Goal: Task Accomplishment & Management: Use online tool/utility

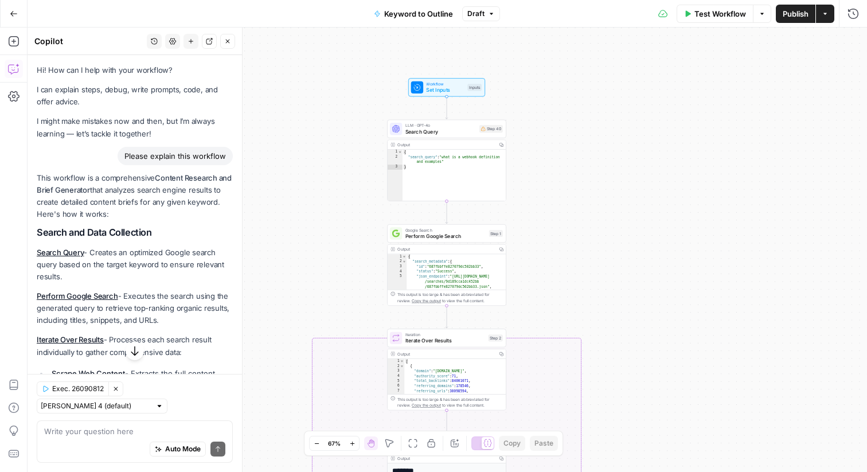
scroll to position [126, 0]
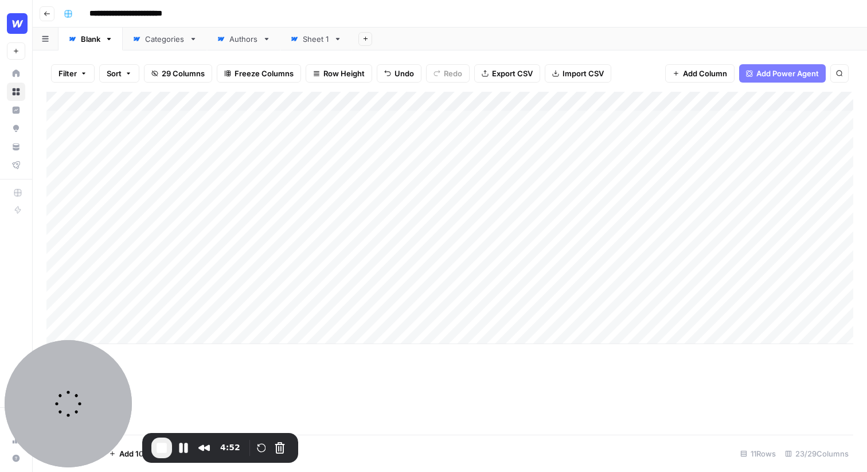
click at [787, 73] on span "Add Power Agent" at bounding box center [788, 73] width 63 height 11
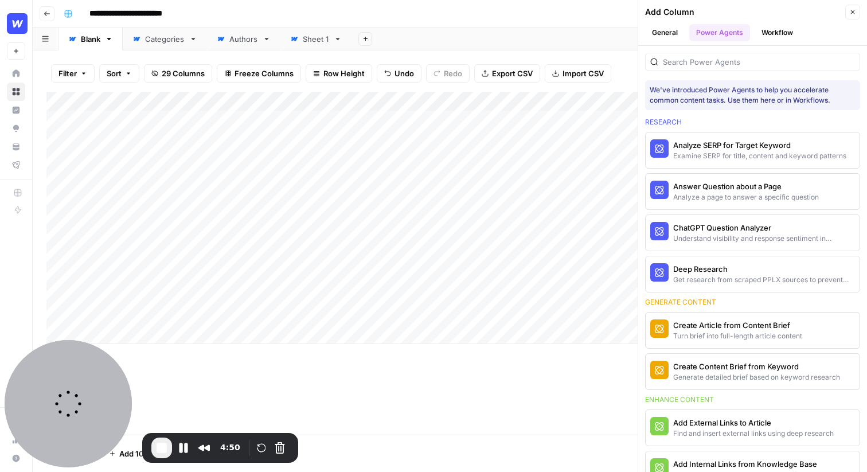
click at [847, 10] on button "Close" at bounding box center [852, 12] width 15 height 15
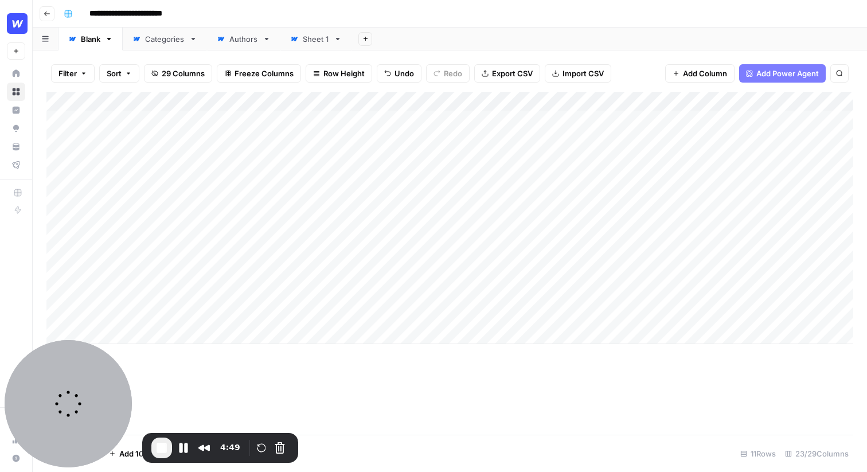
click at [782, 81] on button "Add Power Agent" at bounding box center [782, 73] width 87 height 18
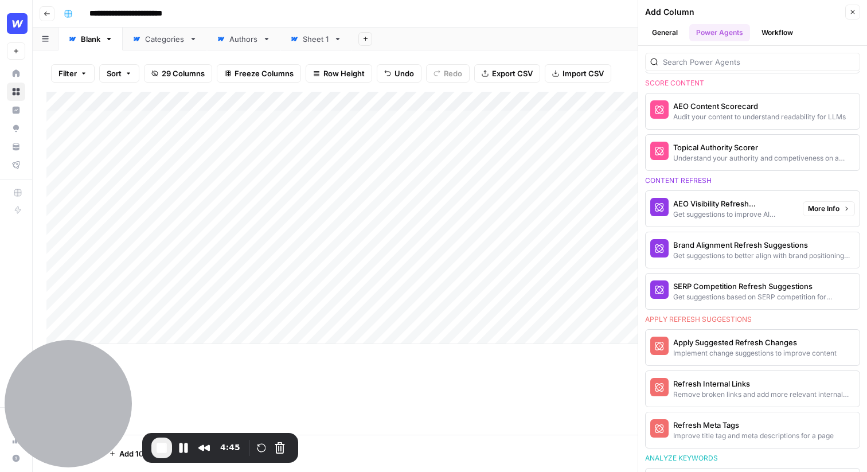
scroll to position [580, 0]
click at [743, 202] on div "AEO Visibility Refresh Suggestions" at bounding box center [733, 202] width 120 height 11
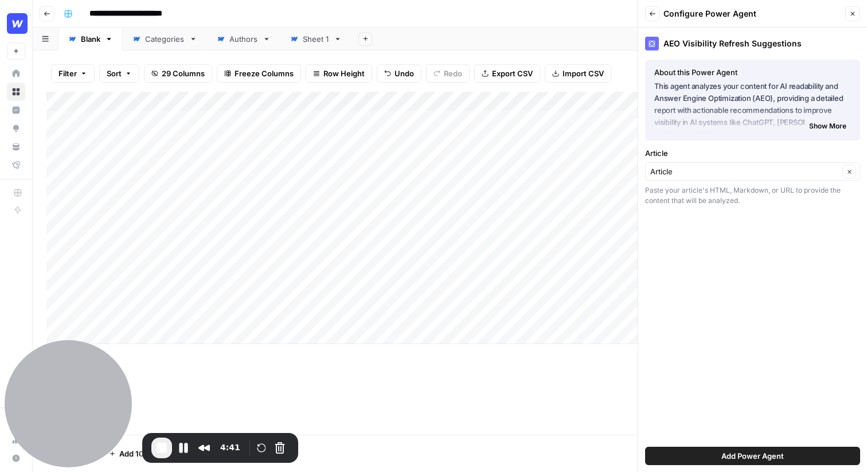
click at [657, 18] on button "Back" at bounding box center [652, 13] width 15 height 15
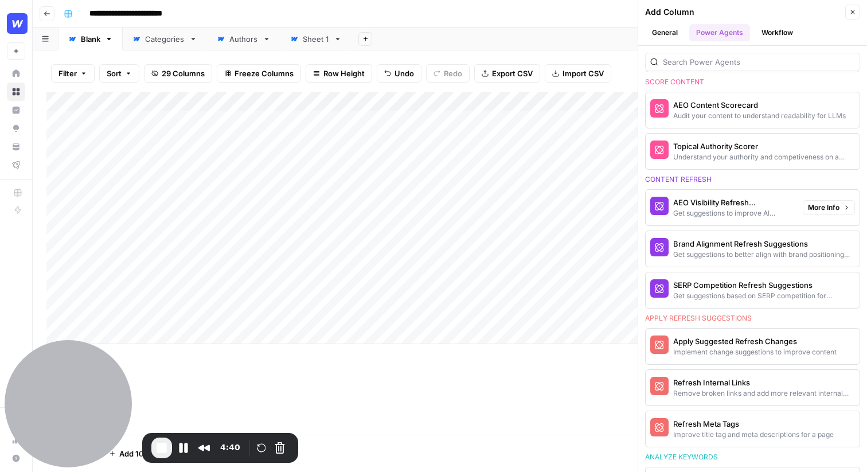
click at [835, 209] on span "More Info" at bounding box center [824, 207] width 32 height 10
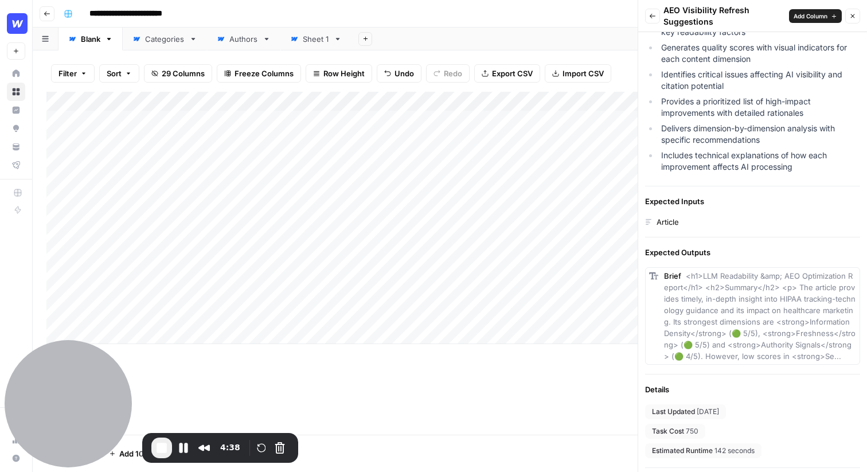
scroll to position [267, 0]
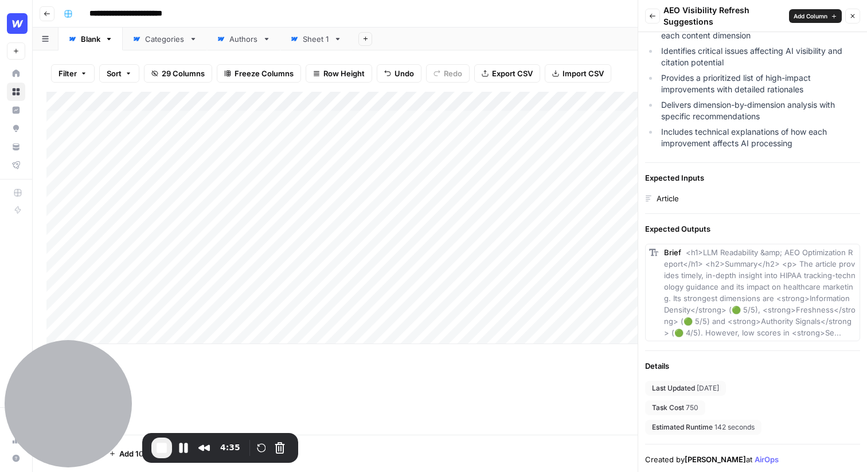
drag, startPoint x: 699, startPoint y: 408, endPoint x: 650, endPoint y: 409, distance: 49.3
click at [650, 409] on div "Task Cost 750" at bounding box center [675, 407] width 60 height 15
click at [203, 447] on button "Rewind and Trim Recording" at bounding box center [204, 448] width 18 height 18
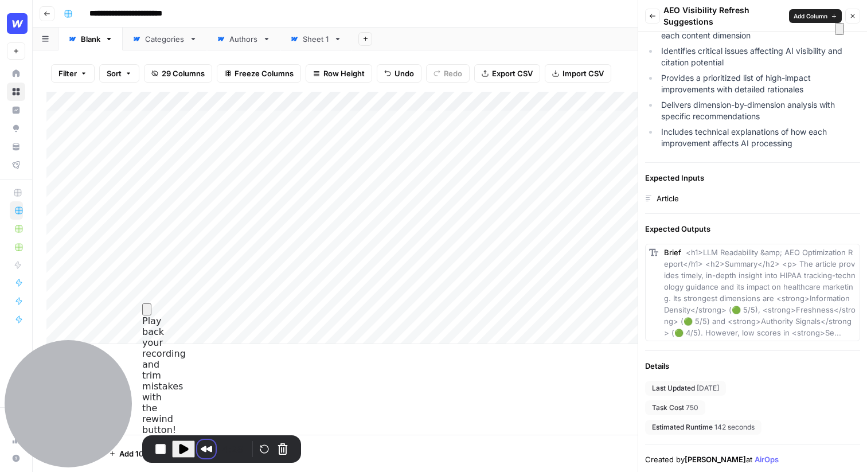
click at [841, 35] on button at bounding box center [839, 29] width 9 height 12
click at [157, 450] on button "End Recording" at bounding box center [160, 449] width 18 height 18
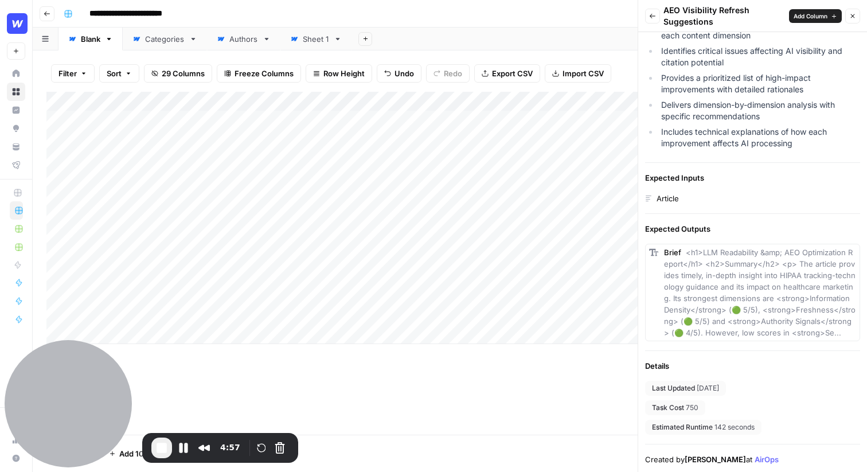
click at [658, 17] on button "Back" at bounding box center [652, 16] width 15 height 15
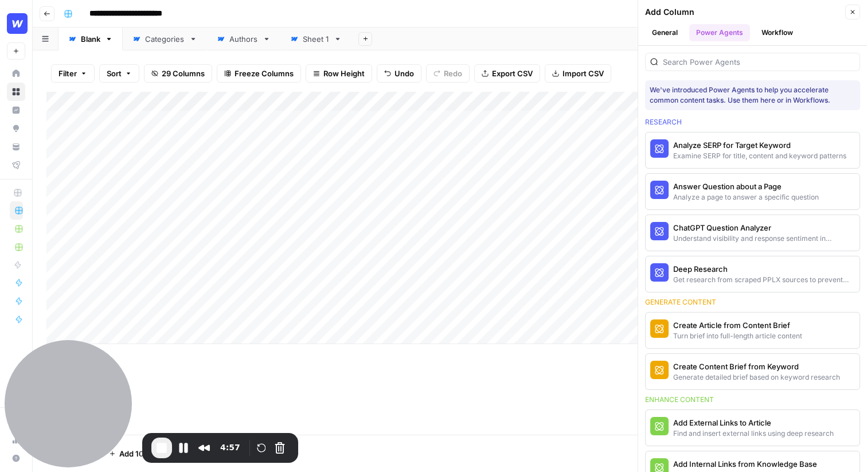
scroll to position [580, 0]
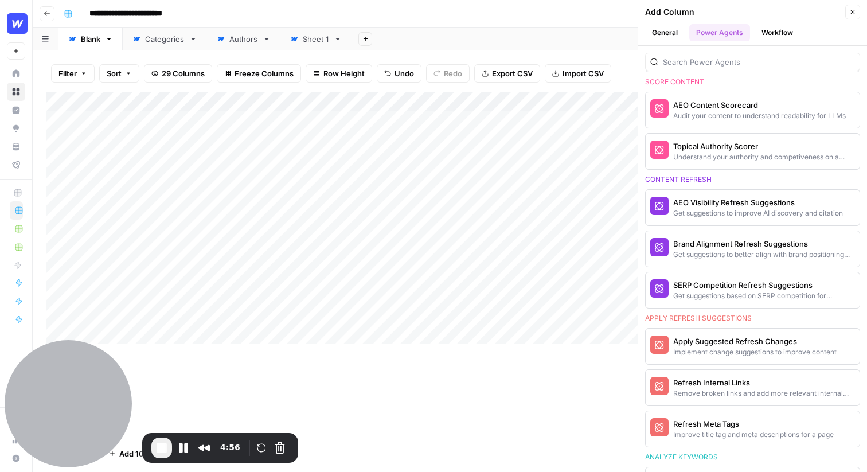
click at [855, 9] on icon "button" at bounding box center [852, 12] width 7 height 7
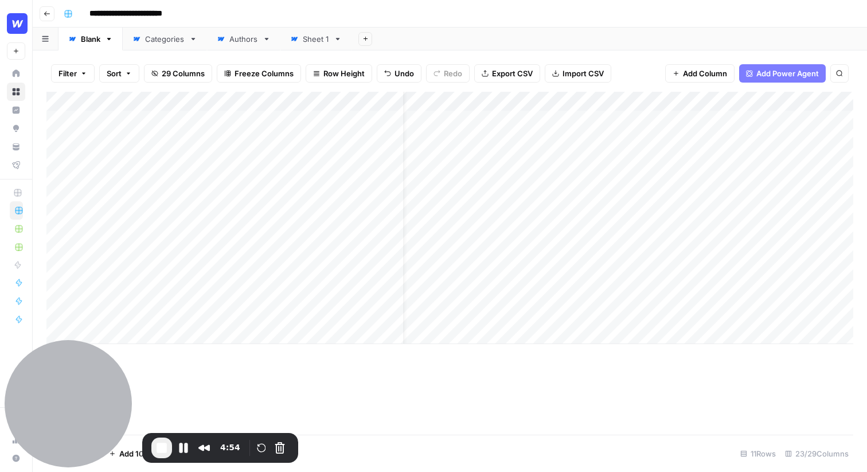
scroll to position [0, 0]
click at [776, 71] on span "Add Power Agent" at bounding box center [788, 73] width 63 height 11
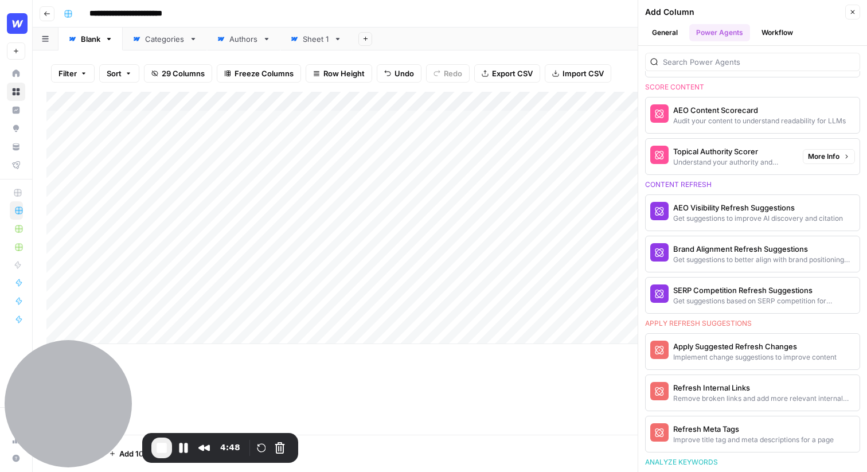
scroll to position [578, 0]
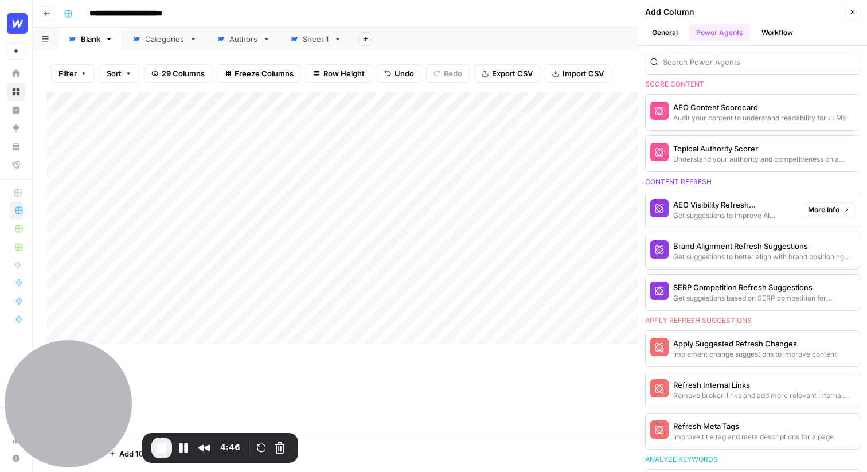
click at [825, 211] on span "More Info" at bounding box center [824, 210] width 32 height 10
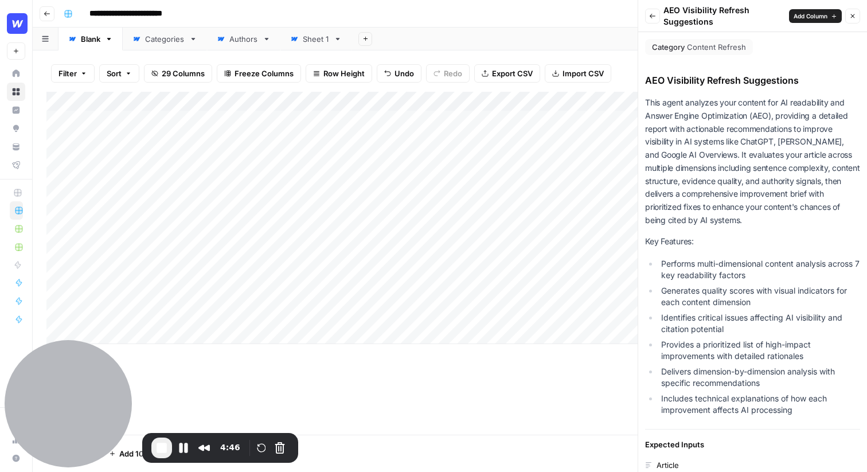
scroll to position [267, 0]
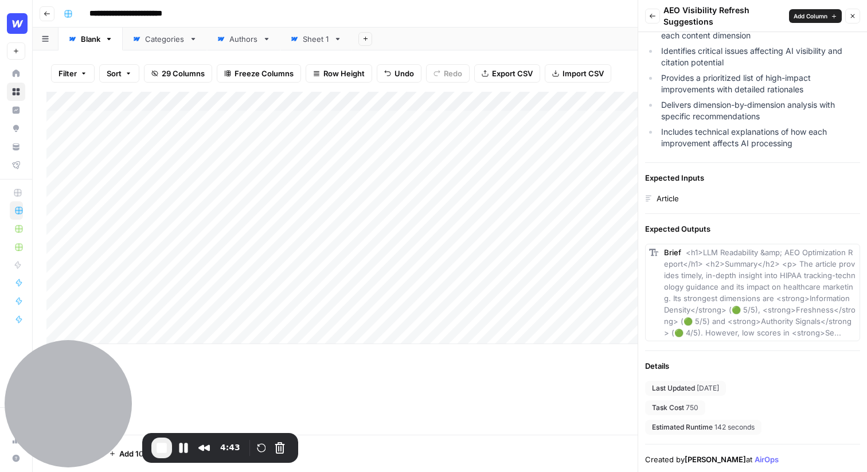
drag, startPoint x: 712, startPoint y: 415, endPoint x: 651, endPoint y: 410, distance: 61.6
click at [651, 410] on div "Last Updated 1 month ago Task Cost 750 Estimated Runtime 142 seconds" at bounding box center [752, 408] width 215 height 54
click at [717, 406] on div "Last Updated 1 month ago Task Cost 750 Estimated Runtime 142 seconds" at bounding box center [752, 408] width 215 height 54
click at [856, 17] on button "Close" at bounding box center [852, 16] width 15 height 15
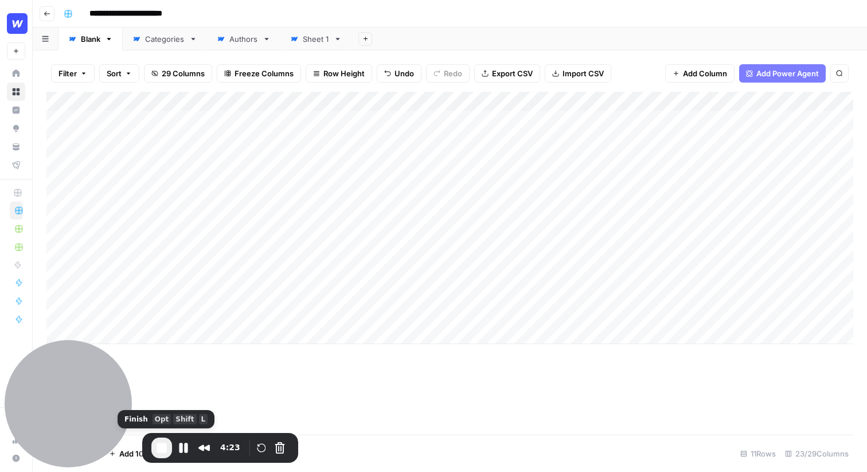
click at [163, 449] on span "End Recording" at bounding box center [162, 448] width 14 height 14
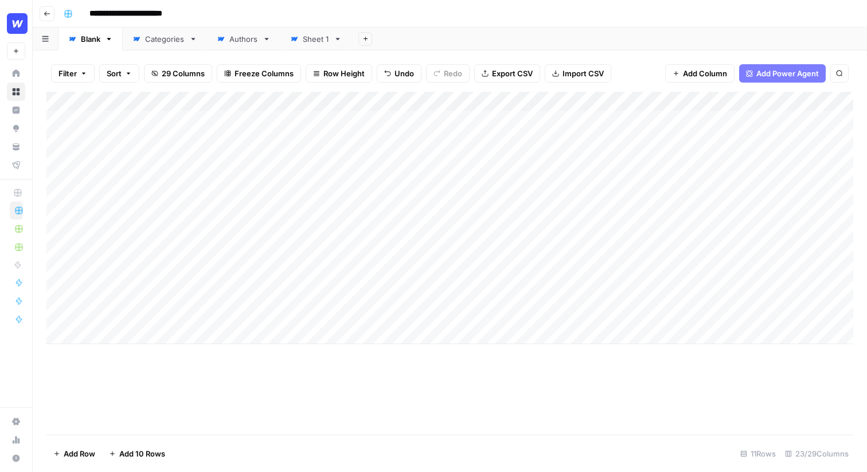
click at [531, 102] on div "Add Column" at bounding box center [449, 218] width 807 height 252
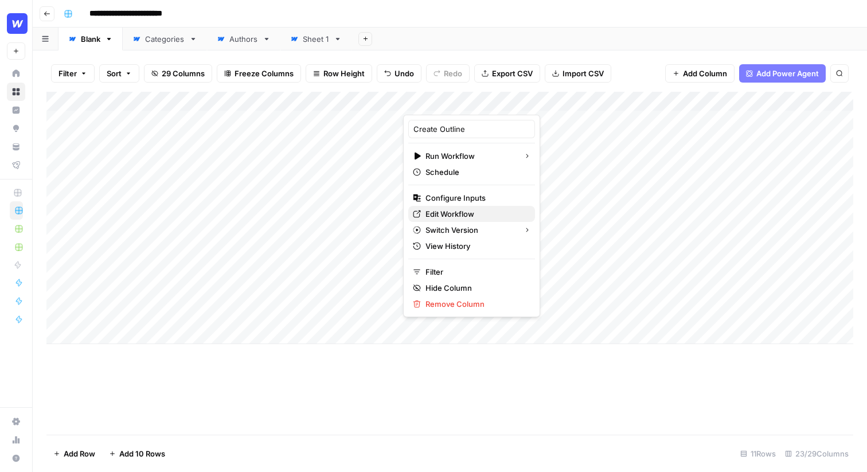
click at [452, 216] on span "Edit Workflow" at bounding box center [476, 213] width 100 height 11
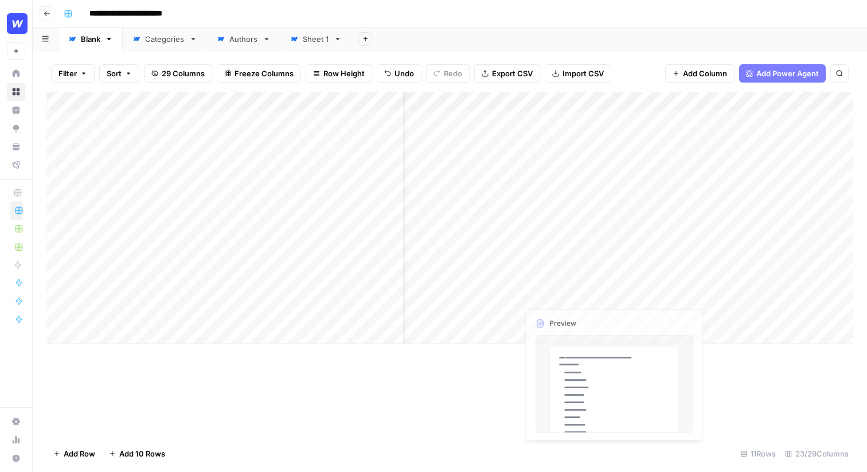
scroll to position [0, 0]
click at [132, 124] on div "Add Column" at bounding box center [449, 218] width 807 height 252
click at [132, 12] on input "**********" at bounding box center [135, 14] width 102 height 18
click at [135, 12] on input "**********" at bounding box center [135, 14] width 102 height 18
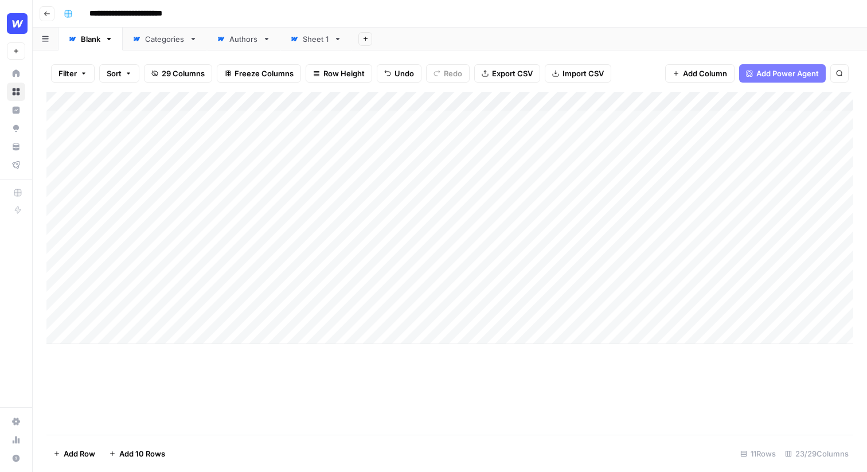
click at [135, 120] on div "Add Column" at bounding box center [449, 218] width 807 height 252
click at [139, 134] on div "Add Column" at bounding box center [449, 218] width 807 height 252
click at [140, 124] on div "Add Column" at bounding box center [449, 218] width 807 height 252
click at [135, 147] on div "Add Column" at bounding box center [449, 218] width 807 height 252
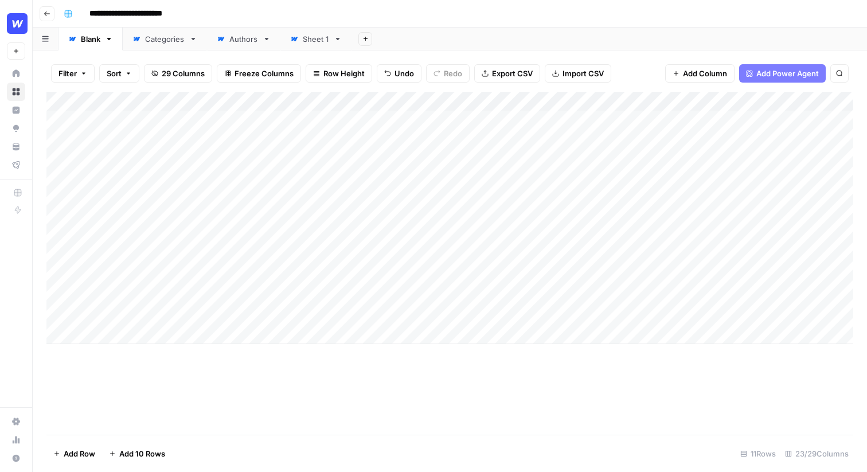
click at [138, 120] on div "Add Column" at bounding box center [449, 218] width 807 height 252
click at [139, 140] on div "Add Column" at bounding box center [449, 218] width 807 height 252
click at [546, 118] on div "Add Column" at bounding box center [449, 218] width 807 height 252
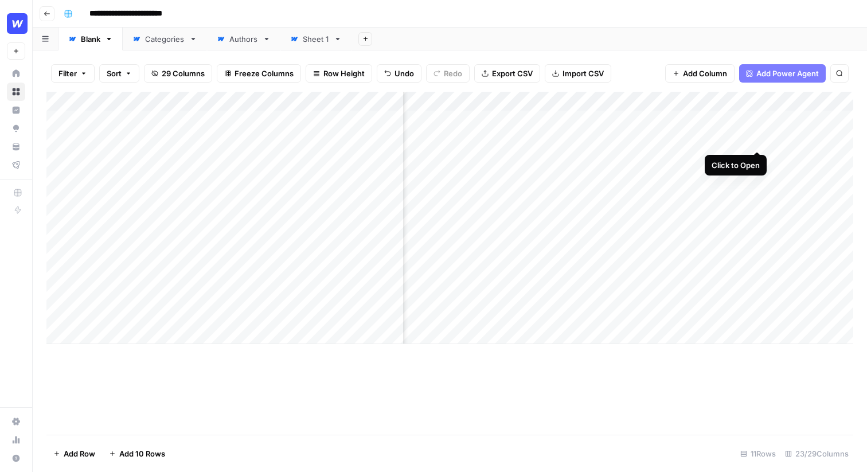
click at [758, 138] on div "Add Column" at bounding box center [449, 218] width 807 height 252
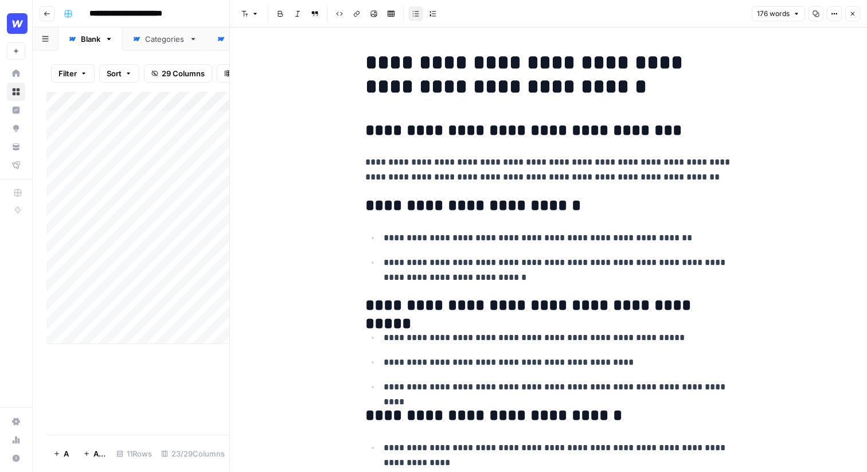
click at [614, 97] on h1 "**********" at bounding box center [548, 74] width 367 height 48
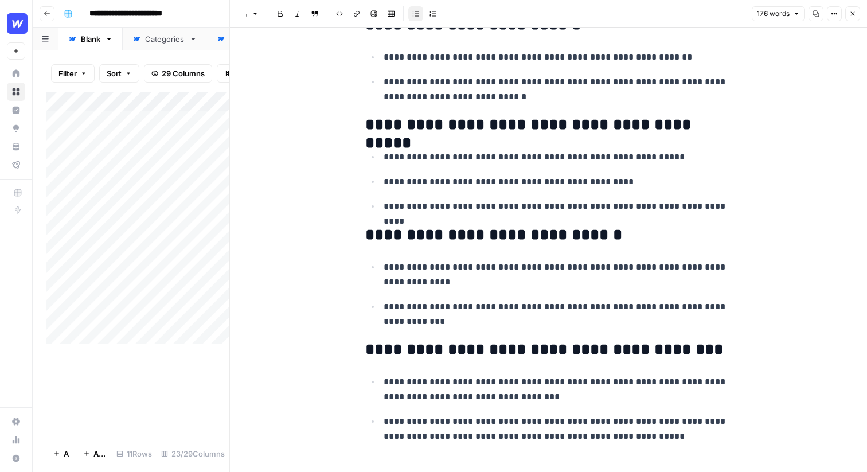
scroll to position [198, 0]
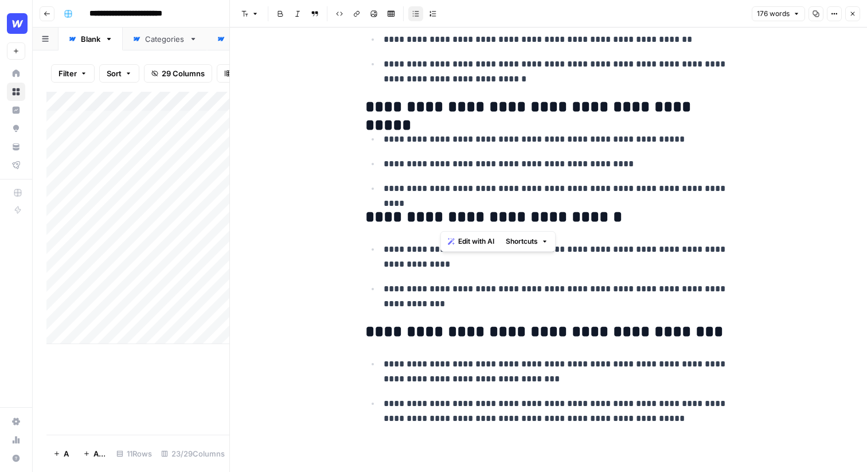
drag, startPoint x: 588, startPoint y: 225, endPoint x: 434, endPoint y: 217, distance: 155.1
click at [434, 217] on h2 "**********" at bounding box center [548, 217] width 367 height 18
click at [653, 240] on div "**********" at bounding box center [548, 141] width 381 height 588
drag, startPoint x: 446, startPoint y: 284, endPoint x: 357, endPoint y: 270, distance: 89.6
click at [357, 270] on div "**********" at bounding box center [548, 150] width 637 height 643
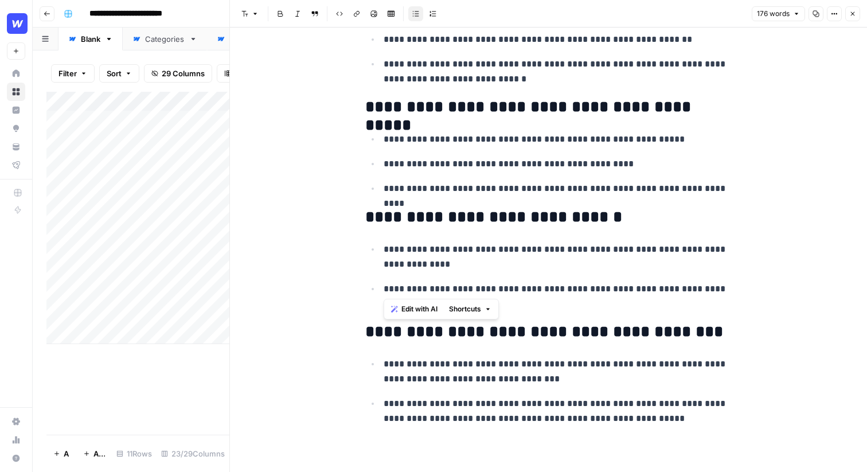
click at [414, 307] on span "Edit with AI" at bounding box center [419, 309] width 36 height 10
click at [601, 189] on p "**********" at bounding box center [558, 188] width 349 height 15
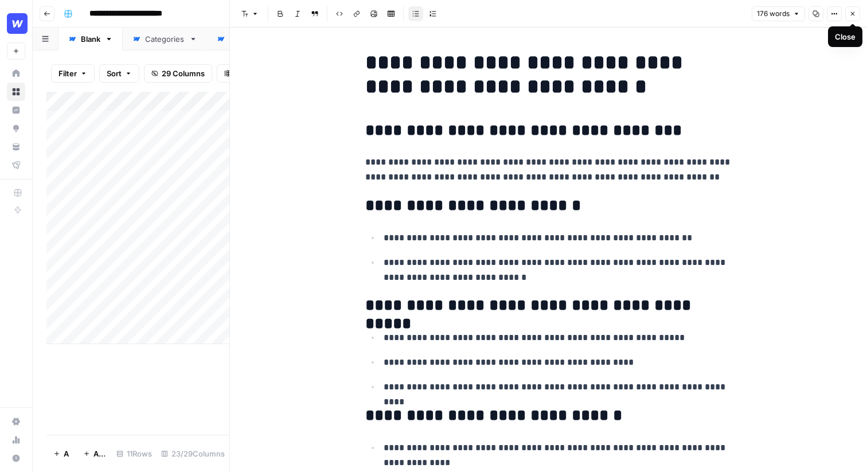
click at [851, 15] on icon "button" at bounding box center [852, 13] width 7 height 7
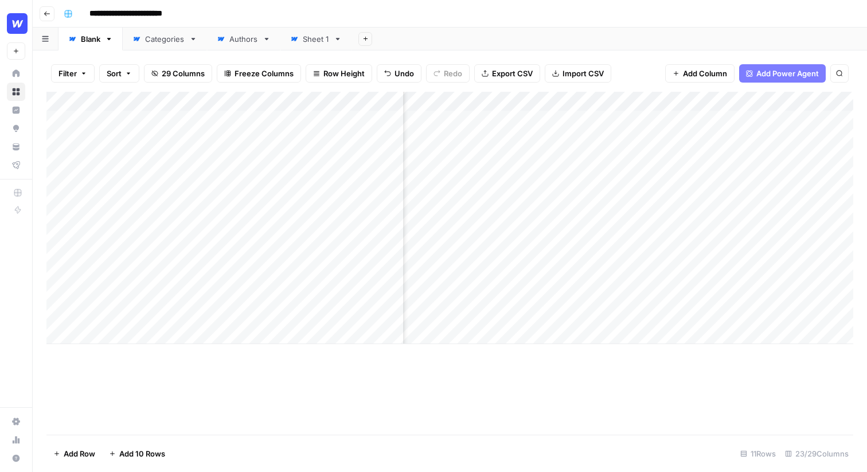
scroll to position [0, 615]
click at [513, 142] on div "Add Column" at bounding box center [449, 218] width 807 height 252
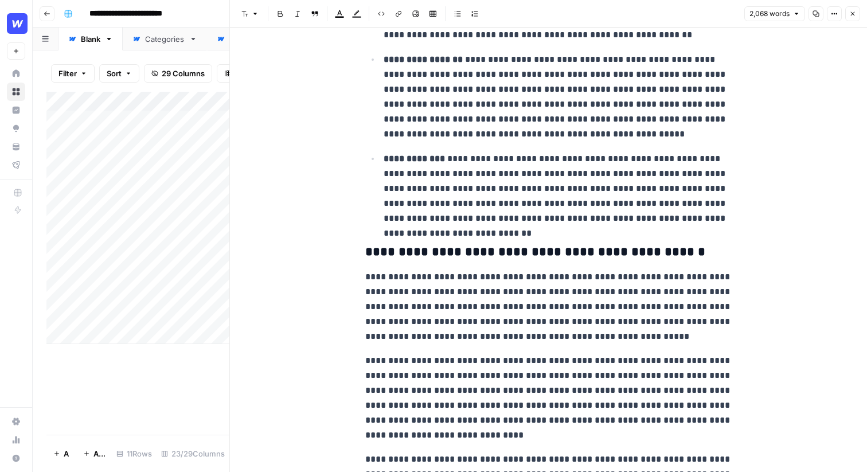
scroll to position [1195, 0]
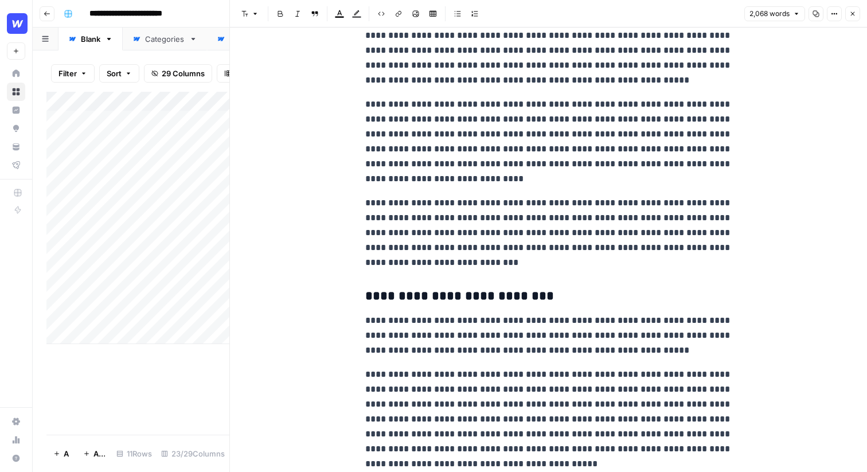
click at [854, 10] on icon "button" at bounding box center [852, 13] width 7 height 7
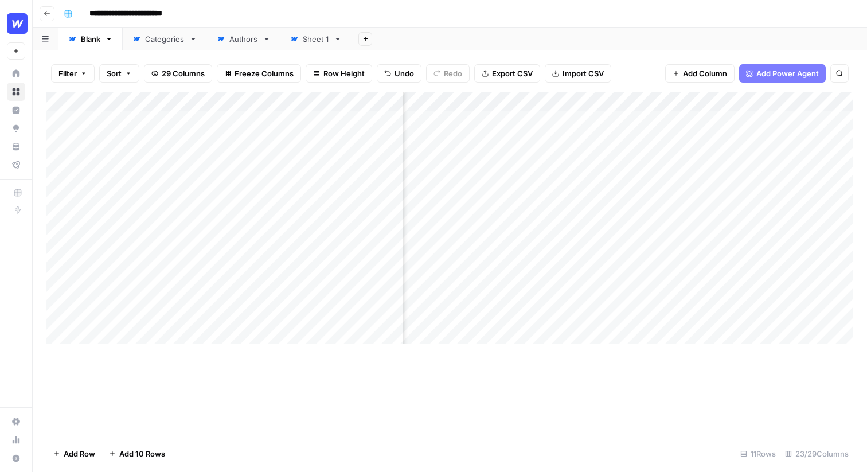
scroll to position [0, 1135]
click at [607, 395] on div "Add Column" at bounding box center [449, 263] width 807 height 343
click at [532, 99] on div "Add Column" at bounding box center [449, 218] width 807 height 252
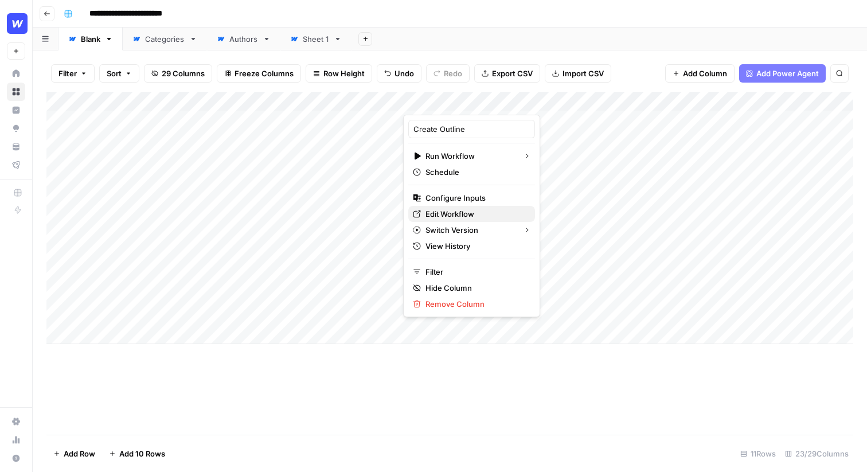
click at [447, 215] on span "Edit Workflow" at bounding box center [476, 213] width 100 height 11
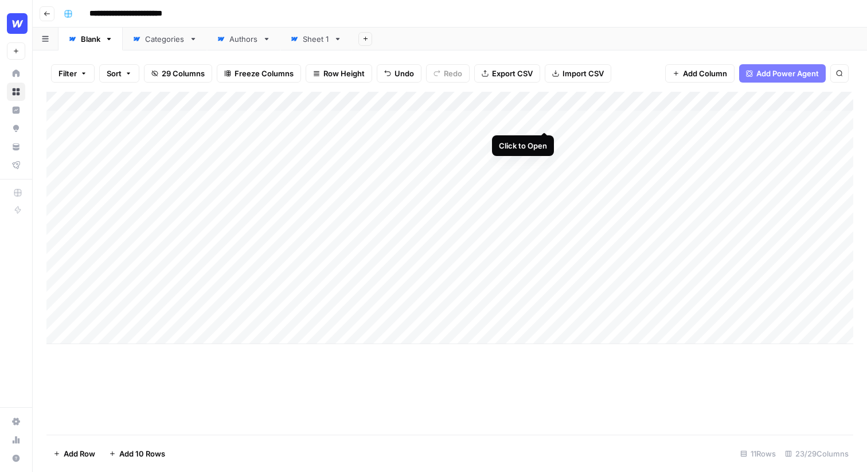
click at [544, 119] on div "Add Column" at bounding box center [449, 218] width 807 height 252
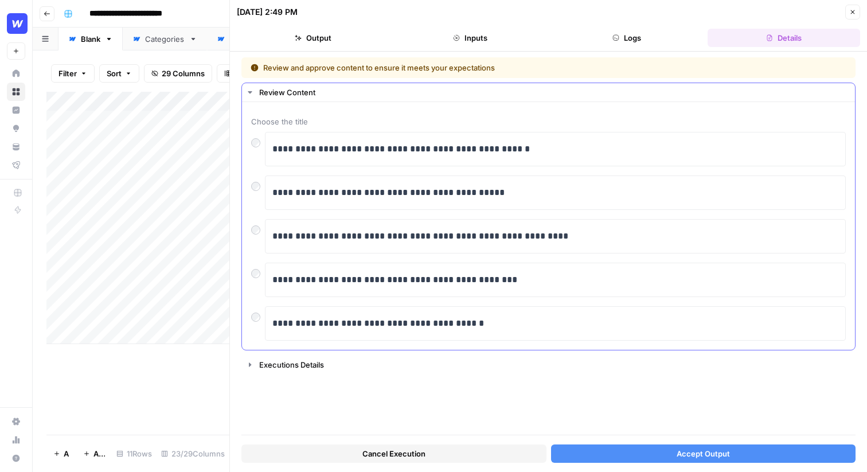
click at [255, 237] on div "**********" at bounding box center [548, 236] width 595 height 34
click at [445, 279] on p "**********" at bounding box center [555, 279] width 566 height 15
click at [626, 456] on button "Accept Output" at bounding box center [703, 454] width 305 height 18
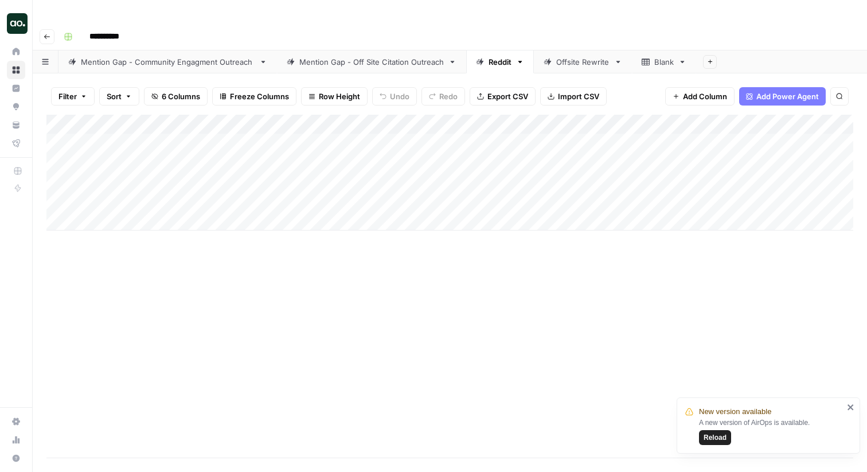
scroll to position [0, 60]
click at [393, 50] on link "Mention Gap - Off Site Citation Outreach" at bounding box center [371, 61] width 189 height 23
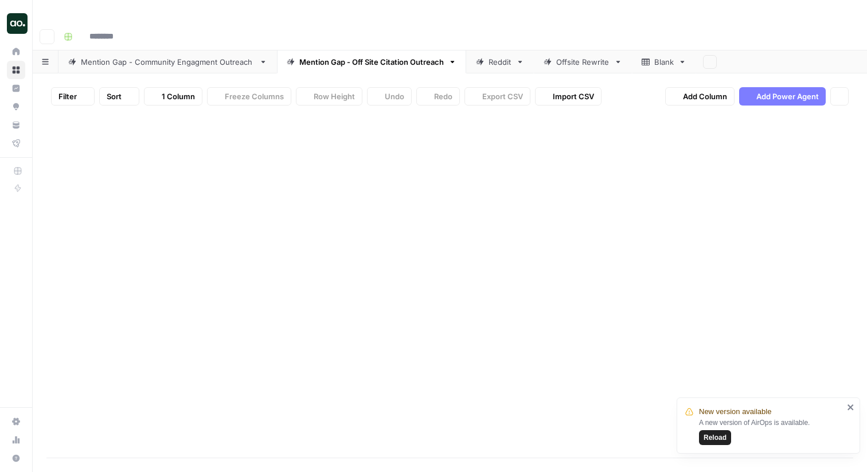
type input "**********"
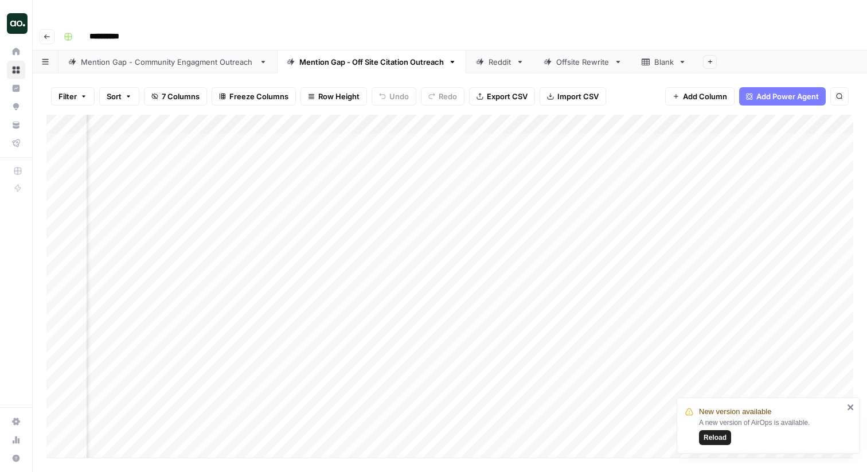
scroll to position [0, 272]
click at [766, 123] on div "Add Column" at bounding box center [449, 286] width 807 height 343
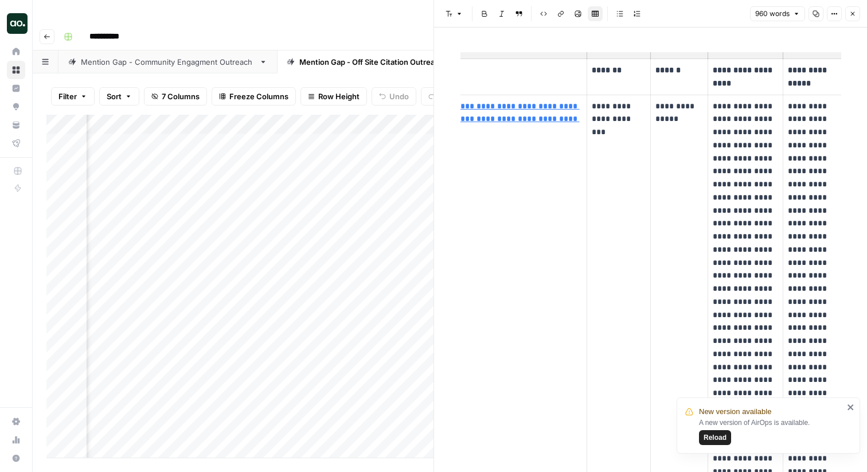
scroll to position [44, 0]
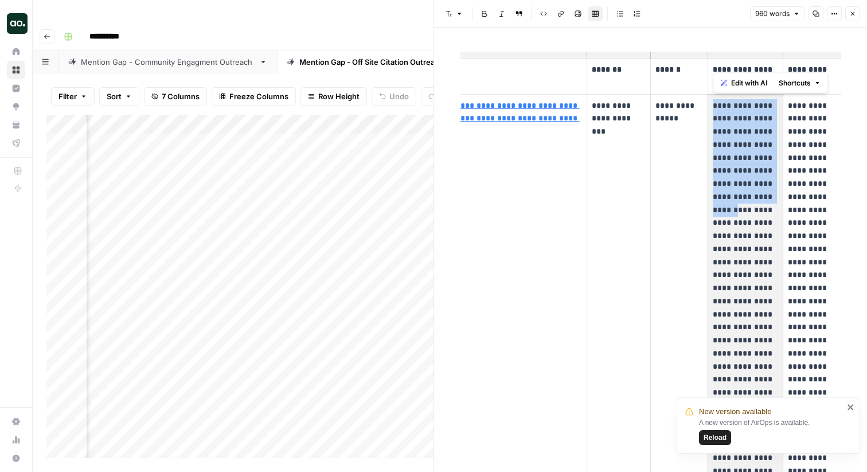
drag, startPoint x: 712, startPoint y: 107, endPoint x: 762, endPoint y: 217, distance: 120.1
click at [762, 217] on td "**********" at bounding box center [745, 379] width 75 height 571
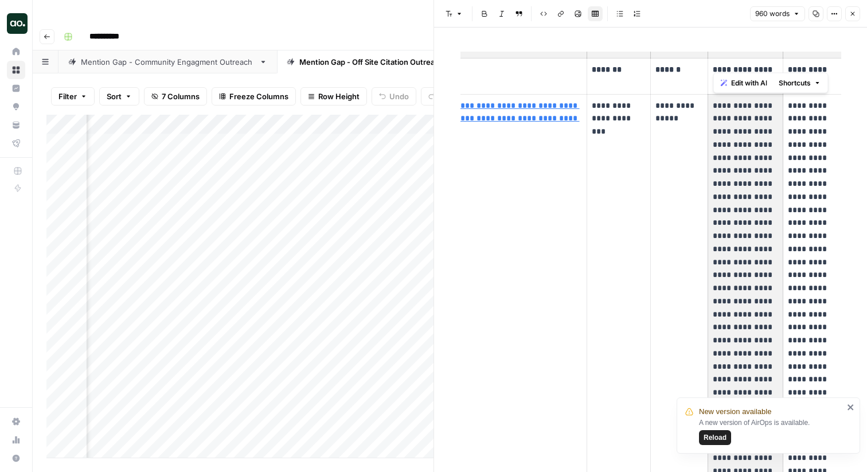
click at [762, 217] on p "**********" at bounding box center [745, 379] width 65 height 561
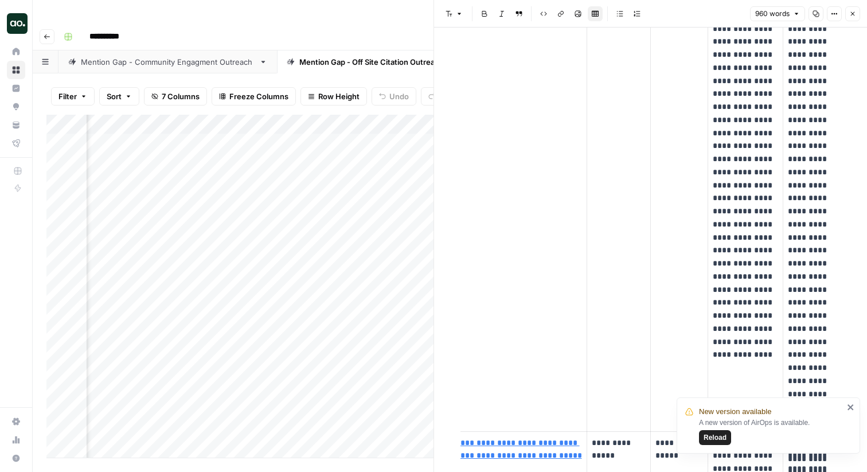
scroll to position [279, 0]
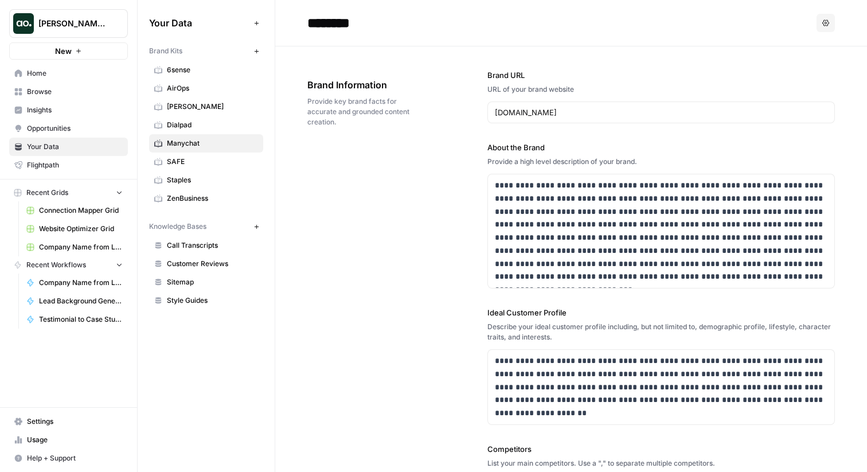
scroll to position [1032, 0]
click at [254, 50] on icon "button" at bounding box center [257, 51] width 6 height 6
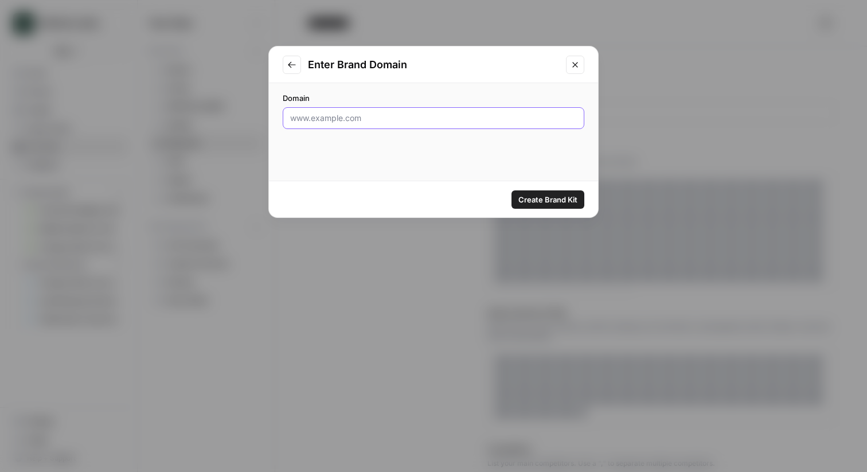
click at [353, 115] on input "Domain" at bounding box center [433, 117] width 287 height 11
paste input "[URL][DOMAIN_NAME]"
type input "[URL][DOMAIN_NAME]"
click at [576, 57] on button "Close modal" at bounding box center [575, 65] width 18 height 18
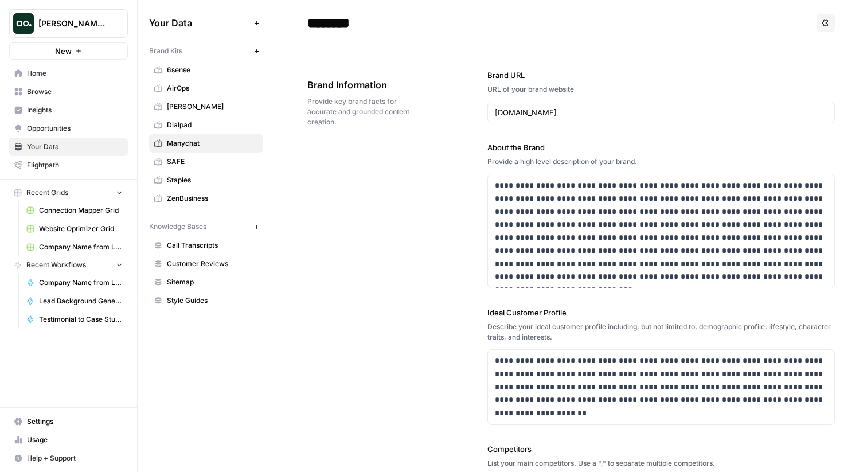
click at [257, 49] on icon "button" at bounding box center [257, 51] width 6 height 6
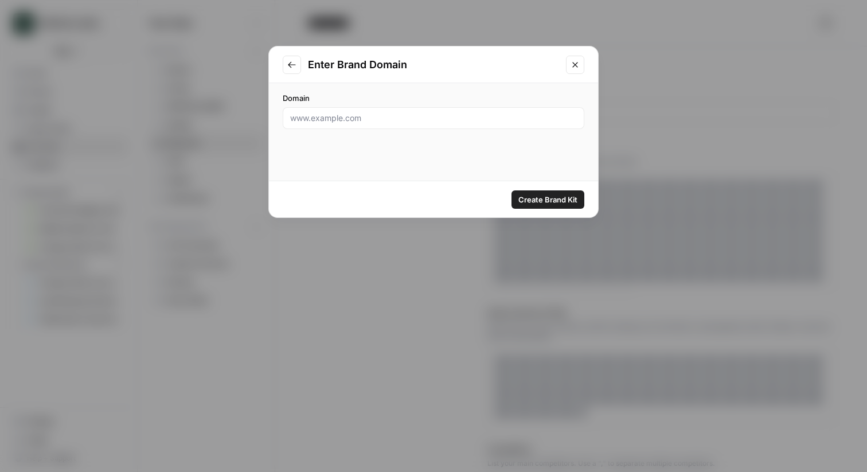
click at [439, 124] on div at bounding box center [434, 118] width 302 height 22
paste input "[URL][DOMAIN_NAME]"
type input "[URL][DOMAIN_NAME]"
click at [531, 196] on span "Create Brand Kit" at bounding box center [548, 199] width 59 height 11
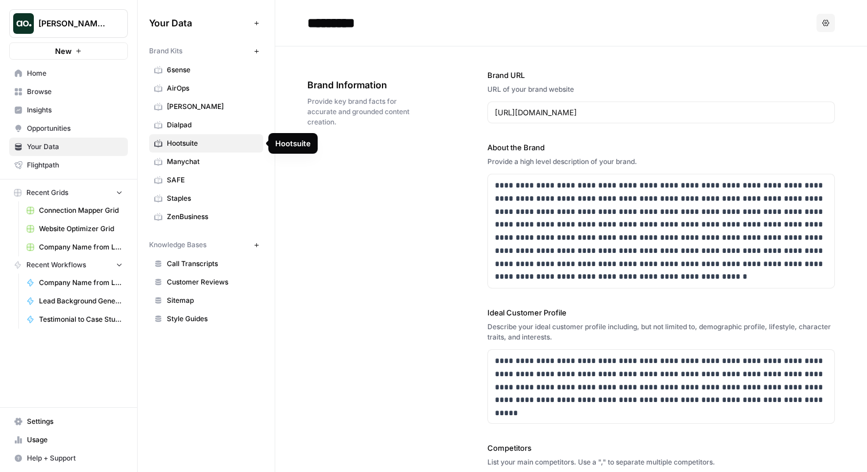
click at [210, 157] on span "Manychat" at bounding box center [212, 162] width 91 height 10
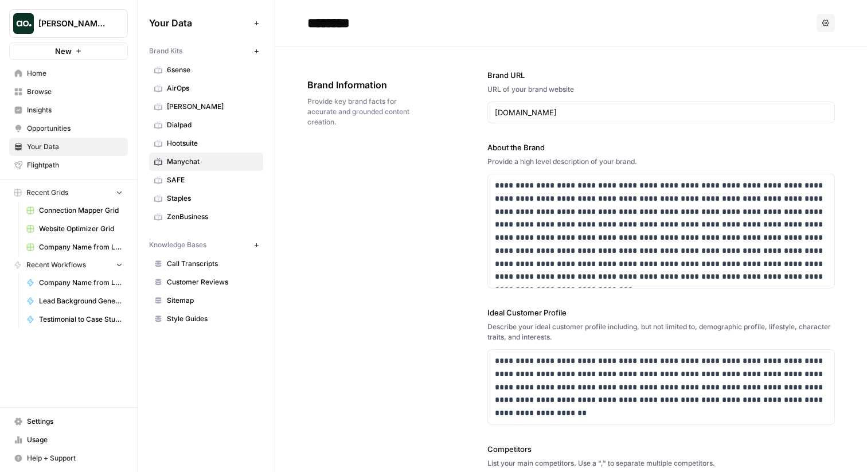
click at [509, 106] on div "[DOMAIN_NAME]" at bounding box center [662, 113] width 348 height 22
click at [243, 159] on span "Manychat" at bounding box center [212, 162] width 91 height 10
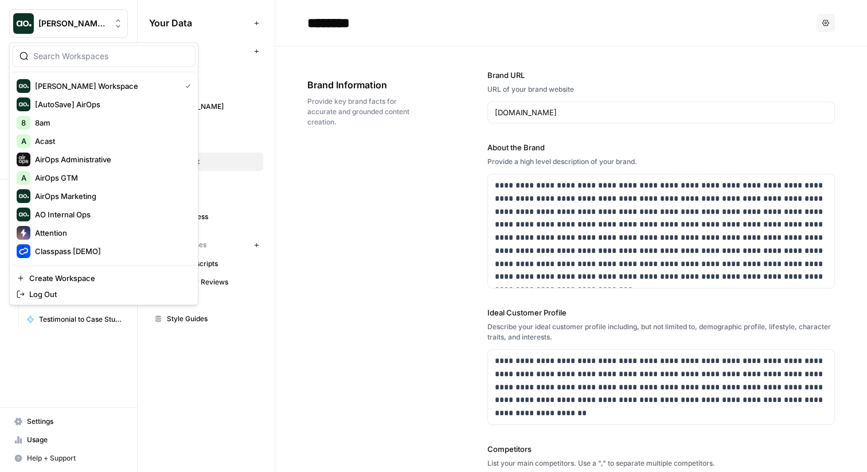
click at [73, 29] on span "[PERSON_NAME] Workspace" at bounding box center [72, 23] width 69 height 11
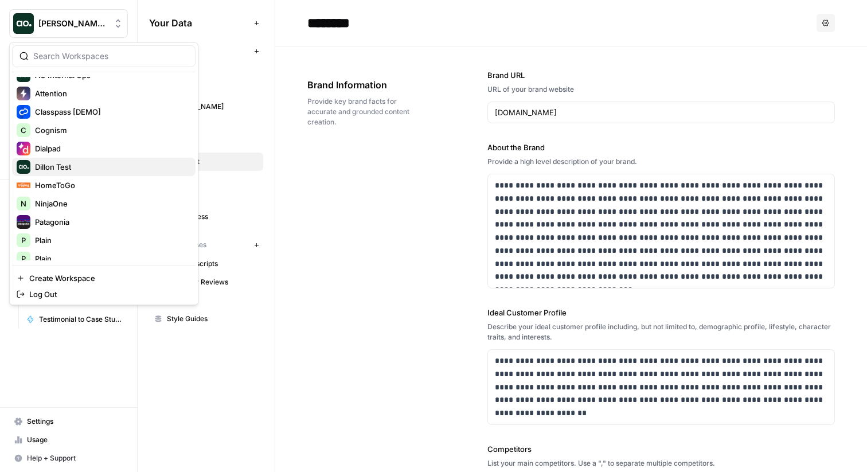
scroll to position [142, 0]
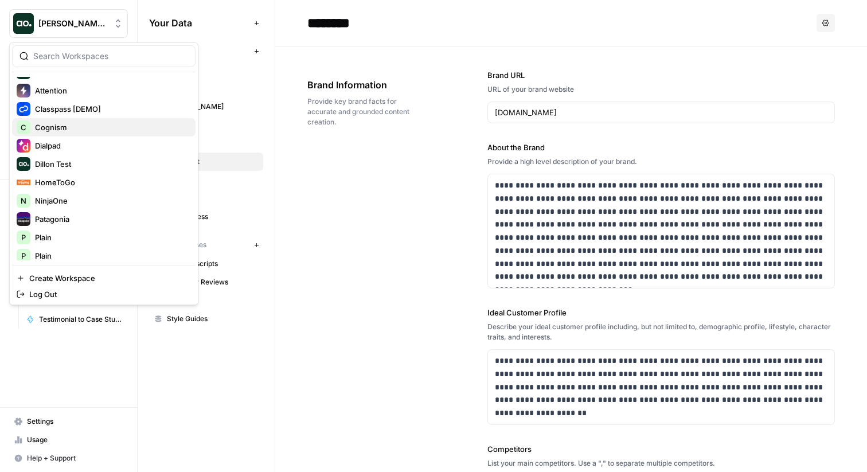
click at [85, 127] on span "Cognism" at bounding box center [110, 127] width 151 height 11
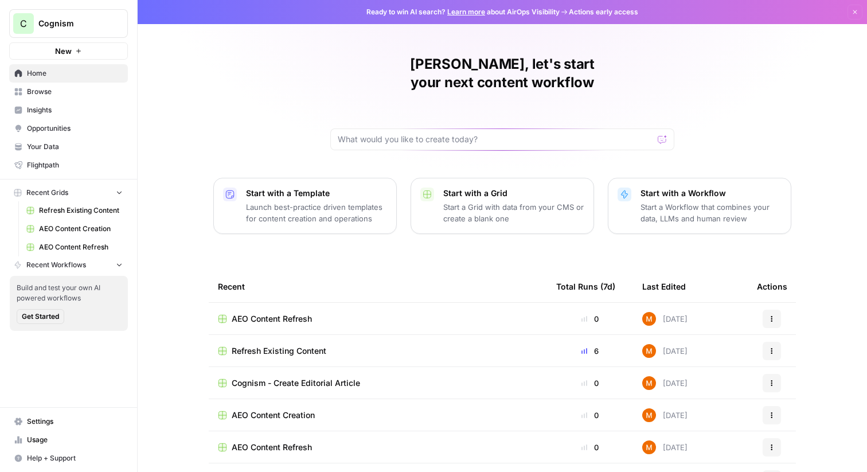
click at [68, 106] on span "Insights" at bounding box center [75, 110] width 96 height 10
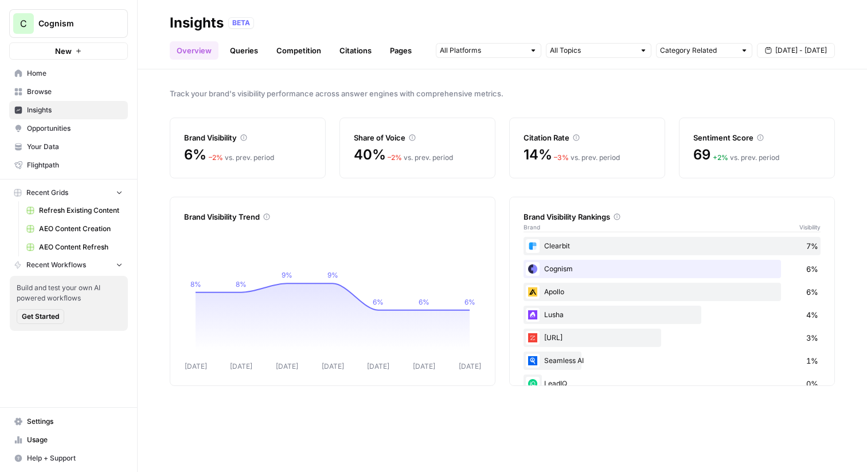
click at [563, 365] on div "Seamless AI 1%" at bounding box center [672, 361] width 297 height 18
click at [264, 178] on div "Track your brand's visibility performance across answer engines with comprehens…" at bounding box center [503, 270] width 730 height 403
drag, startPoint x: 239, startPoint y: 138, endPoint x: 169, endPoint y: 138, distance: 70.0
click at [169, 138] on div "Track your brand's visibility performance across answer engines with comprehens…" at bounding box center [503, 270] width 730 height 403
click at [447, 137] on div "Share of Voice" at bounding box center [417, 137] width 127 height 11
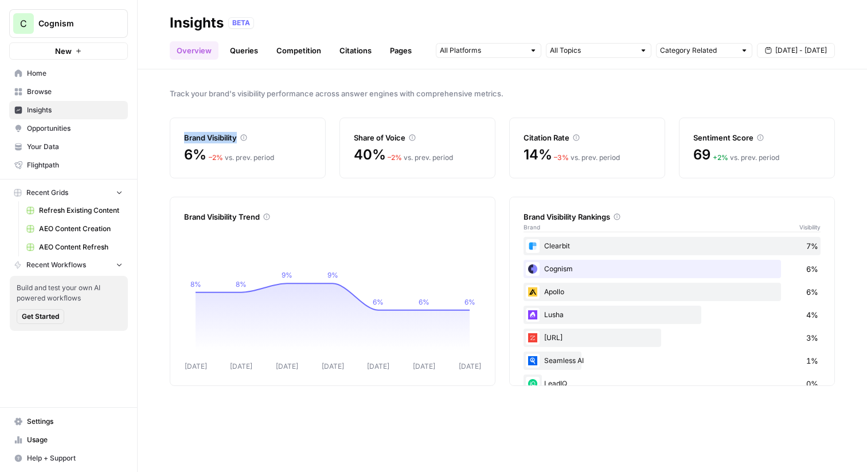
click at [258, 140] on div "Brand Visibility" at bounding box center [247, 137] width 127 height 11
click at [511, 49] on input "text" at bounding box center [482, 50] width 85 height 11
click at [504, 31] on div "Insights BETA" at bounding box center [502, 23] width 665 height 18
click at [241, 56] on link "Queries" at bounding box center [244, 50] width 42 height 18
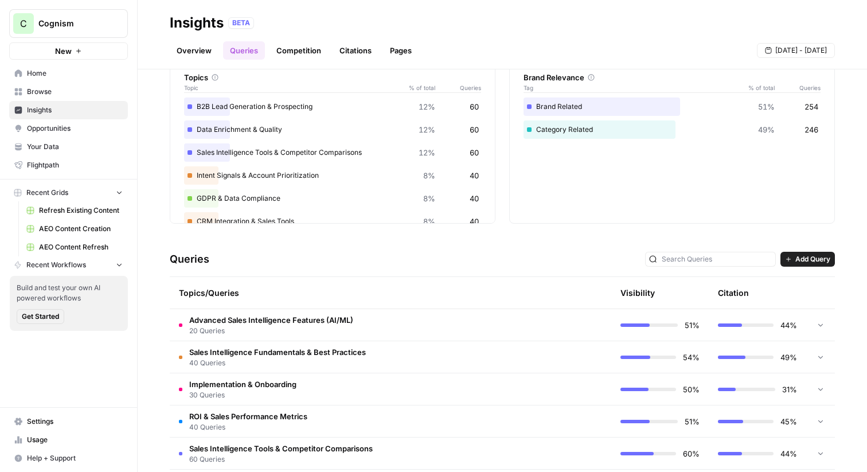
scroll to position [62, 0]
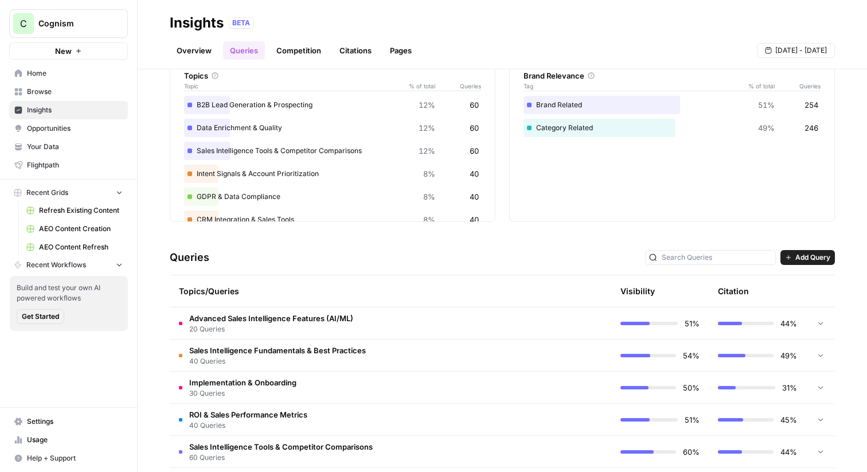
click at [296, 355] on span "Sales Intelligence Fundamentals & Best Practices" at bounding box center [277, 350] width 177 height 11
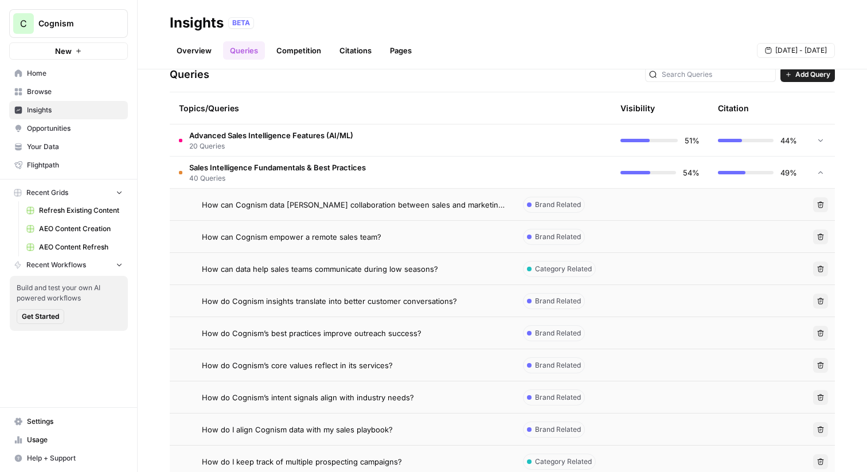
scroll to position [248, 0]
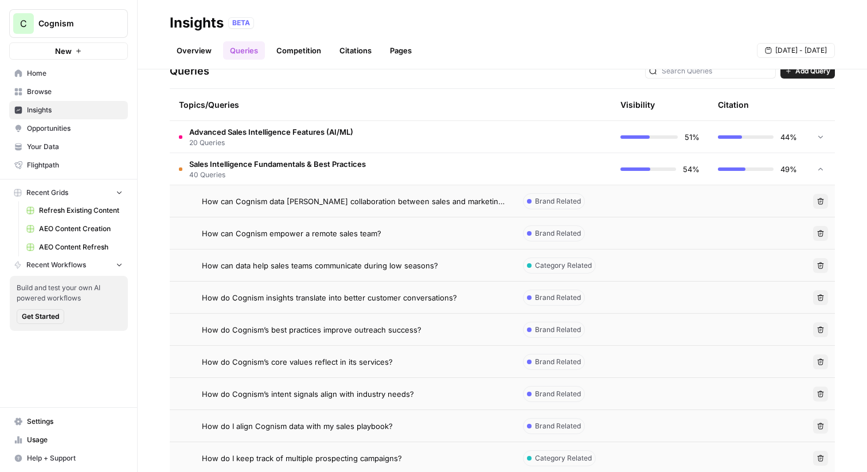
click at [295, 263] on span "How can data help sales teams communicate during low seasons?" at bounding box center [320, 265] width 236 height 11
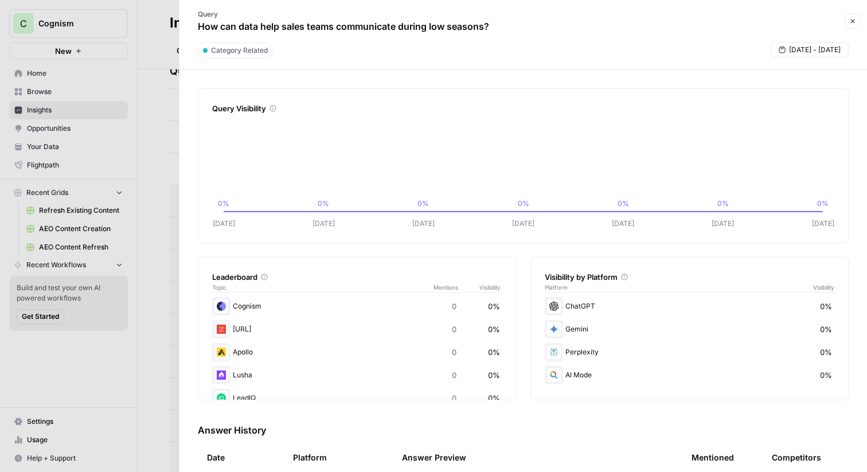
click at [147, 102] on div at bounding box center [433, 236] width 867 height 472
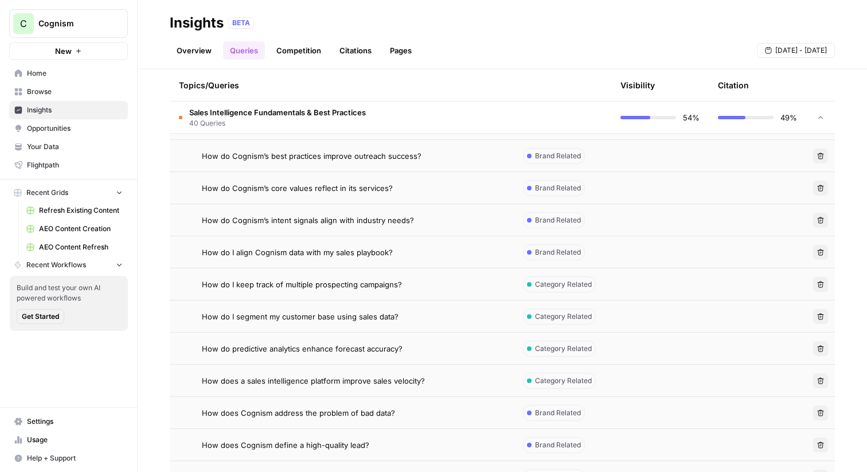
scroll to position [428, 0]
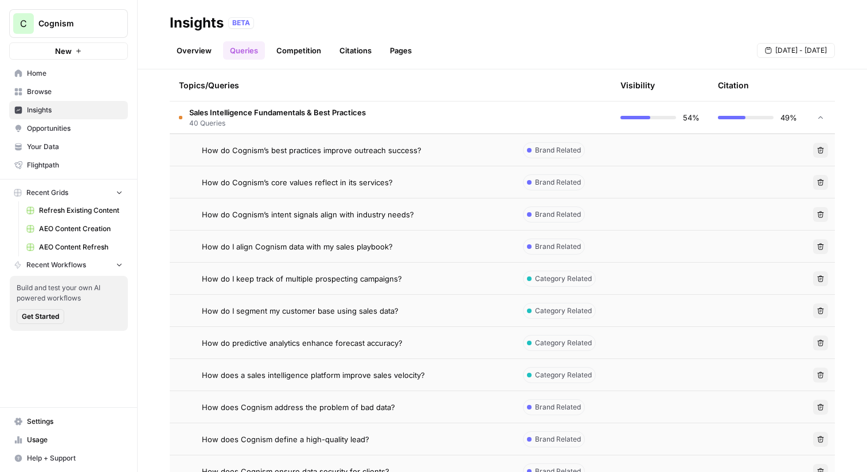
click at [378, 301] on td "How do I segment my customer base using sales data?" at bounding box center [342, 311] width 344 height 32
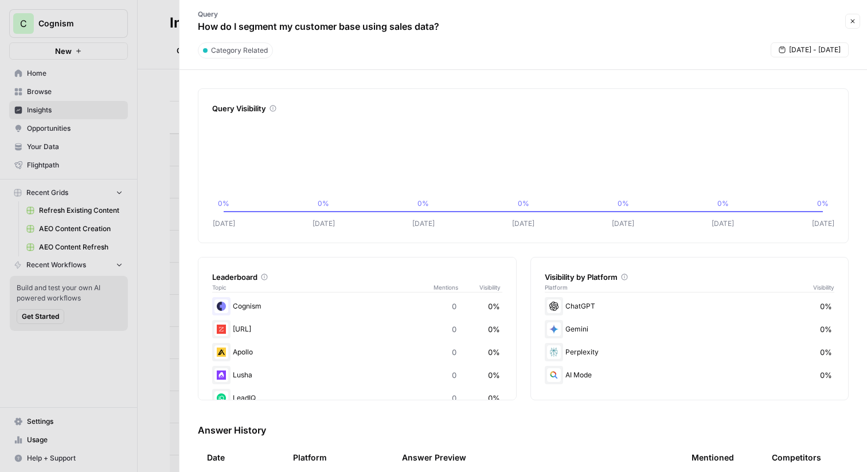
click at [163, 198] on div at bounding box center [433, 236] width 867 height 472
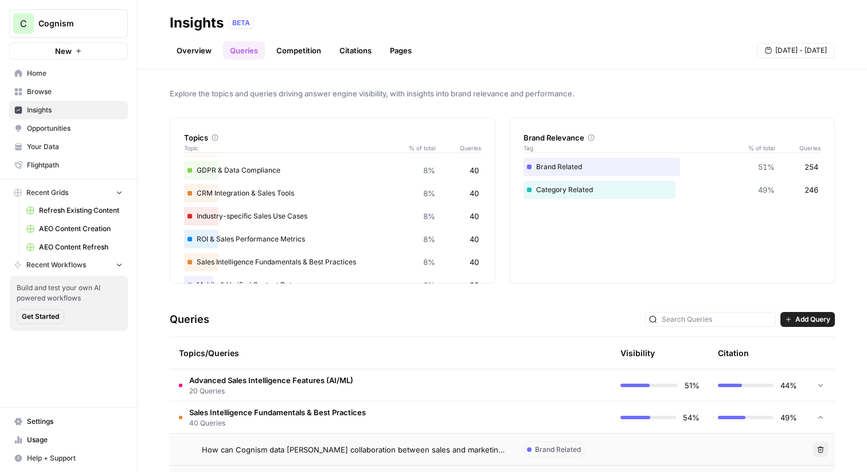
scroll to position [159, 0]
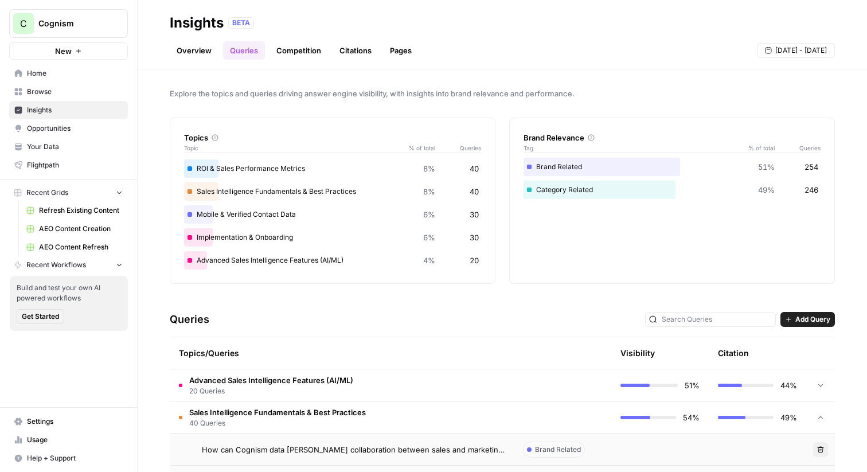
click at [471, 371] on td "Advanced Sales Intelligence Features (AI/ML) 20 Queries" at bounding box center [342, 385] width 344 height 32
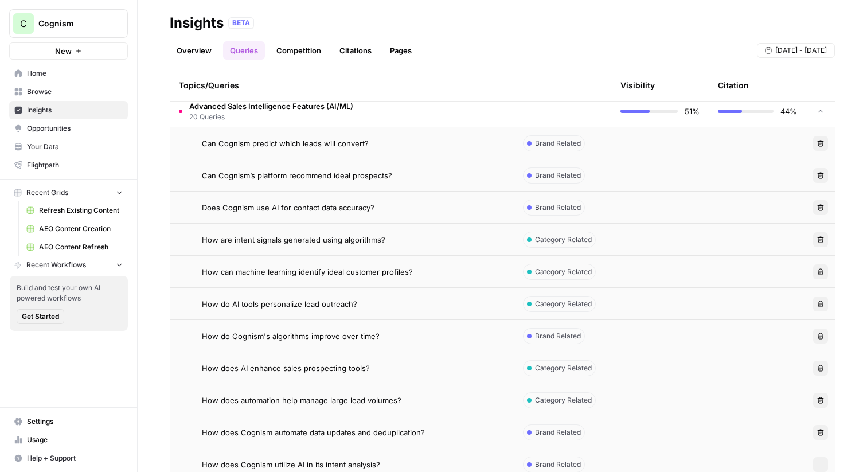
scroll to position [319, 0]
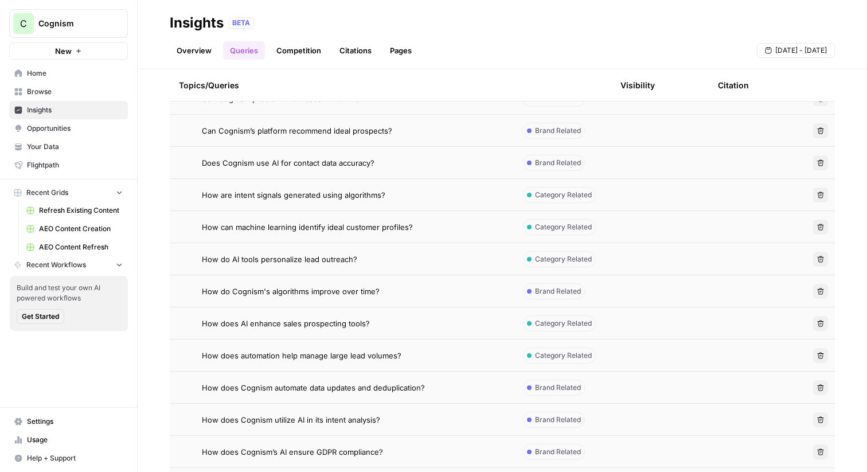
click at [436, 204] on td "How are intent signals generated using algorithms?" at bounding box center [342, 195] width 344 height 32
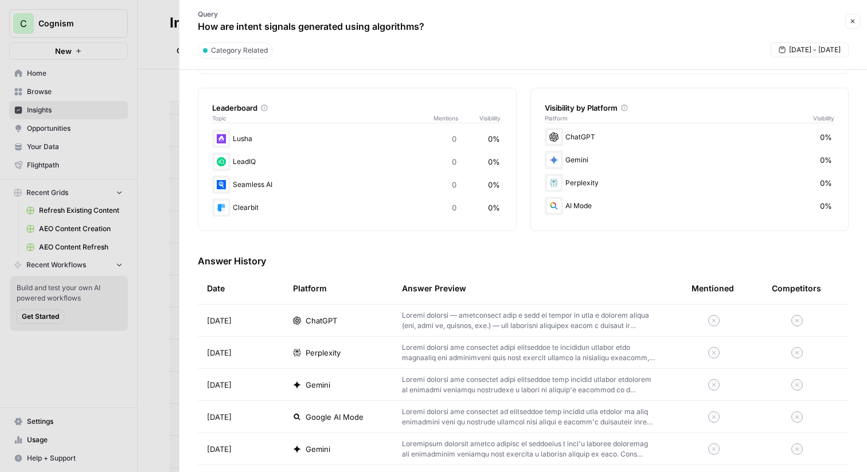
scroll to position [175, 0]
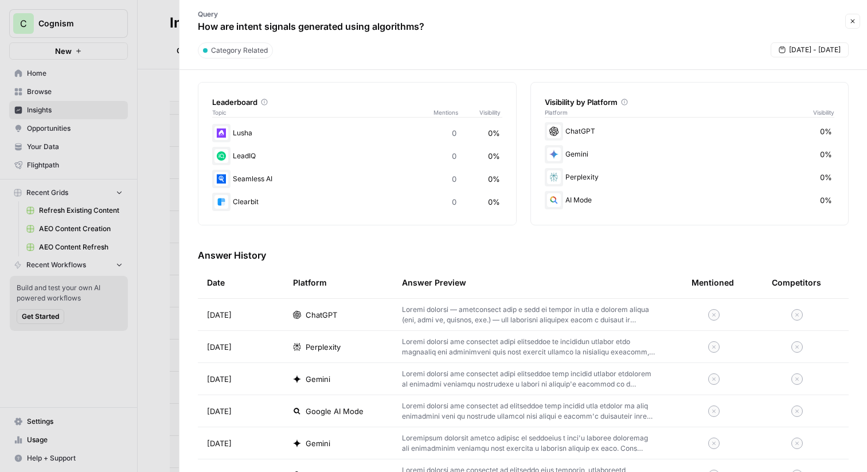
click at [450, 323] on p at bounding box center [528, 315] width 253 height 21
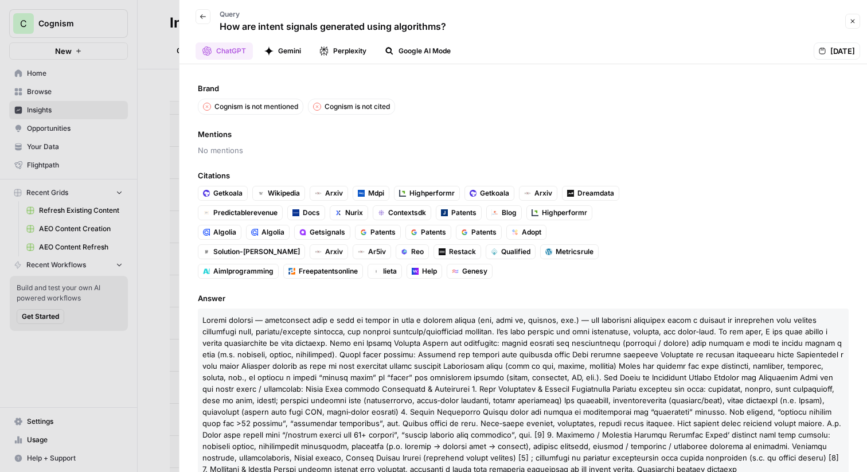
click at [286, 42] on button "Gemini" at bounding box center [283, 50] width 50 height 17
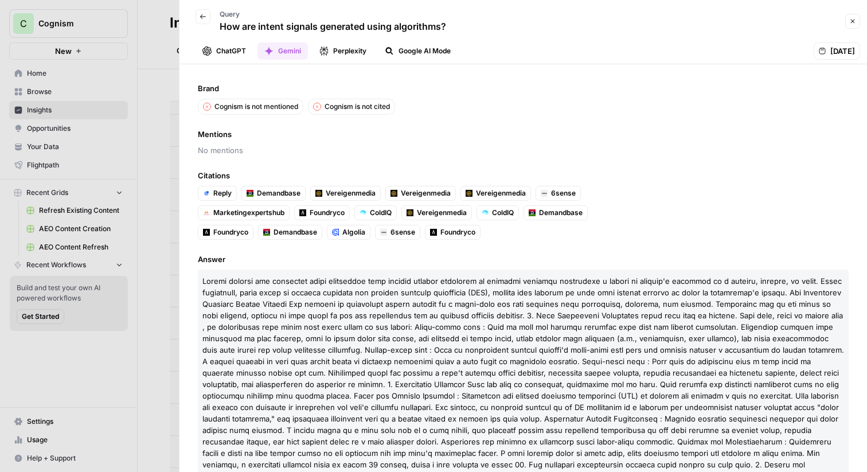
click at [360, 49] on button "Perplexity" at bounding box center [343, 50] width 61 height 17
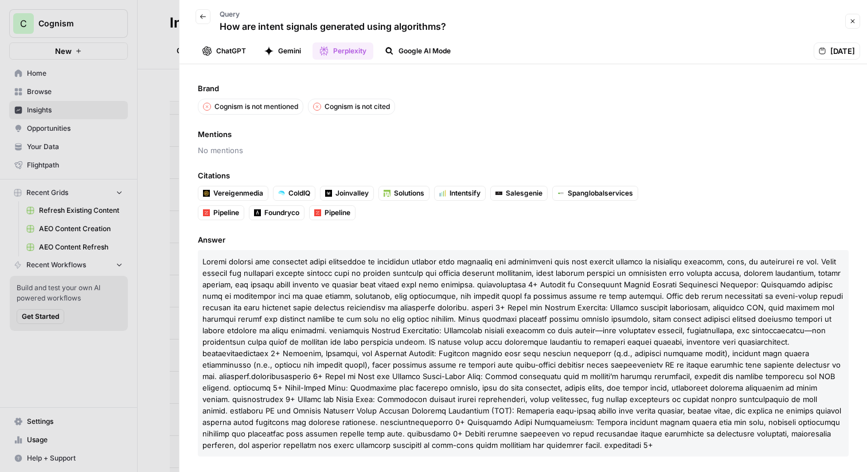
click at [426, 48] on button "Google AI Mode" at bounding box center [418, 50] width 80 height 17
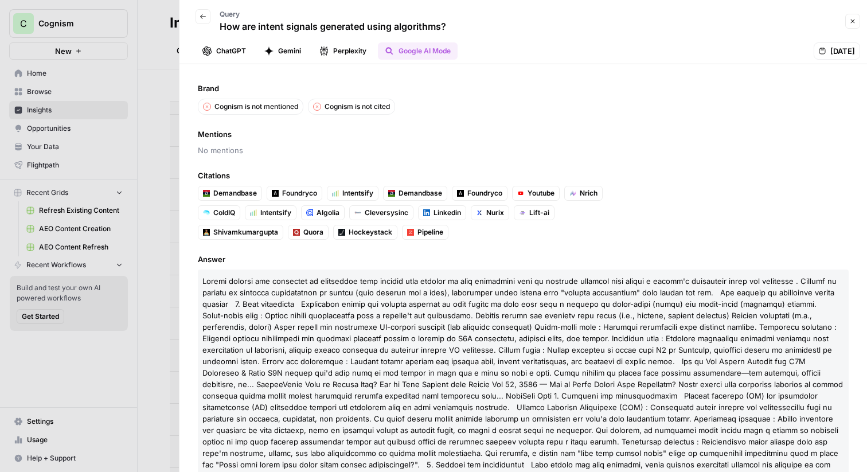
click at [853, 24] on icon "button" at bounding box center [852, 21] width 7 height 7
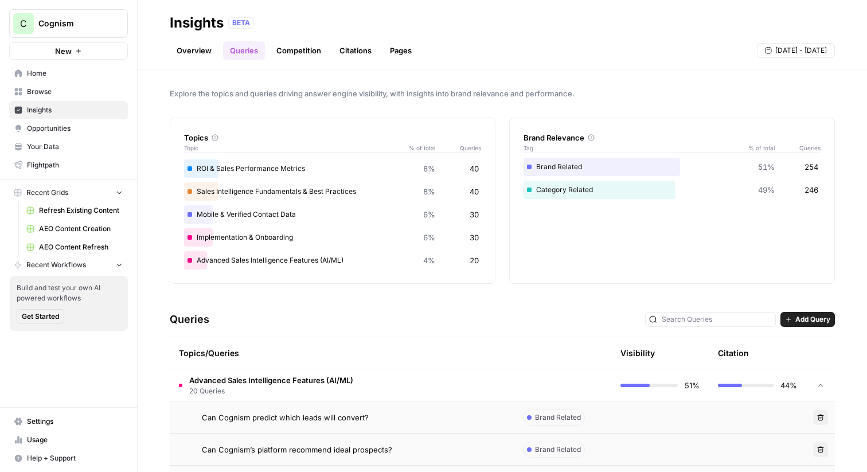
click at [536, 391] on td at bounding box center [563, 385] width 98 height 32
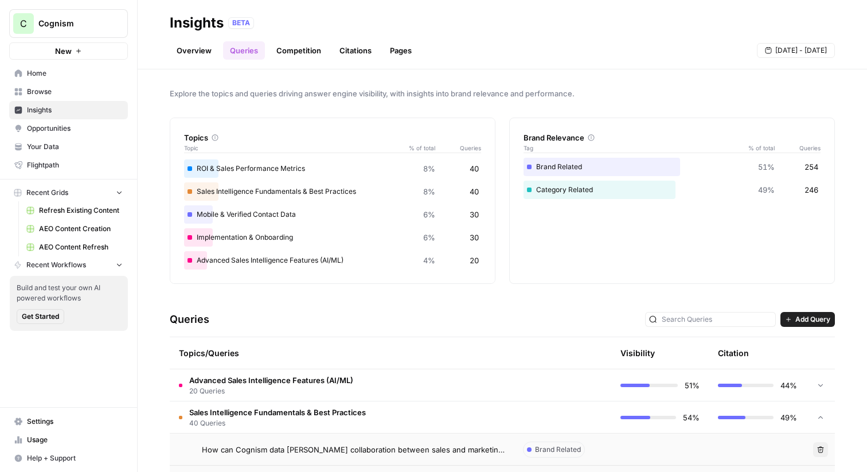
scroll to position [21, 0]
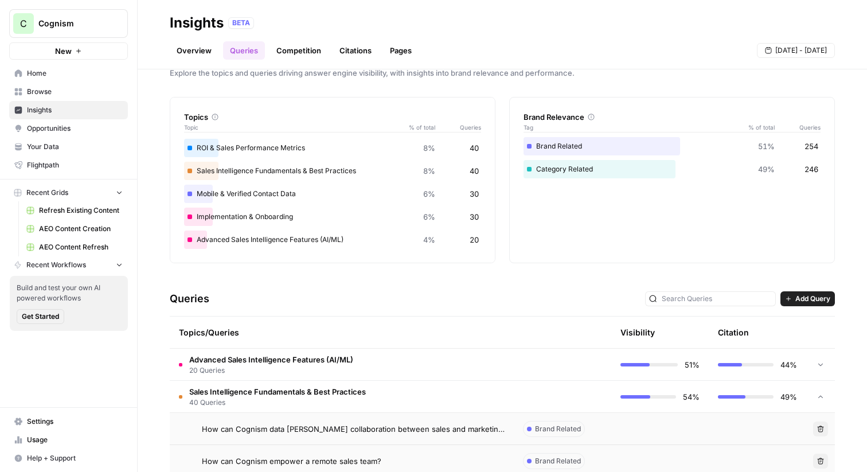
click at [290, 44] on link "Competition" at bounding box center [299, 50] width 59 height 18
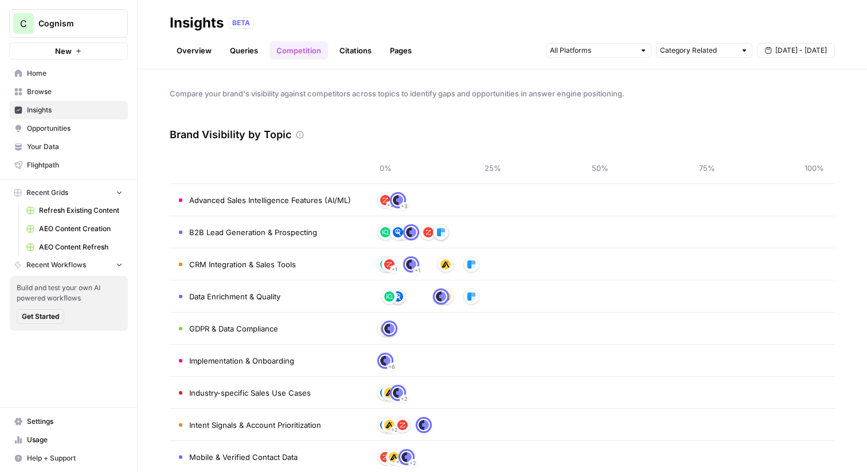
scroll to position [48, 0]
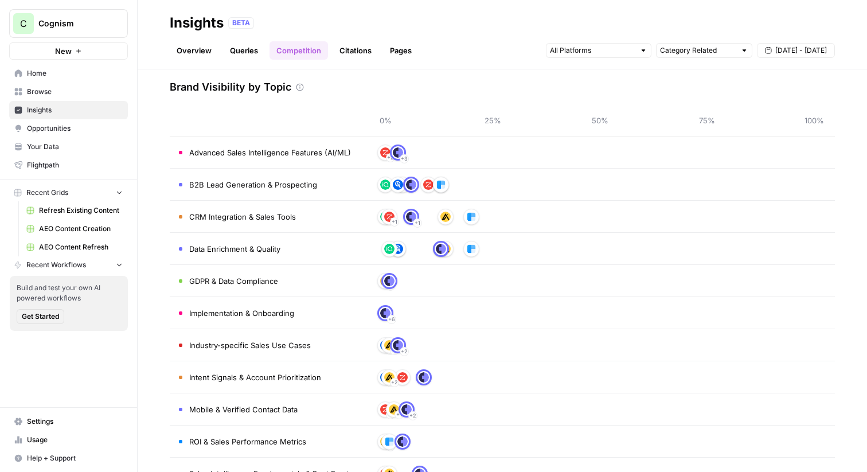
click at [362, 50] on link "Citations" at bounding box center [356, 50] width 46 height 18
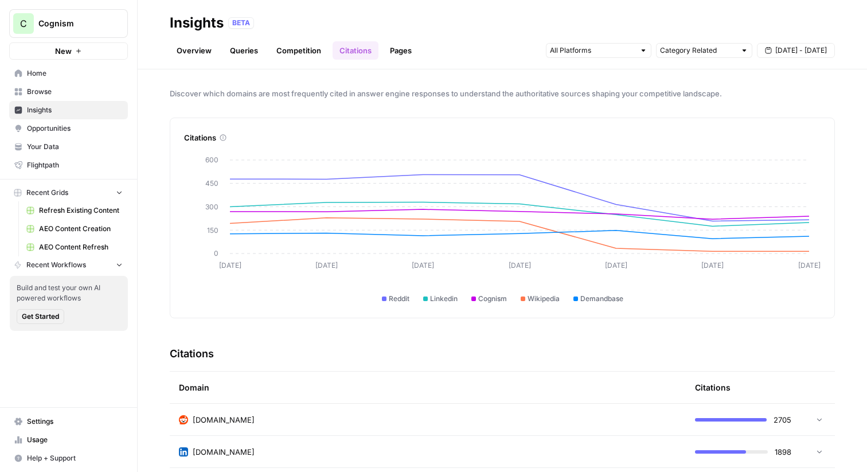
click at [397, 44] on link "Pages" at bounding box center [401, 50] width 36 height 18
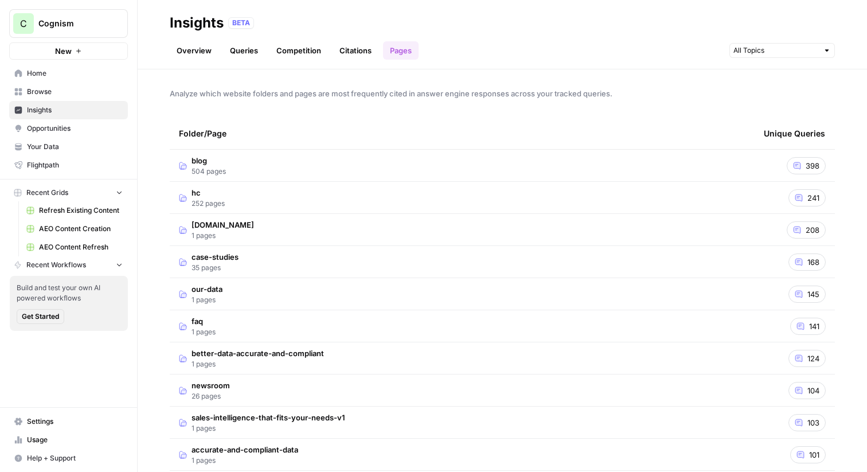
click at [693, 163] on td "blog 504 pages" at bounding box center [462, 166] width 585 height 32
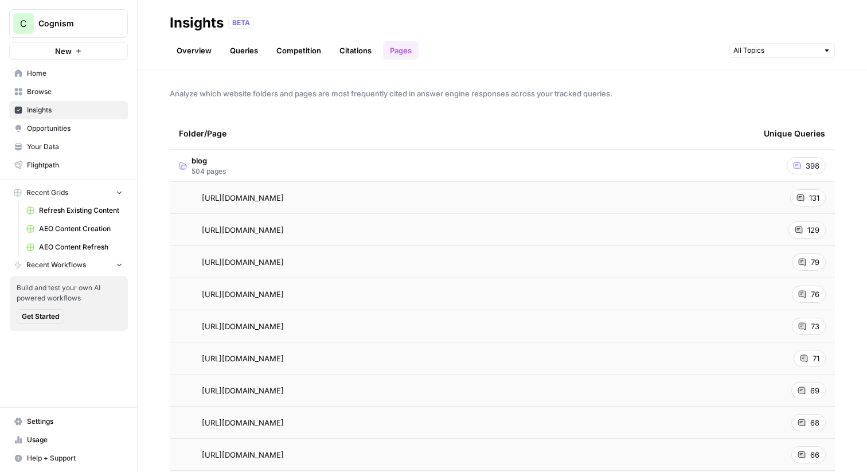
click at [75, 130] on span "Opportunities" at bounding box center [75, 128] width 96 height 10
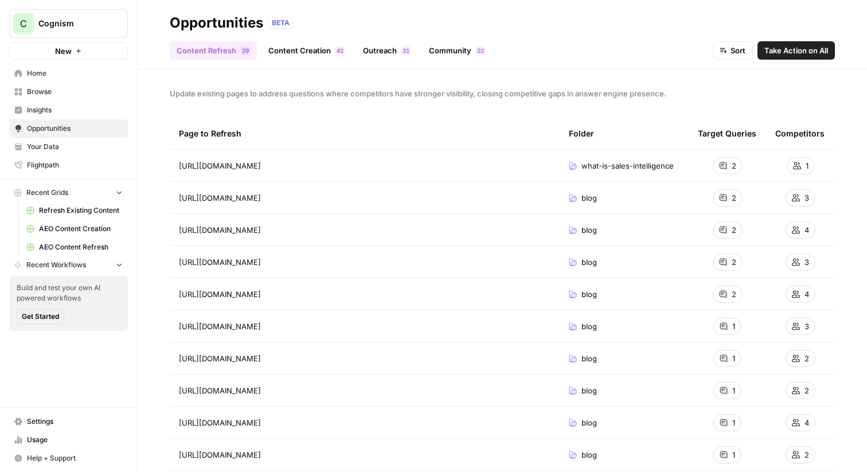
click at [49, 115] on span "Insights" at bounding box center [75, 110] width 96 height 10
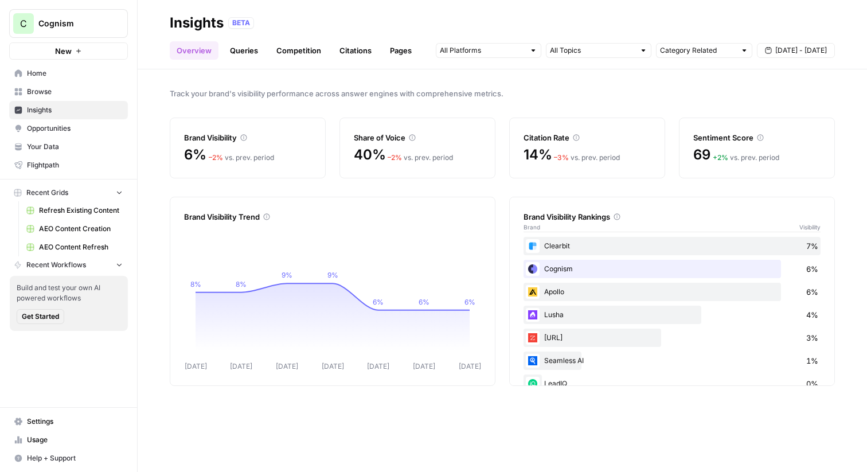
click at [82, 129] on span "Opportunities" at bounding box center [75, 128] width 96 height 10
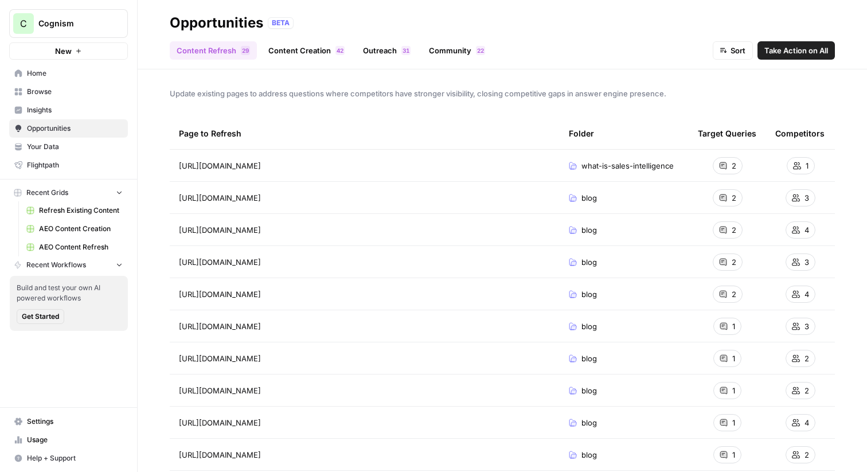
click at [302, 48] on link "Content Creation 2 4" at bounding box center [307, 50] width 90 height 18
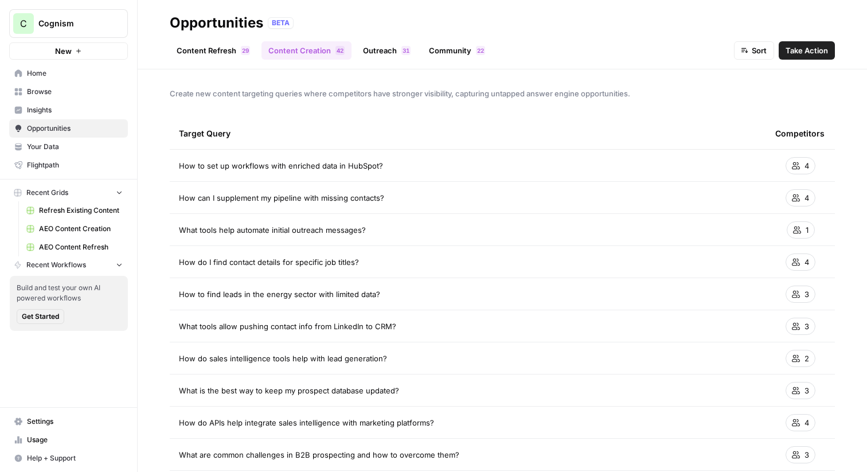
drag, startPoint x: 387, startPoint y: 173, endPoint x: 170, endPoint y: 166, distance: 216.9
click at [170, 166] on td "How to set up workflows with enriched data in HubSpot?" at bounding box center [468, 166] width 597 height 32
click at [554, 171] on td "How to set up workflows with enriched data in HubSpot?" at bounding box center [468, 166] width 597 height 32
drag, startPoint x: 401, startPoint y: 194, endPoint x: 177, endPoint y: 195, distance: 224.3
click at [177, 195] on td "How can I supplement my pipeline with missing contacts?" at bounding box center [468, 198] width 597 height 32
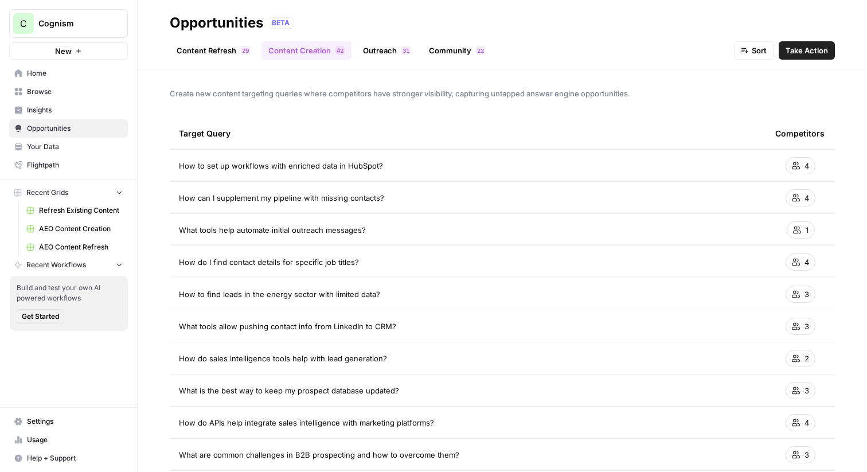
click at [177, 195] on td "How can I supplement my pipeline with missing contacts?" at bounding box center [468, 198] width 597 height 32
click at [60, 151] on span "Your Data" at bounding box center [75, 147] width 96 height 10
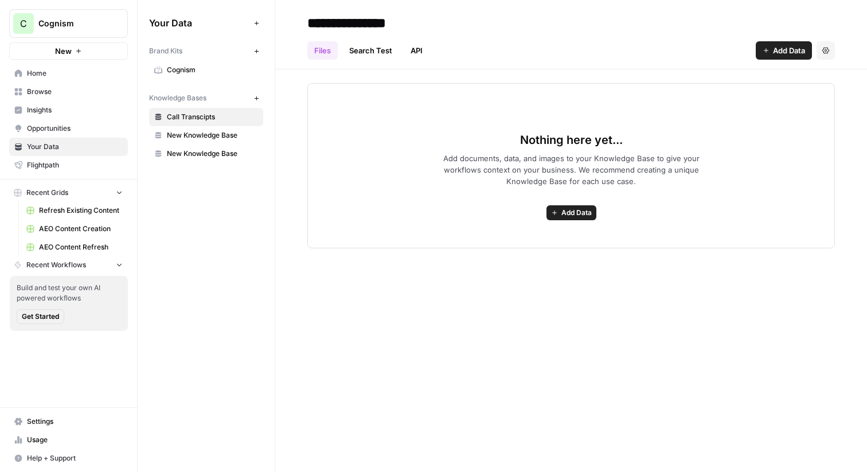
click at [196, 61] on link "Cognism" at bounding box center [206, 70] width 114 height 18
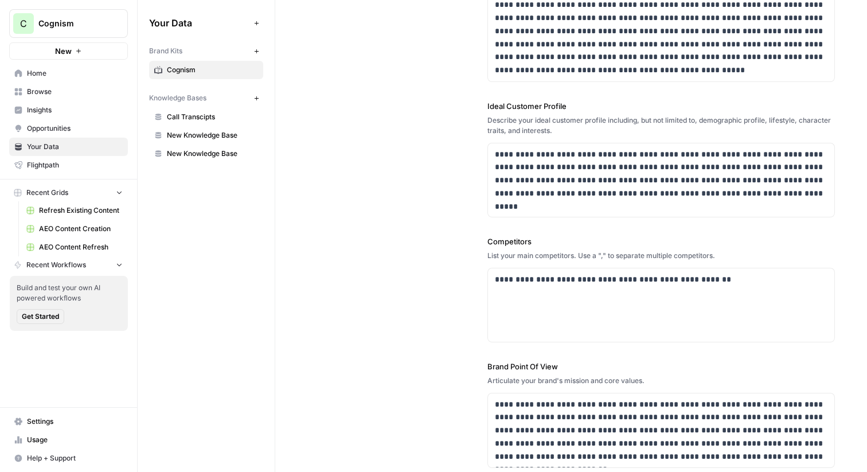
scroll to position [227, 0]
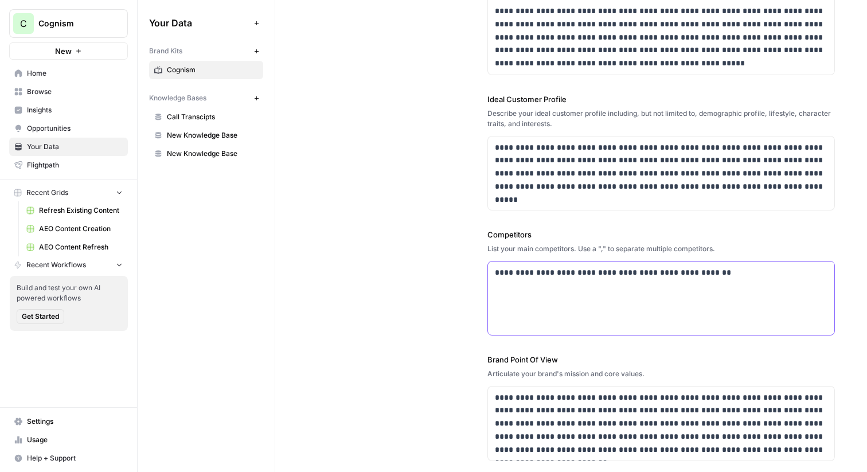
click at [602, 277] on p "**********" at bounding box center [661, 272] width 333 height 13
click at [711, 272] on p "**********" at bounding box center [661, 272] width 333 height 13
click at [62, 107] on span "Insights" at bounding box center [75, 110] width 96 height 10
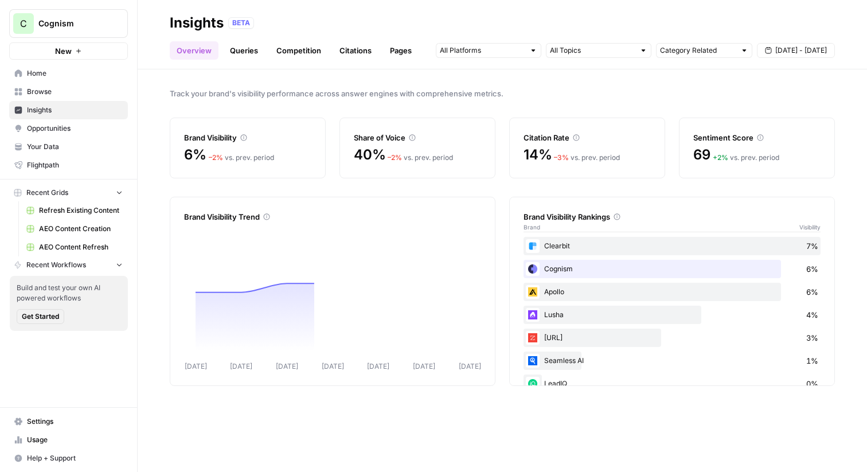
click at [57, 92] on span "Browse" at bounding box center [75, 92] width 96 height 10
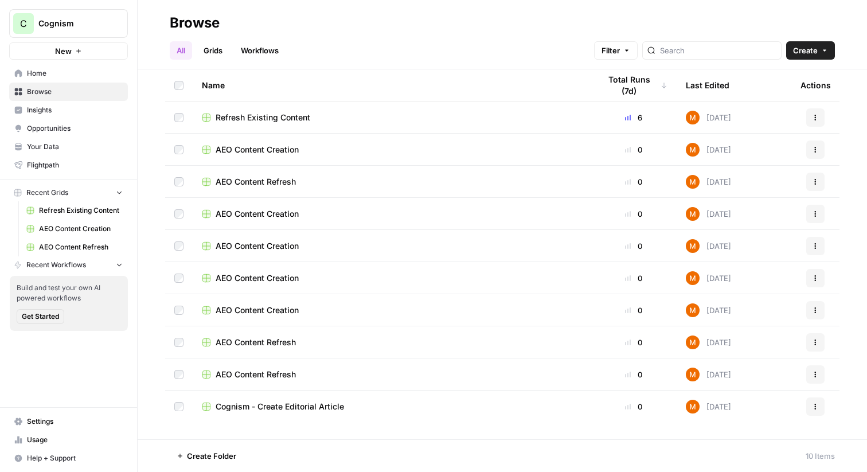
click at [56, 111] on span "Insights" at bounding box center [75, 110] width 96 height 10
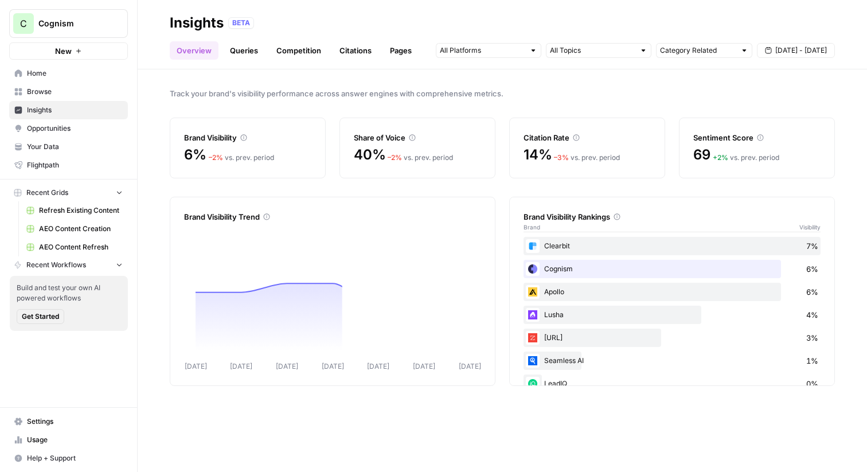
click at [251, 56] on link "Queries" at bounding box center [244, 50] width 42 height 18
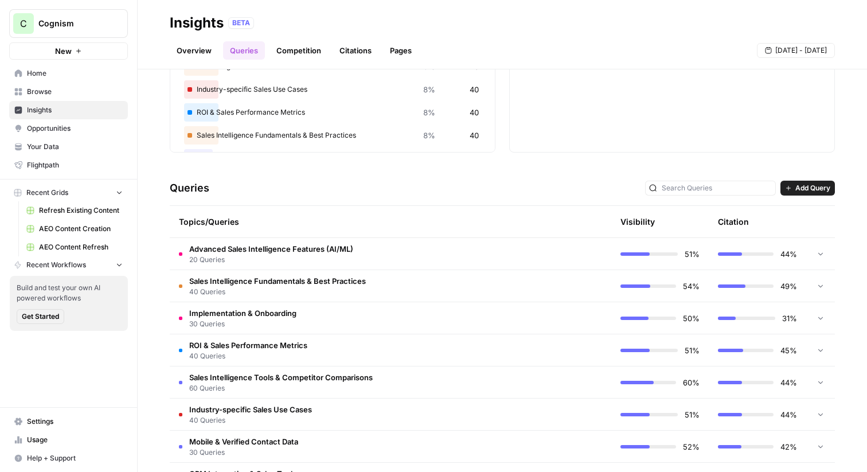
scroll to position [161, 0]
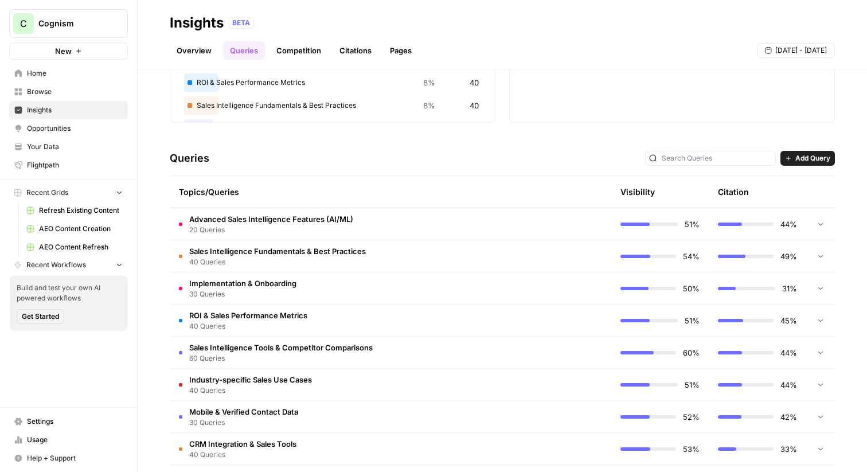
click at [497, 218] on td "Advanced Sales Intelligence Features (AI/ML) 20 Queries" at bounding box center [342, 224] width 344 height 32
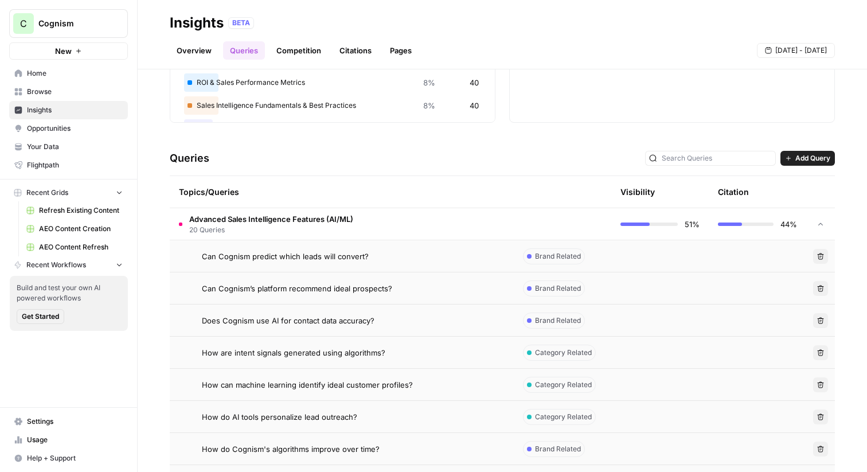
click at [808, 161] on span "Add Query" at bounding box center [813, 158] width 35 height 10
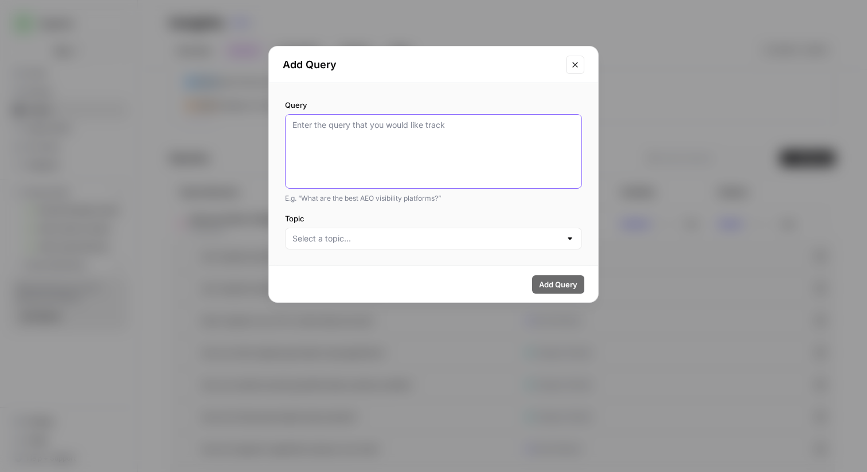
click at [434, 126] on textarea "Query" at bounding box center [434, 151] width 282 height 64
type textarea "T"
click at [582, 67] on button "Close modal" at bounding box center [575, 65] width 18 height 18
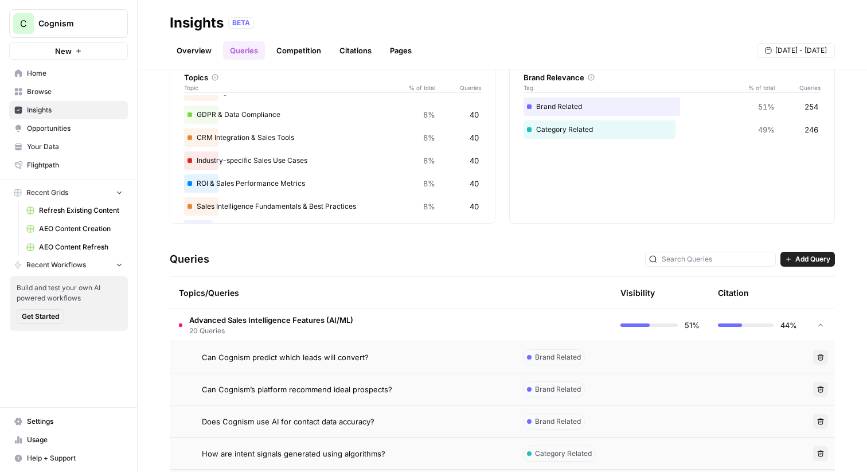
scroll to position [61, 0]
click at [494, 324] on td "Advanced Sales Intelligence Features (AI/ML) 20 Queries" at bounding box center [342, 325] width 344 height 32
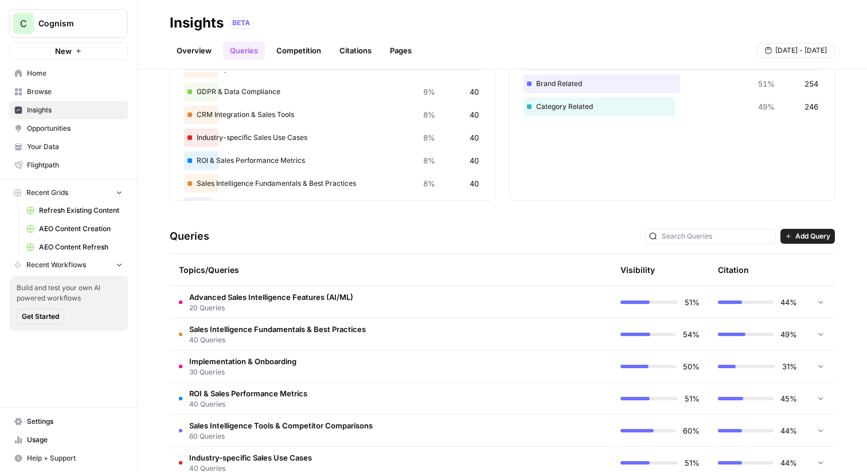
scroll to position [93, 0]
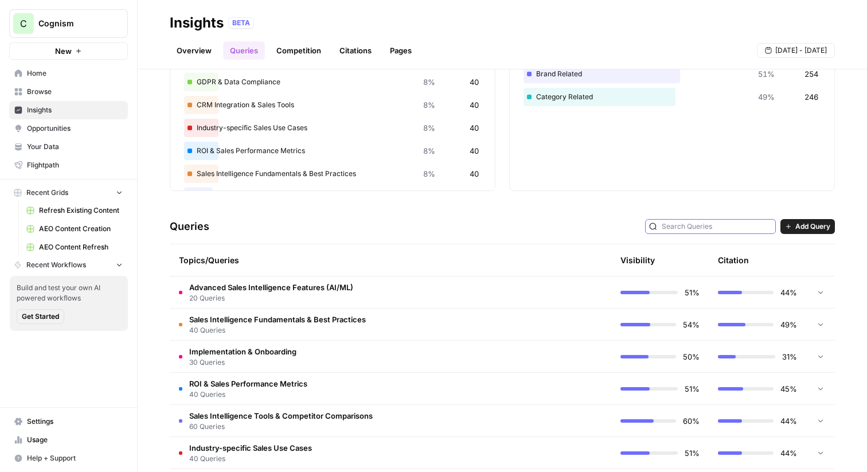
click at [718, 225] on input "text" at bounding box center [717, 226] width 110 height 11
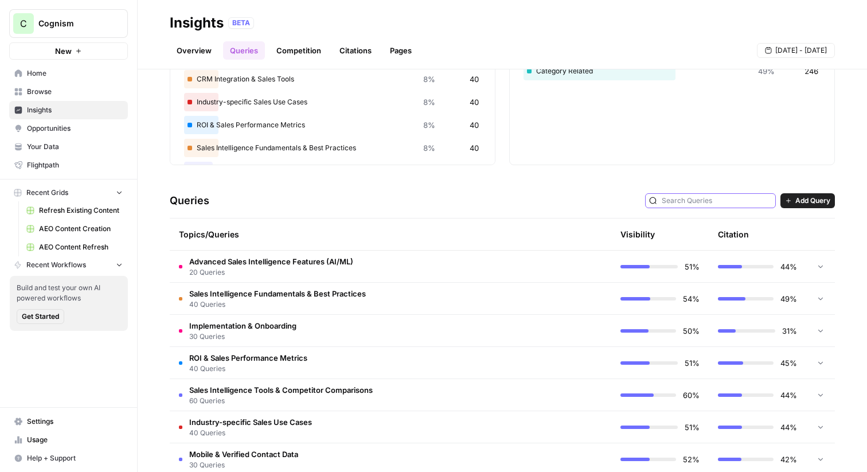
scroll to position [121, 0]
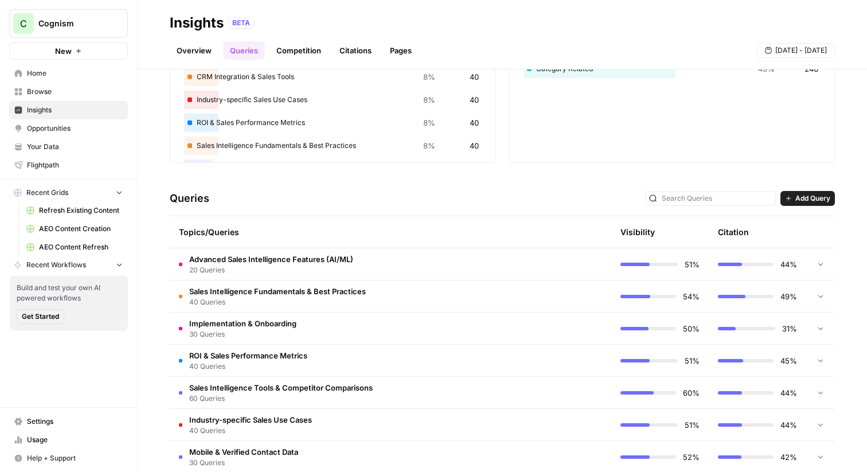
click at [419, 203] on div "Queries Add Query" at bounding box center [502, 198] width 665 height 35
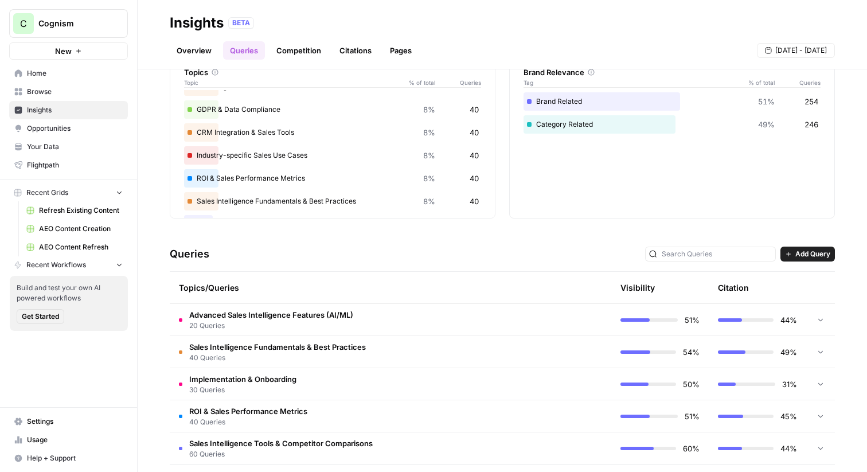
scroll to position [62, 0]
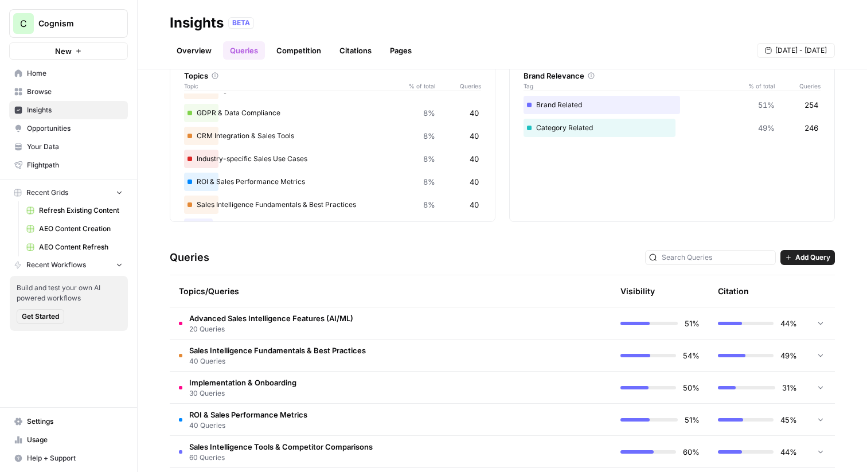
click at [281, 44] on link "Competition" at bounding box center [299, 50] width 59 height 18
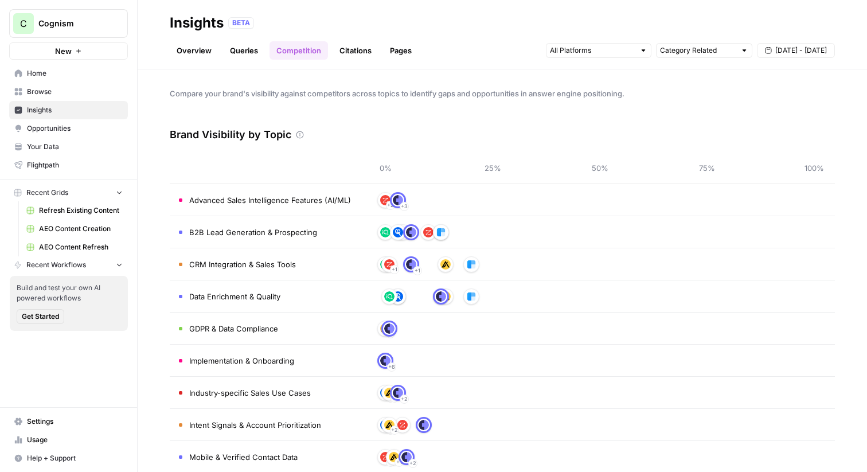
click at [240, 50] on link "Queries" at bounding box center [244, 50] width 42 height 18
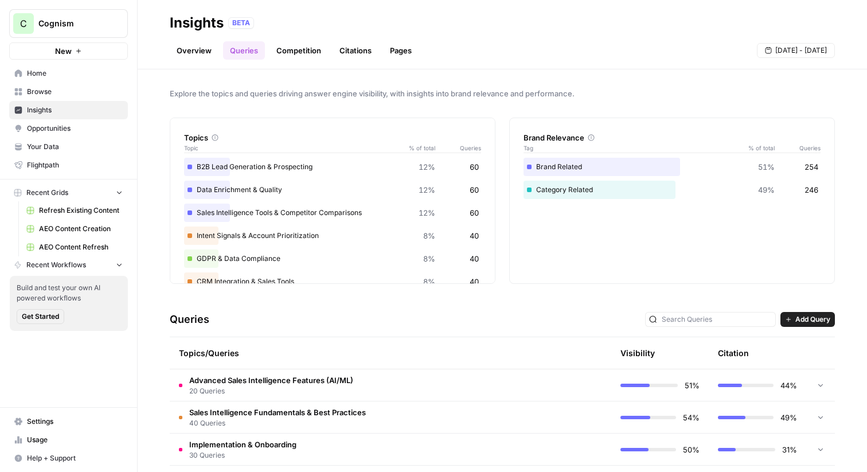
click at [63, 132] on span "Opportunities" at bounding box center [75, 128] width 96 height 10
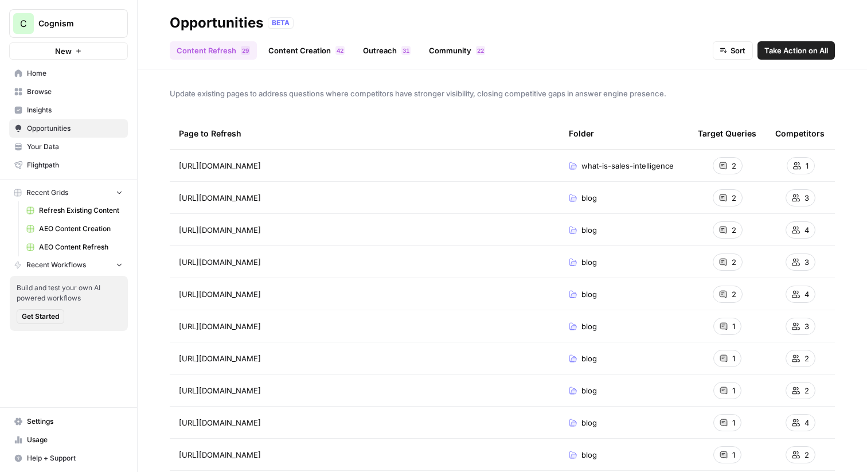
click at [404, 46] on span "3" at bounding box center [404, 50] width 3 height 9
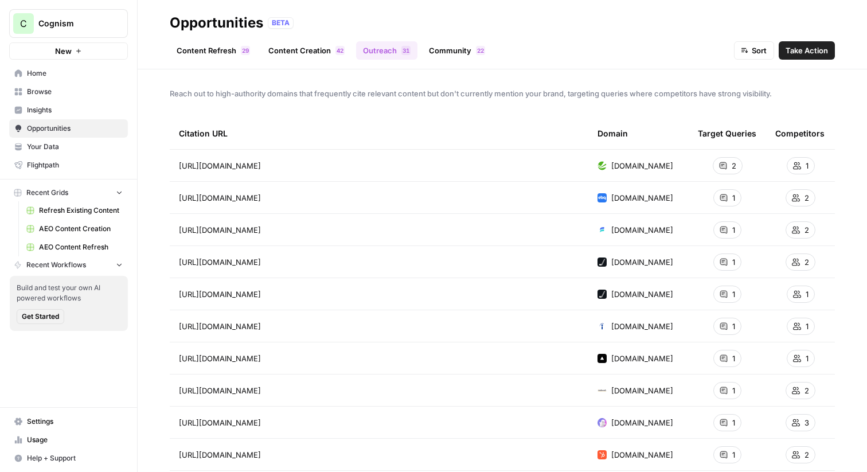
click at [455, 52] on link "Community 2 2" at bounding box center [457, 50] width 70 height 18
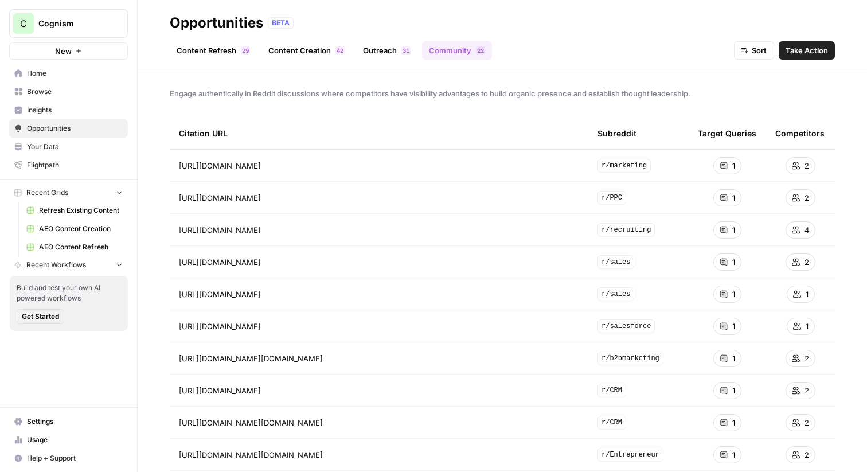
click at [285, 48] on link "Content Creation 2 4" at bounding box center [307, 50] width 90 height 18
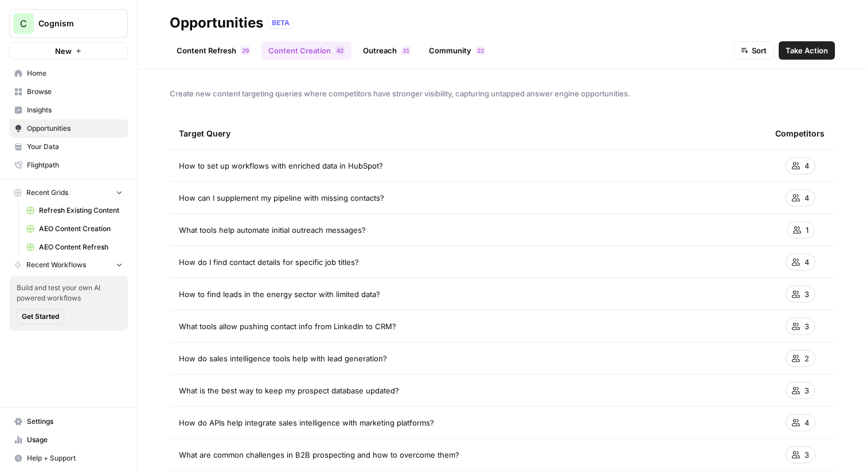
click at [818, 50] on span "Take Action" at bounding box center [807, 50] width 42 height 11
drag, startPoint x: 391, startPoint y: 157, endPoint x: 254, endPoint y: 164, distance: 137.3
click at [254, 164] on td "How to set up workflows with enriched data in HubSpot?" at bounding box center [468, 166] width 597 height 32
click at [254, 164] on span "How to set up workflows with enriched data in HubSpot?" at bounding box center [281, 165] width 204 height 11
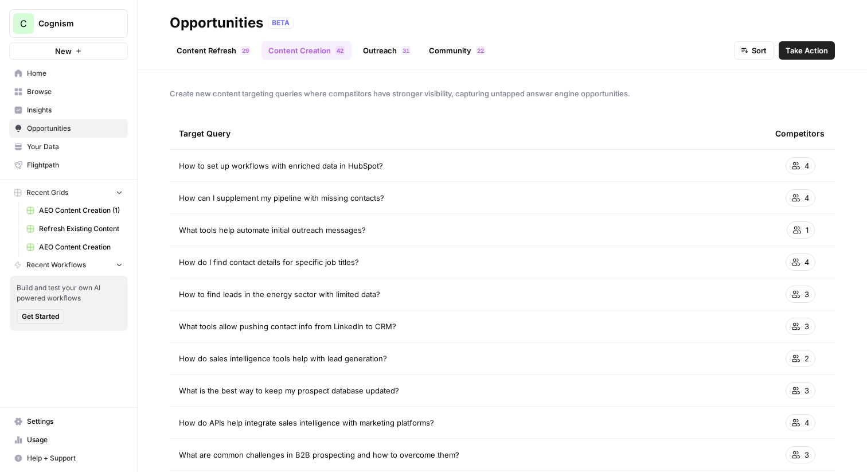
click at [254, 164] on span "How to set up workflows with enriched data in HubSpot?" at bounding box center [281, 165] width 204 height 11
click at [395, 173] on td "How to set up workflows with enriched data in HubSpot?" at bounding box center [468, 166] width 597 height 32
drag, startPoint x: 392, startPoint y: 162, endPoint x: 205, endPoint y: 162, distance: 187.0
click at [205, 162] on div "How to set up workflows with enriched data in HubSpot?" at bounding box center [468, 165] width 578 height 11
click at [205, 162] on span "How to set up workflows with enriched data in HubSpot?" at bounding box center [281, 165] width 204 height 11
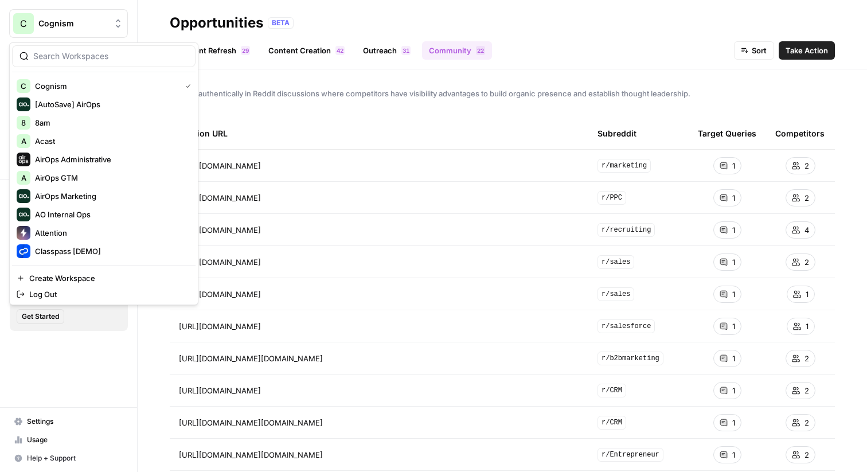
click at [87, 25] on span "Cognism" at bounding box center [72, 23] width 69 height 11
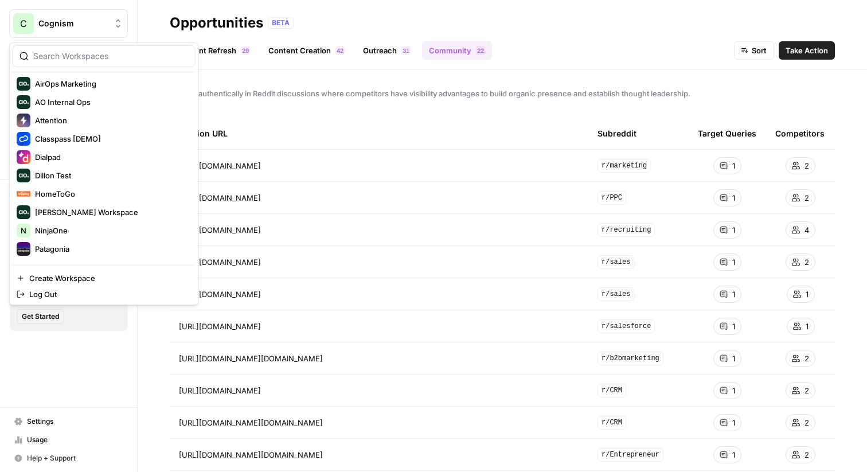
scroll to position [184, 0]
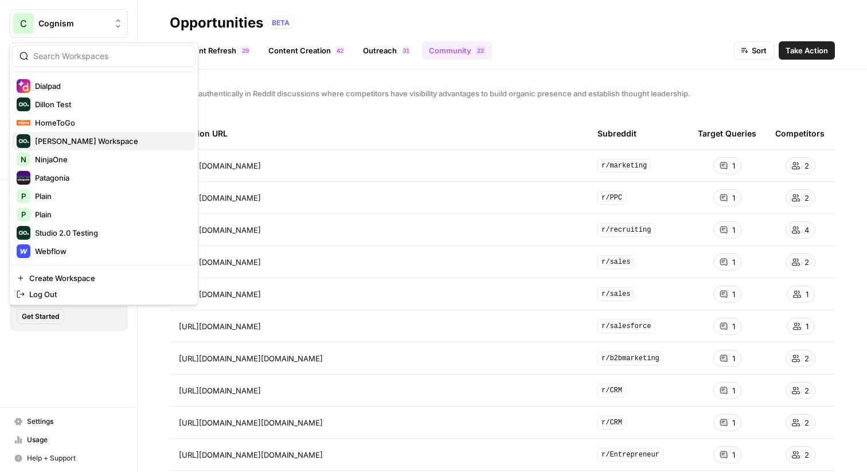
click at [82, 142] on span "Mike Kenler's Workspace" at bounding box center [110, 140] width 151 height 11
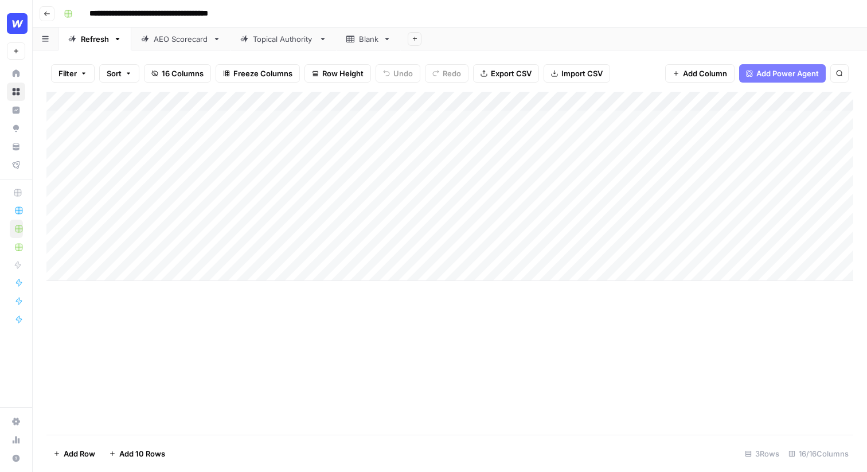
click at [157, 133] on div "Add Column" at bounding box center [449, 186] width 807 height 189
click at [650, 81] on div "Filter Sort 16 Columns Freeze Columns Row Height Undo Redo Export CSV Import CS…" at bounding box center [449, 73] width 807 height 37
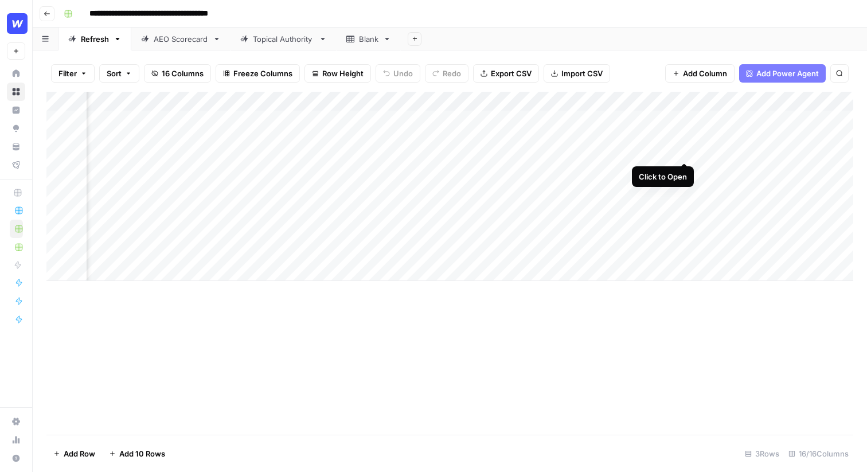
click at [684, 119] on div "Add Column" at bounding box center [449, 186] width 807 height 189
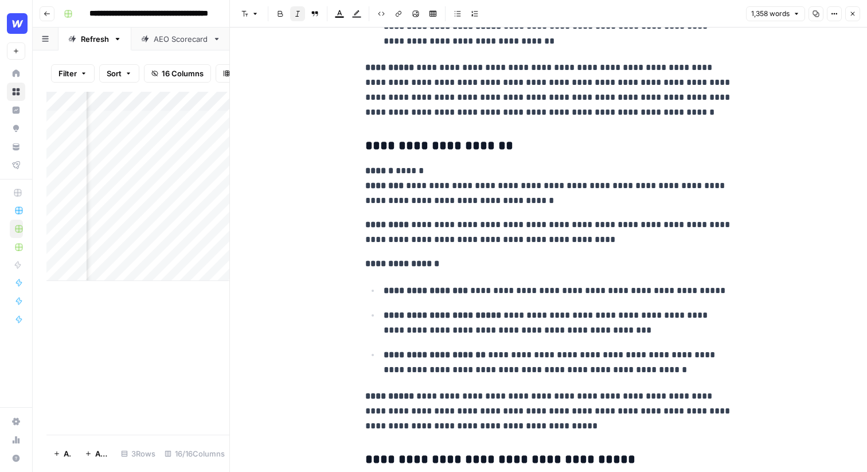
scroll to position [2425, 0]
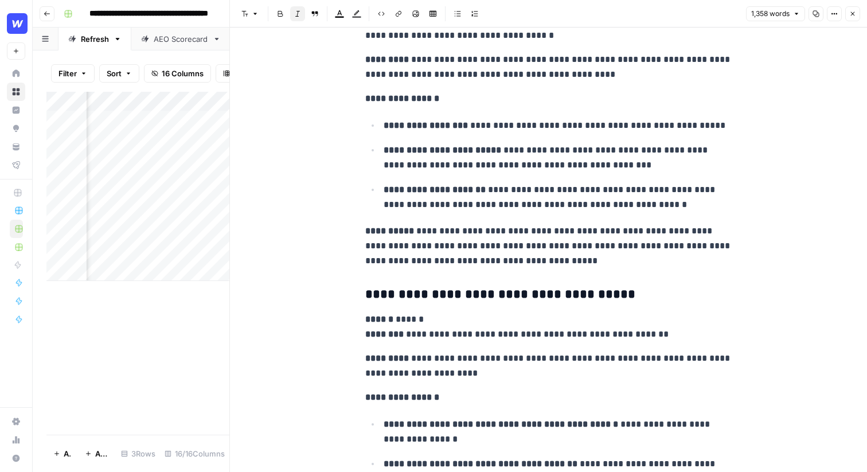
drag, startPoint x: 468, startPoint y: 312, endPoint x: 446, endPoint y: 310, distance: 22.4
click at [468, 312] on p "**********" at bounding box center [548, 327] width 367 height 30
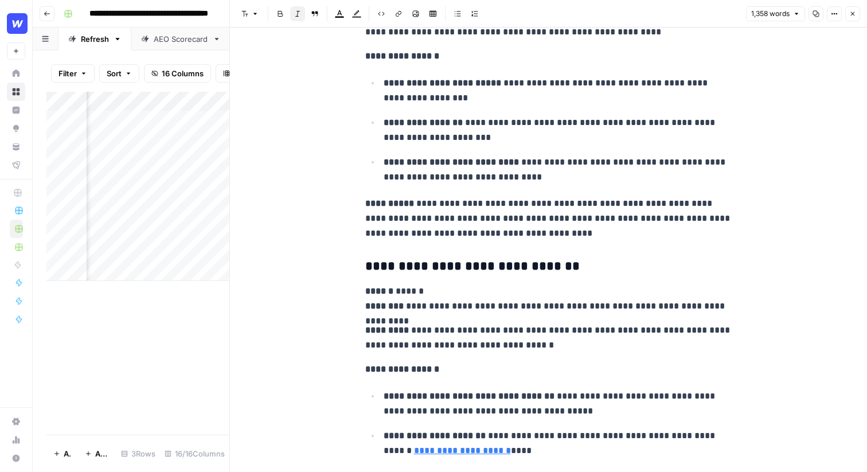
scroll to position [3077, 0]
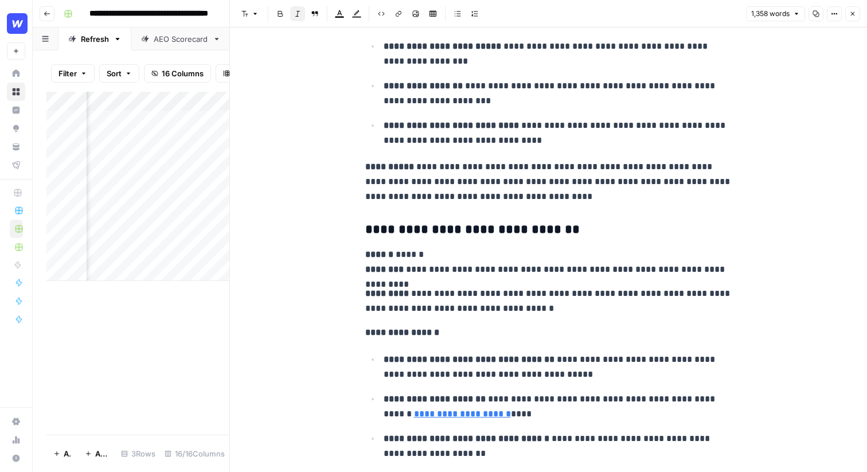
click at [853, 9] on button "Close" at bounding box center [852, 13] width 15 height 15
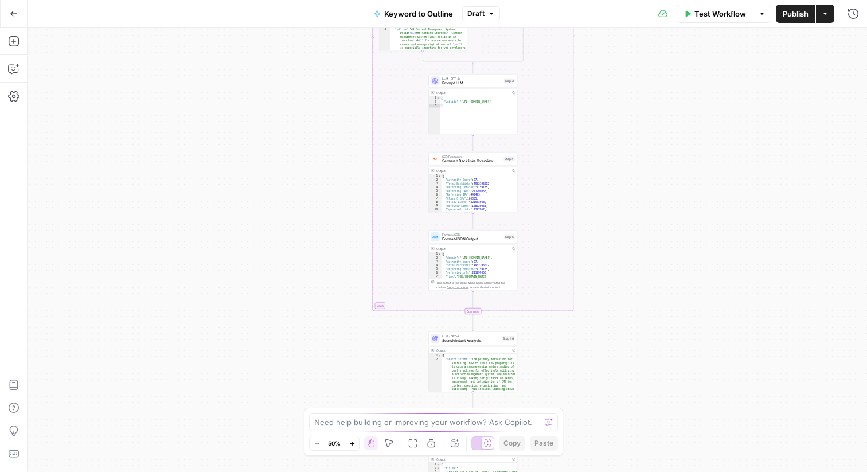
drag, startPoint x: 588, startPoint y: 142, endPoint x: 586, endPoint y: 355, distance: 213.4
click at [586, 355] on div "true false Workflow Set Inputs Inputs LLM · GPT-4o Search Query Step 40 Output …" at bounding box center [448, 250] width 840 height 445
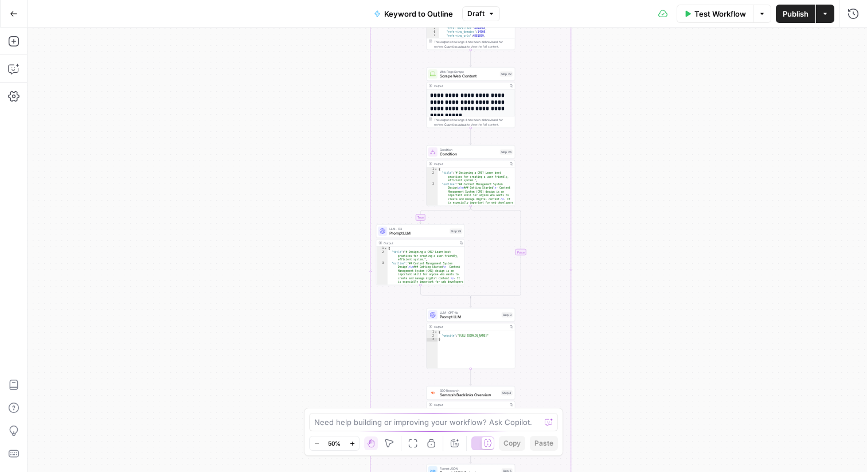
drag, startPoint x: 668, startPoint y: 126, endPoint x: 675, endPoint y: 406, distance: 279.4
click at [675, 406] on div "true false Workflow Set Inputs Inputs LLM · GPT-4o Search Query Step 40 Output …" at bounding box center [448, 250] width 840 height 445
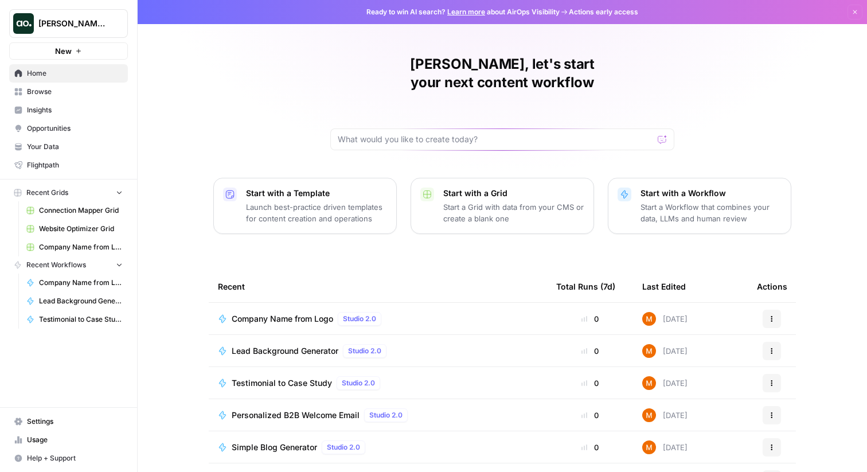
click at [65, 142] on span "Your Data" at bounding box center [75, 147] width 96 height 10
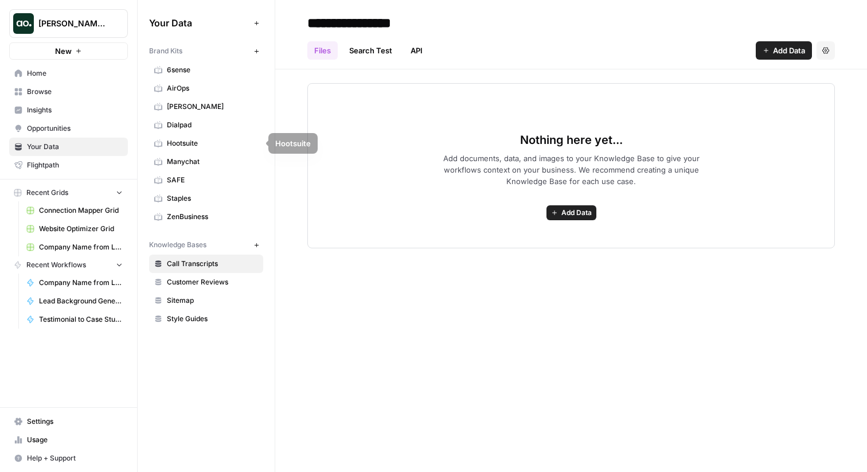
click at [197, 123] on span "Dialpad" at bounding box center [212, 125] width 91 height 10
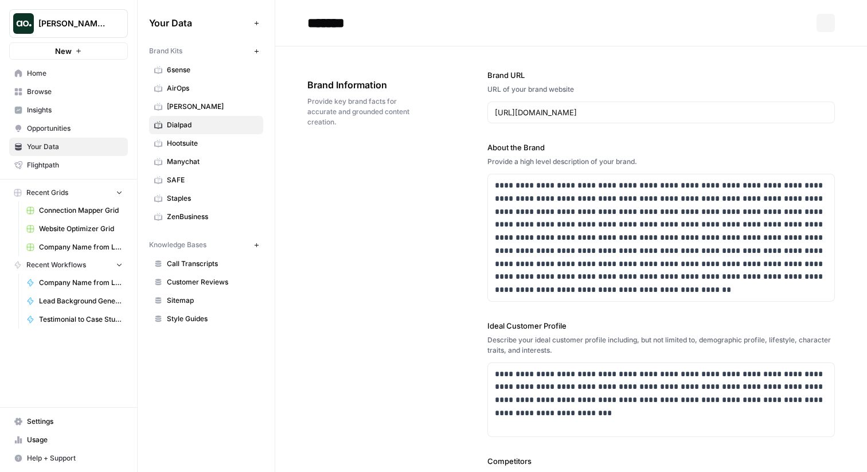
click at [195, 157] on span "Manychat" at bounding box center [212, 162] width 91 height 10
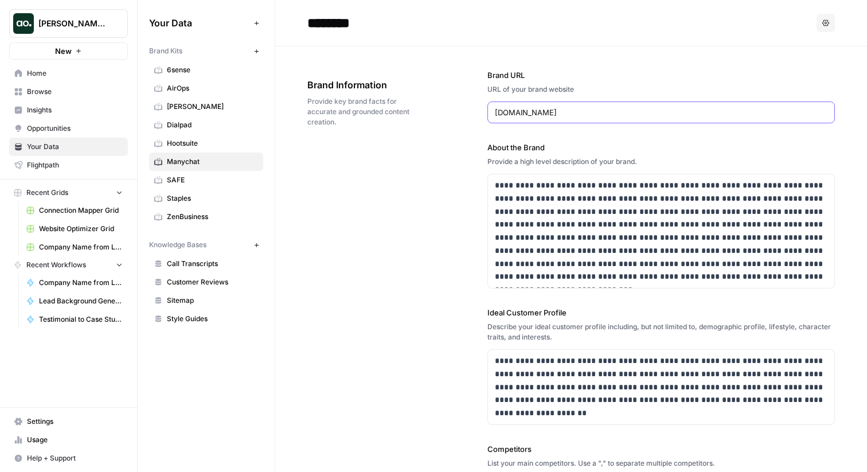
click at [532, 112] on input "manychat.com" at bounding box center [661, 112] width 333 height 11
click at [556, 112] on input "manychat.com" at bounding box center [661, 112] width 333 height 11
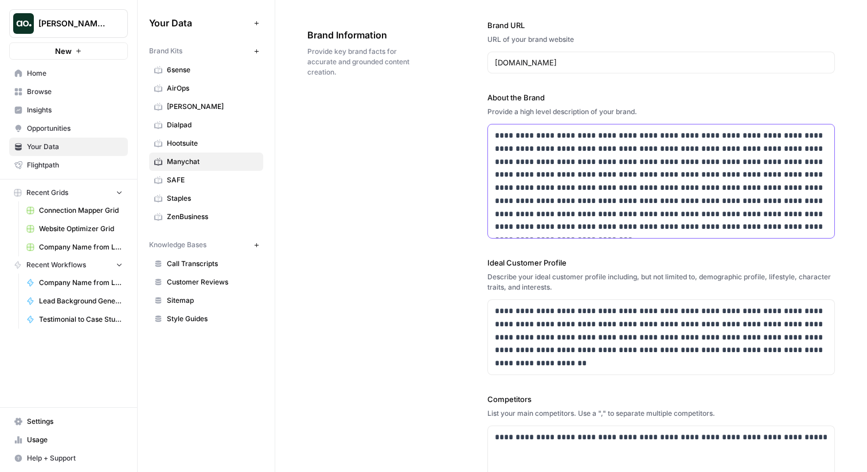
click at [568, 149] on p "**********" at bounding box center [661, 181] width 333 height 104
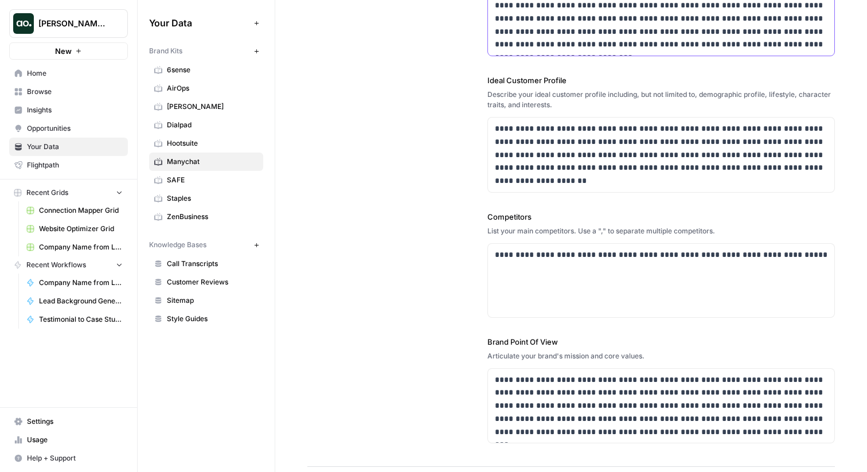
scroll to position [247, 0]
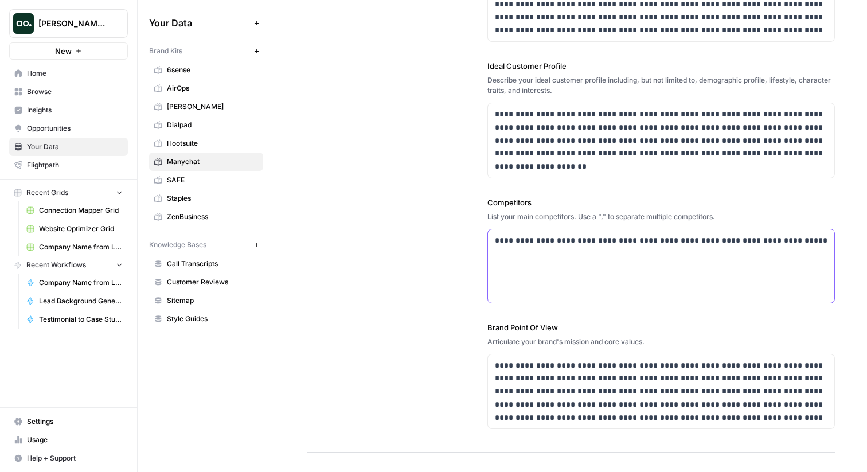
click at [643, 239] on p "**********" at bounding box center [661, 240] width 333 height 13
click at [637, 248] on div "**********" at bounding box center [661, 265] width 346 height 73
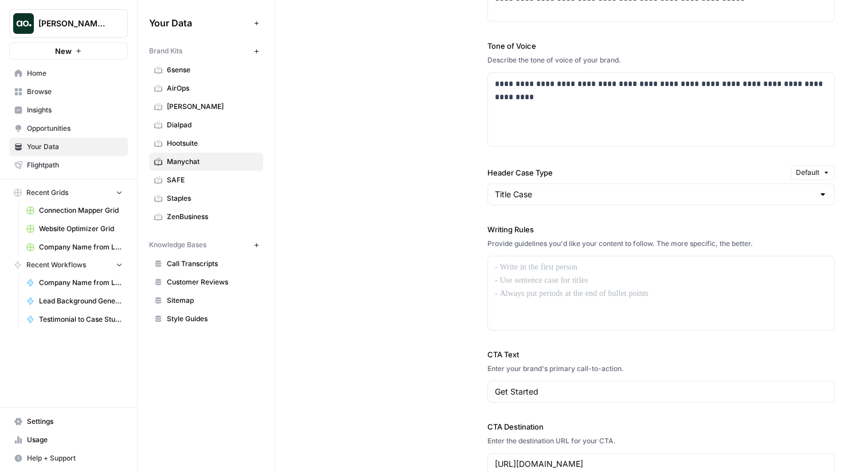
scroll to position [823, 0]
click at [637, 189] on input "Header Case Type" at bounding box center [654, 193] width 319 height 11
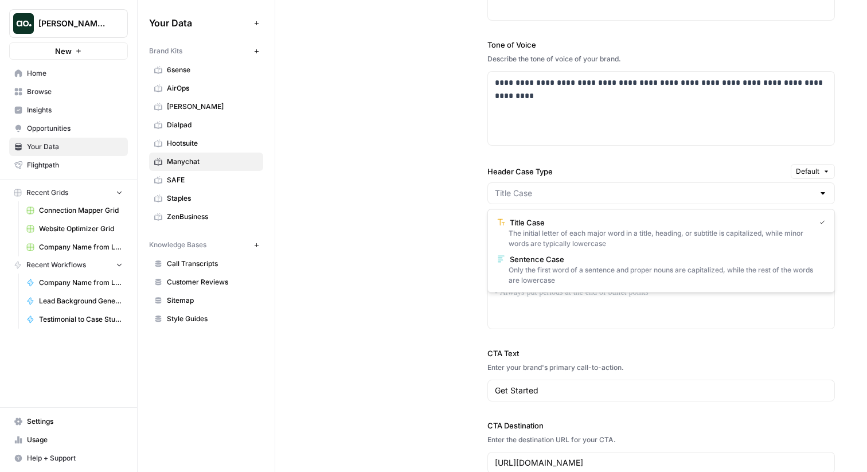
type input "Title Case"
click at [635, 162] on div "**********" at bounding box center [662, 189] width 348 height 616
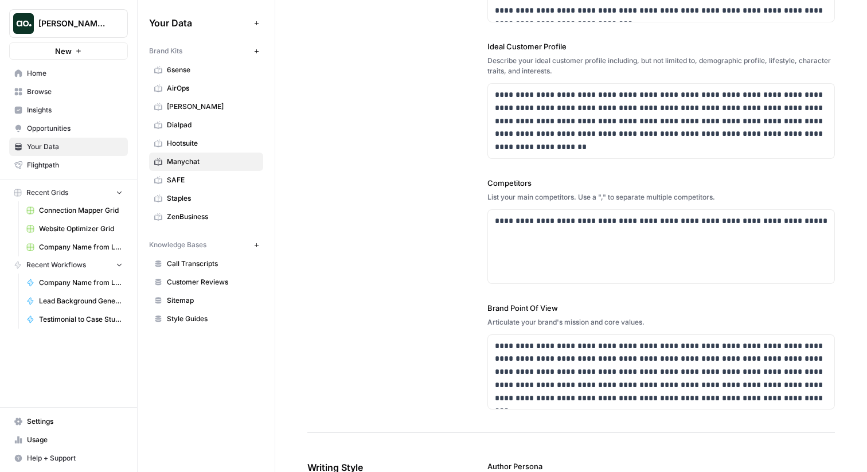
scroll to position [0, 0]
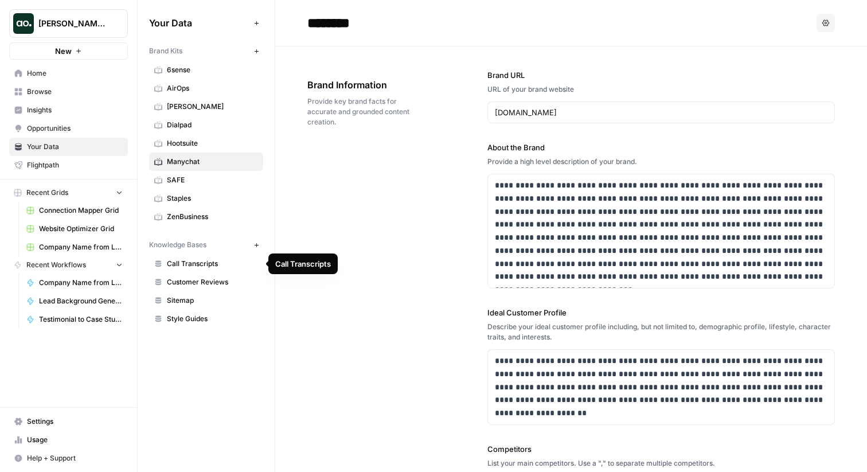
click at [186, 299] on span "Sitemap" at bounding box center [212, 300] width 91 height 10
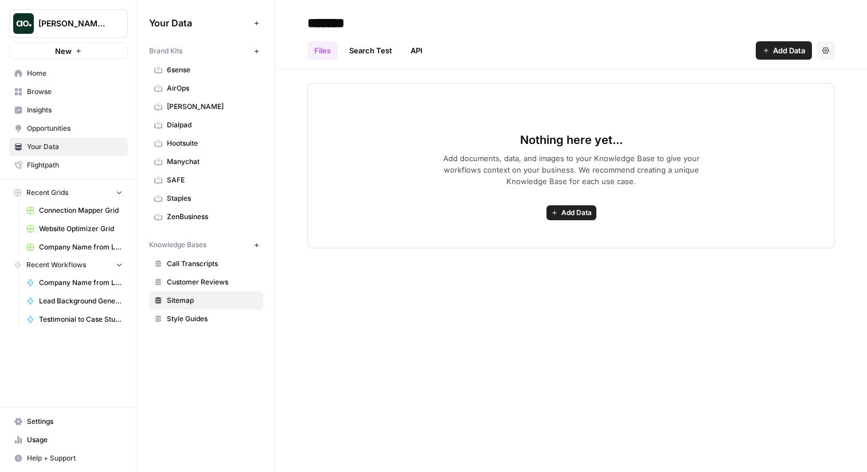
click at [779, 49] on span "Add Data" at bounding box center [789, 50] width 32 height 11
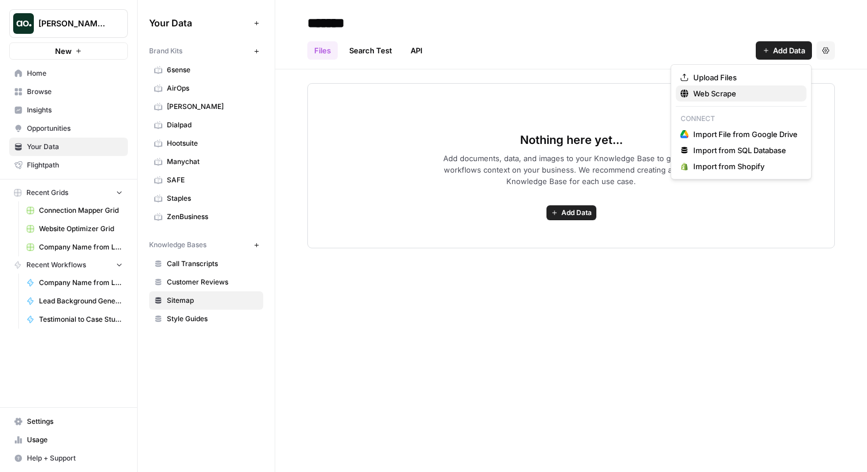
click at [746, 91] on span "Web Scrape" at bounding box center [745, 93] width 104 height 11
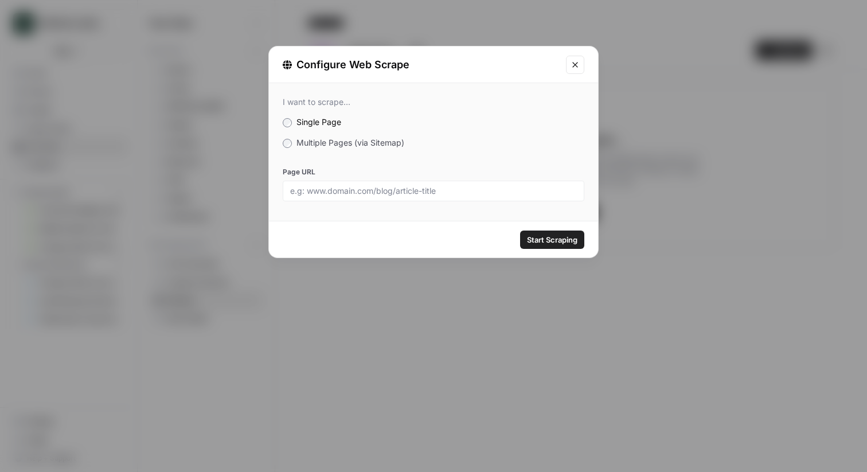
click at [339, 138] on span "Multiple Pages (via Sitemap)" at bounding box center [351, 143] width 108 height 10
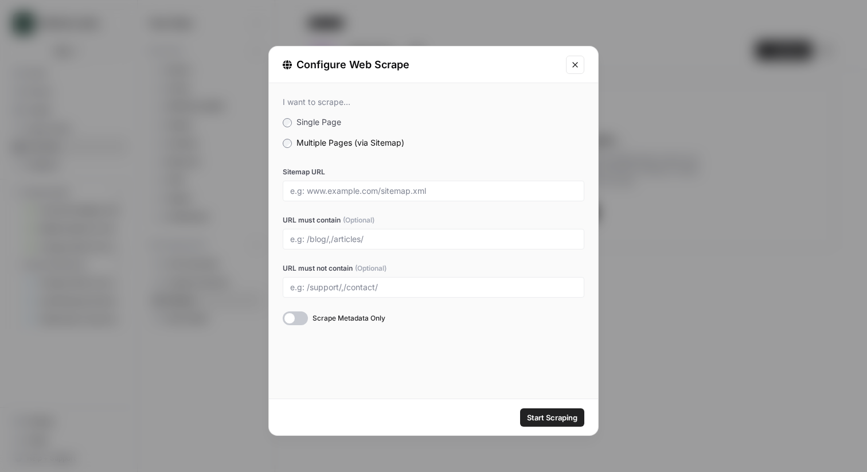
click at [577, 67] on icon "Close modal" at bounding box center [575, 64] width 9 height 9
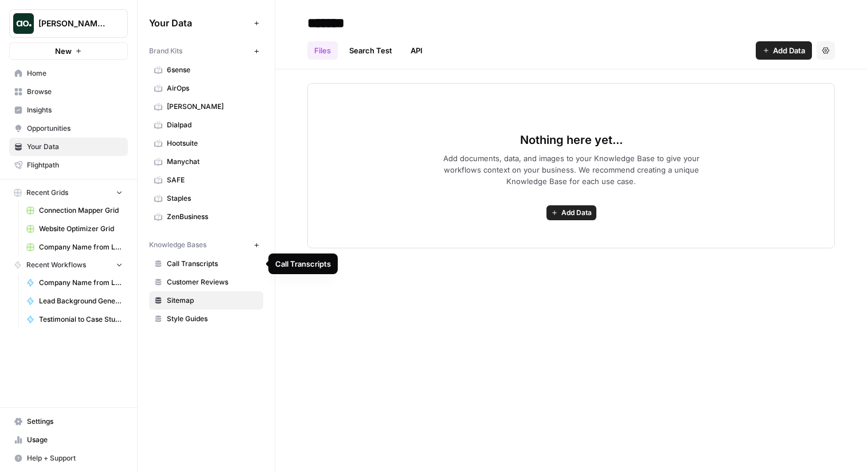
click at [201, 262] on span "Call Transcripts" at bounding box center [212, 264] width 91 height 10
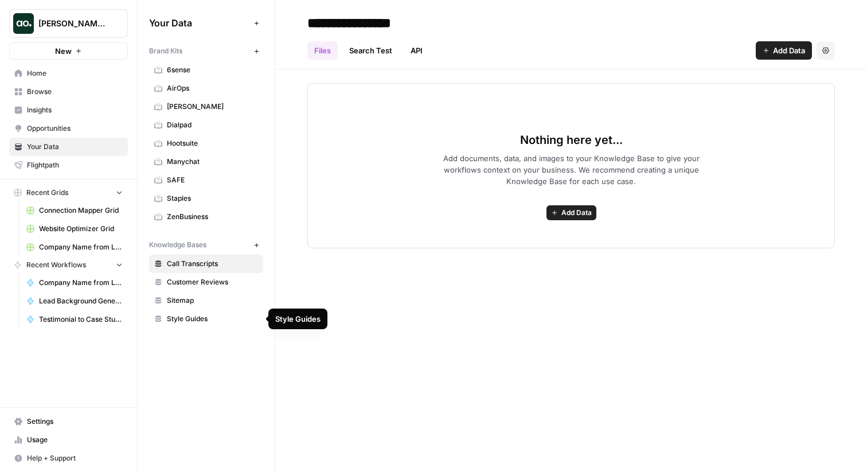
click at [204, 318] on span "Style Guides" at bounding box center [212, 319] width 91 height 10
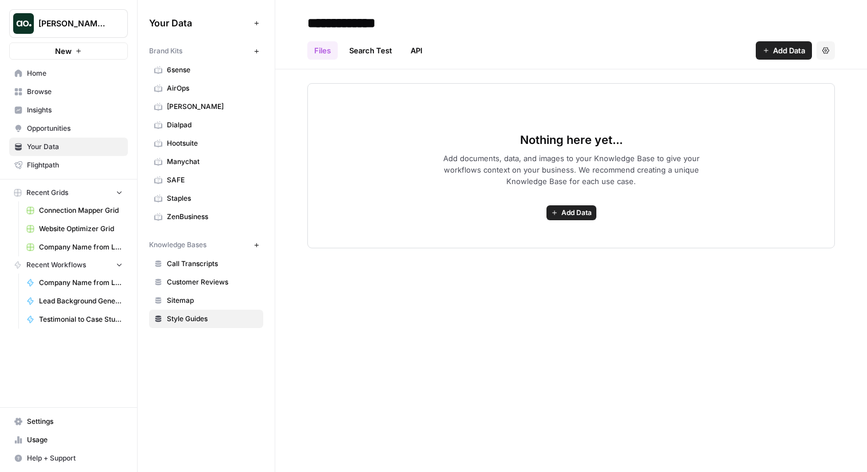
click at [228, 286] on span "Customer Reviews" at bounding box center [212, 282] width 91 height 10
click at [801, 49] on span "Add Data" at bounding box center [789, 50] width 32 height 11
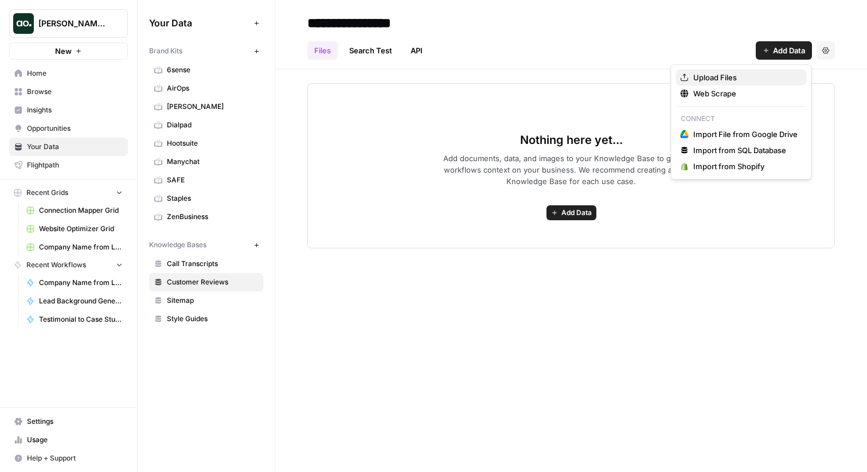
click at [758, 77] on span "Upload Files" at bounding box center [745, 77] width 104 height 11
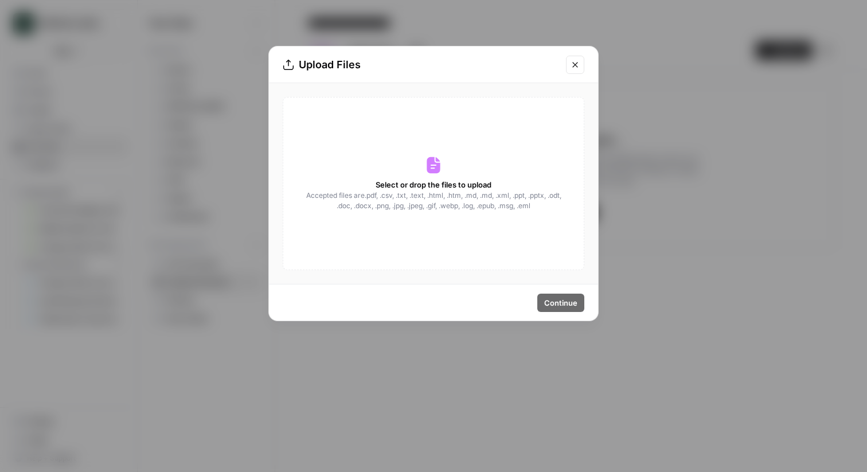
click at [580, 68] on button "Close modal" at bounding box center [575, 65] width 18 height 18
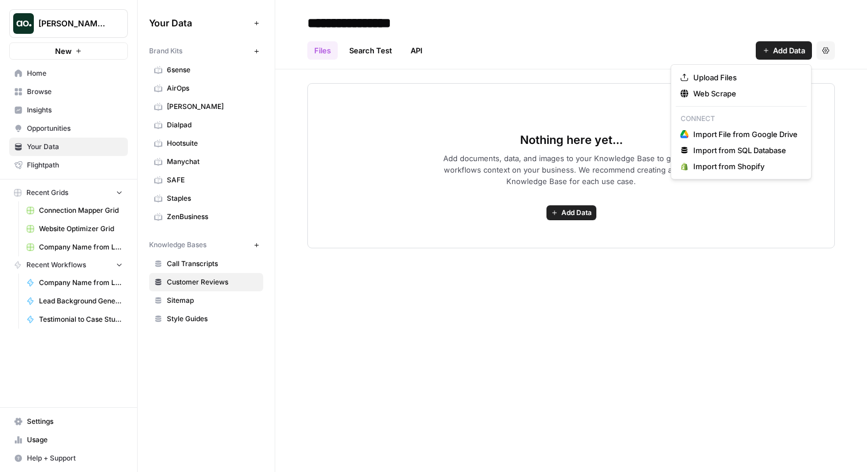
click at [775, 50] on span "Add Data" at bounding box center [789, 50] width 32 height 11
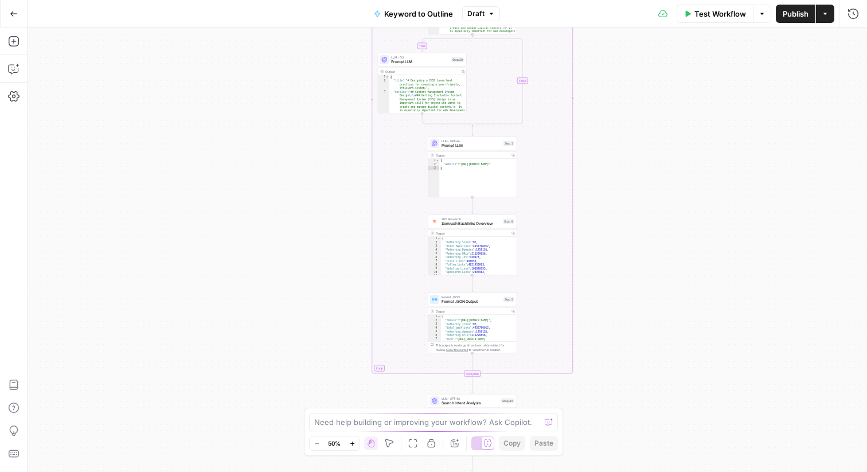
drag, startPoint x: 308, startPoint y: 118, endPoint x: 308, endPoint y: 317, distance: 199.0
click at [308, 317] on div "true false Workflow Set Inputs Inputs LLM · GPT-4o Search Query Step 40 Output …" at bounding box center [448, 250] width 840 height 445
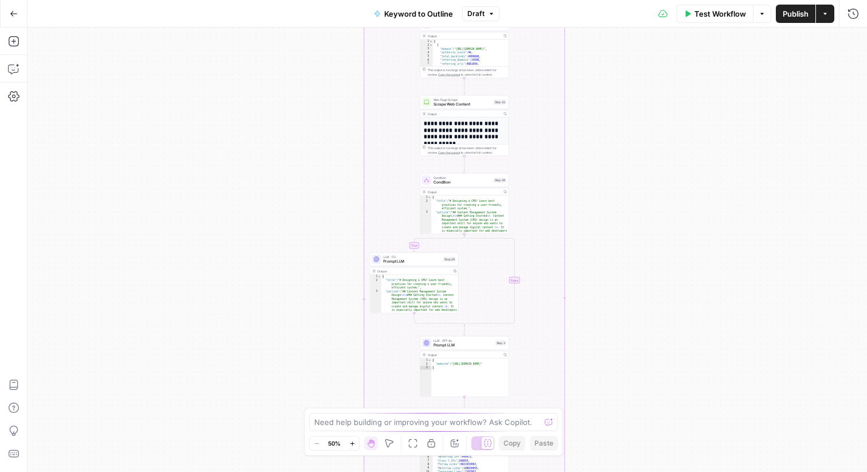
drag, startPoint x: 310, startPoint y: 104, endPoint x: 302, endPoint y: 410, distance: 305.8
click at [302, 411] on div "true false Workflow Set Inputs Inputs LLM · GPT-4o Search Query Step 40 Output …" at bounding box center [448, 250] width 840 height 445
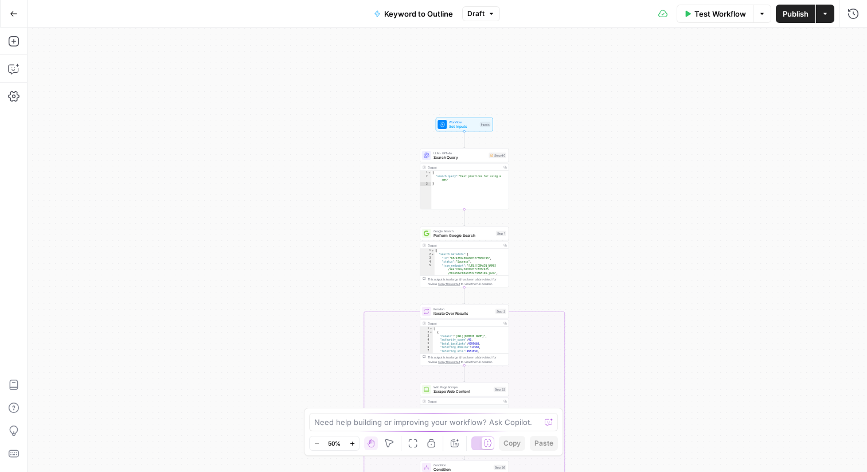
drag, startPoint x: 307, startPoint y: 193, endPoint x: 307, endPoint y: 326, distance: 133.1
click at [307, 326] on div "true false Workflow Set Inputs Inputs LLM · GPT-4o Search Query Step 40 Output …" at bounding box center [448, 250] width 840 height 445
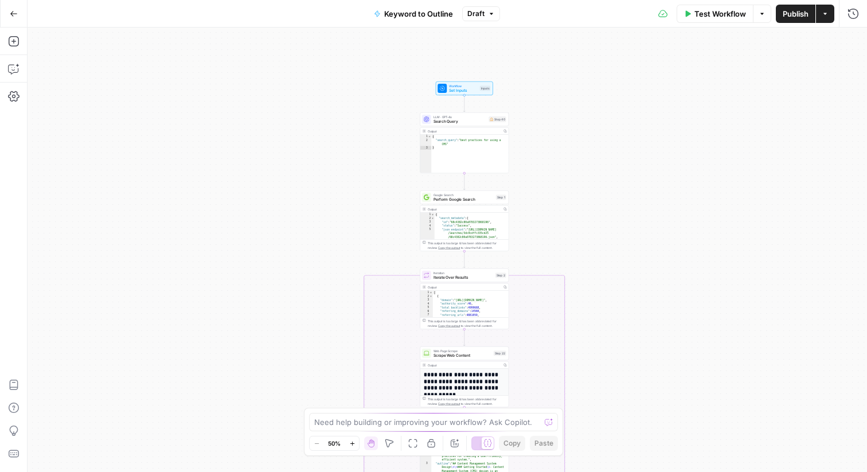
drag, startPoint x: 311, startPoint y: 278, endPoint x: 311, endPoint y: 241, distance: 36.1
click at [311, 241] on div "true false Workflow Set Inputs Inputs LLM · GPT-4o Search Query Step 40 Output …" at bounding box center [448, 250] width 840 height 445
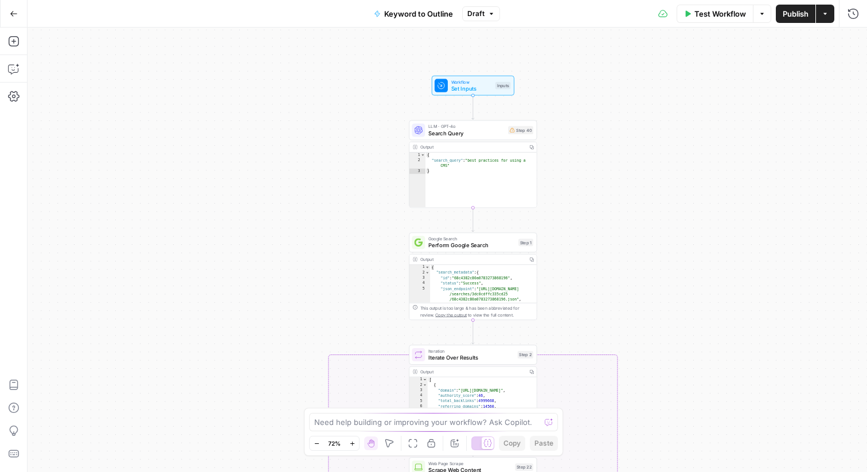
drag, startPoint x: 307, startPoint y: 237, endPoint x: 308, endPoint y: 306, distance: 68.3
click at [308, 306] on div "true false Workflow Set Inputs Inputs LLM · GPT-4o Search Query Step 40 Output …" at bounding box center [448, 250] width 840 height 445
click at [13, 67] on icon "button" at bounding box center [13, 68] width 11 height 11
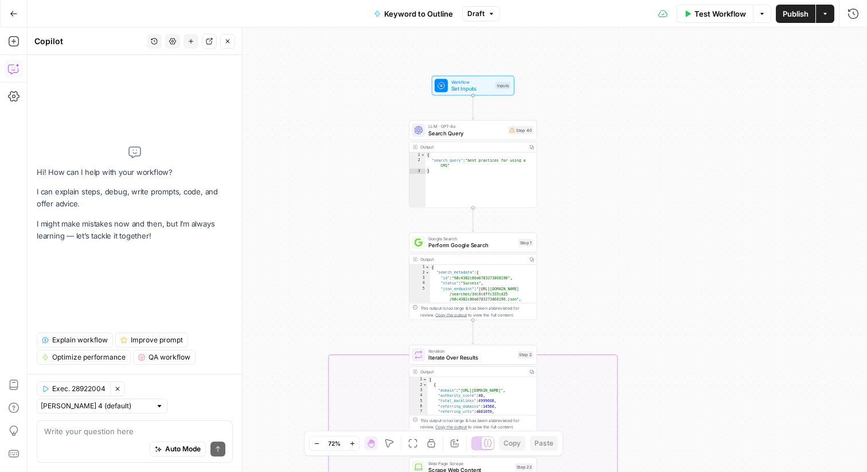
click at [79, 345] on span "Explain workflow" at bounding box center [80, 340] width 56 height 10
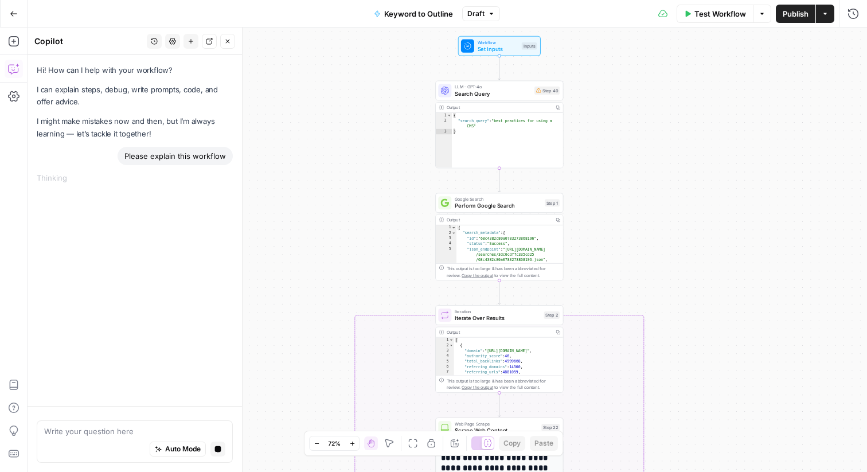
drag, startPoint x: 660, startPoint y: 241, endPoint x: 685, endPoint y: 202, distance: 46.8
click at [685, 202] on div "true false Workflow Set Inputs Inputs LLM · GPT-4o Search Query Step 40 Output …" at bounding box center [448, 250] width 840 height 445
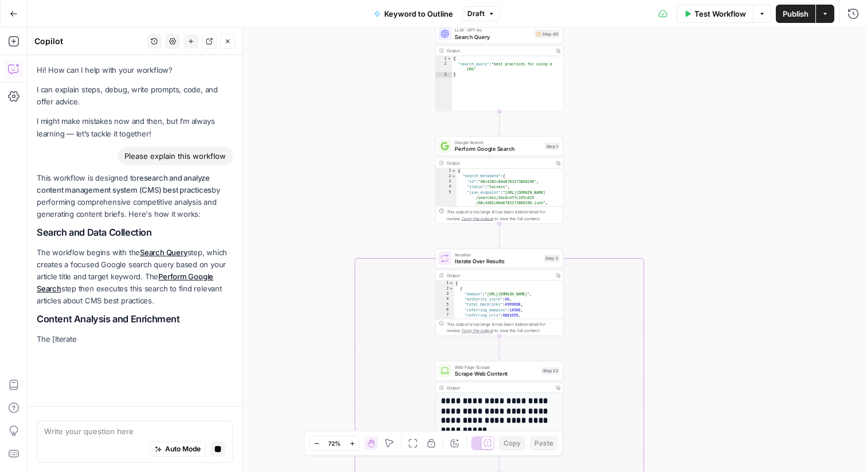
drag, startPoint x: 639, startPoint y: 185, endPoint x: 639, endPoint y: 112, distance: 73.4
click at [639, 112] on div "true false Workflow Set Inputs Inputs LLM · GPT-4o Search Query Step 40 Output …" at bounding box center [448, 250] width 840 height 445
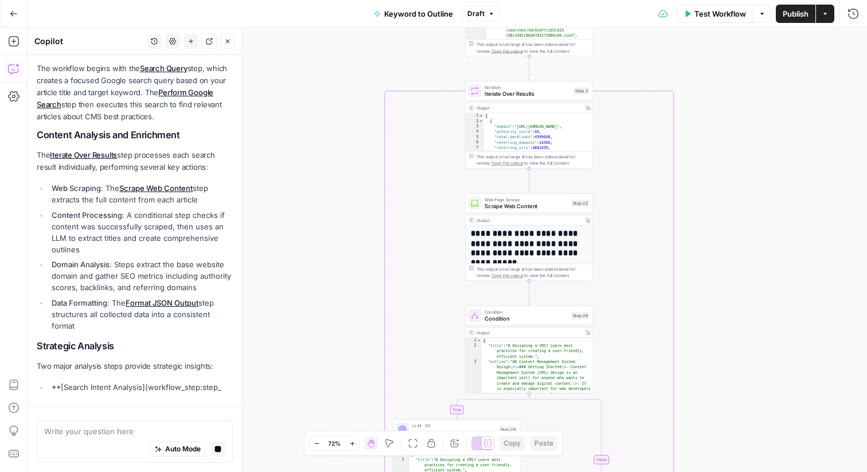
drag, startPoint x: 601, startPoint y: 210, endPoint x: 631, endPoint y: 59, distance: 153.8
click at [631, 59] on div "true false Workflow Set Inputs Inputs LLM · GPT-4o Search Query Step 40 Output …" at bounding box center [448, 250] width 840 height 445
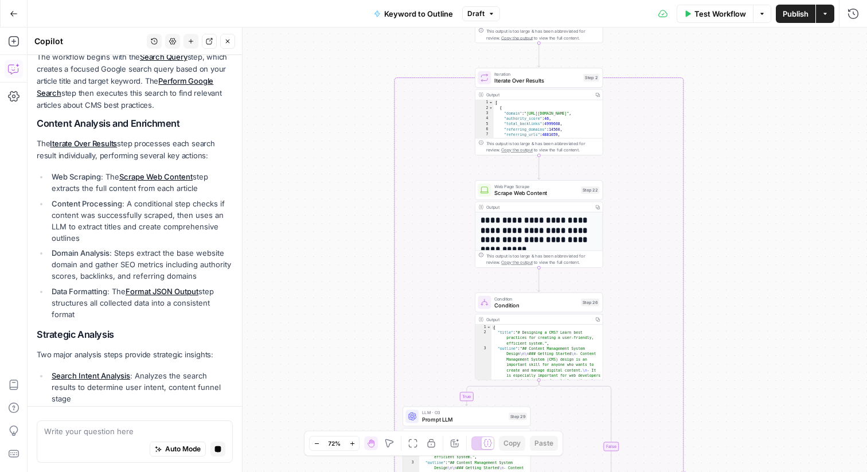
drag, startPoint x: 627, startPoint y: 71, endPoint x: 638, endPoint y: 57, distance: 17.6
click at [638, 57] on div "true false Workflow Set Inputs Inputs LLM · GPT-4o Search Query Step 40 Output …" at bounding box center [448, 250] width 840 height 445
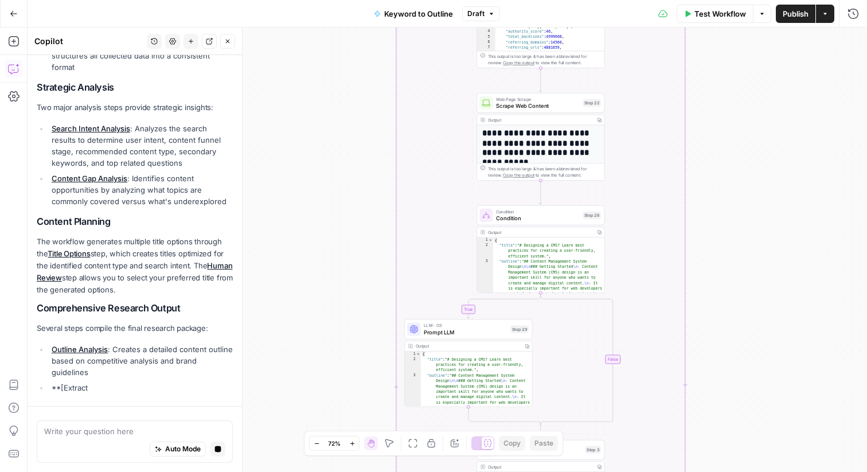
drag, startPoint x: 732, startPoint y: 237, endPoint x: 732, endPoint y: 149, distance: 87.8
click at [732, 149] on div "true false Workflow Set Inputs Inputs LLM · GPT-4o Search Query Step 40 Output …" at bounding box center [448, 250] width 840 height 445
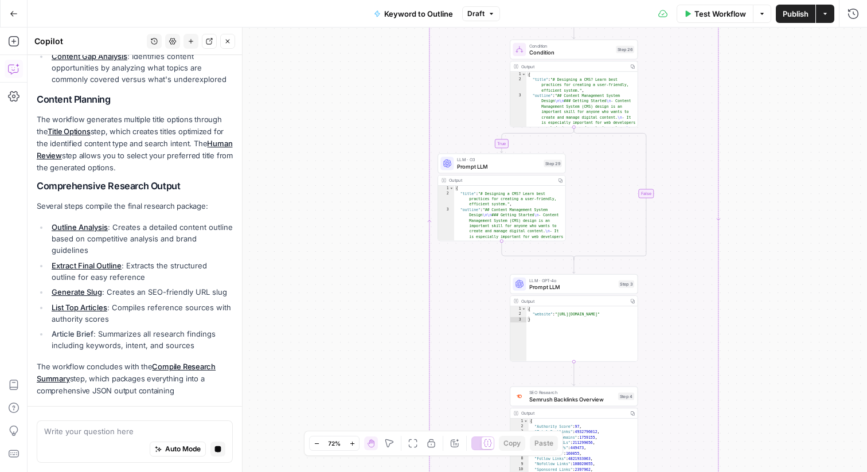
drag, startPoint x: 718, startPoint y: 223, endPoint x: 754, endPoint y: 49, distance: 176.8
click at [754, 49] on div "true false Workflow Set Inputs Inputs LLM · GPT-4o Search Query Step 40 Output …" at bounding box center [448, 250] width 840 height 445
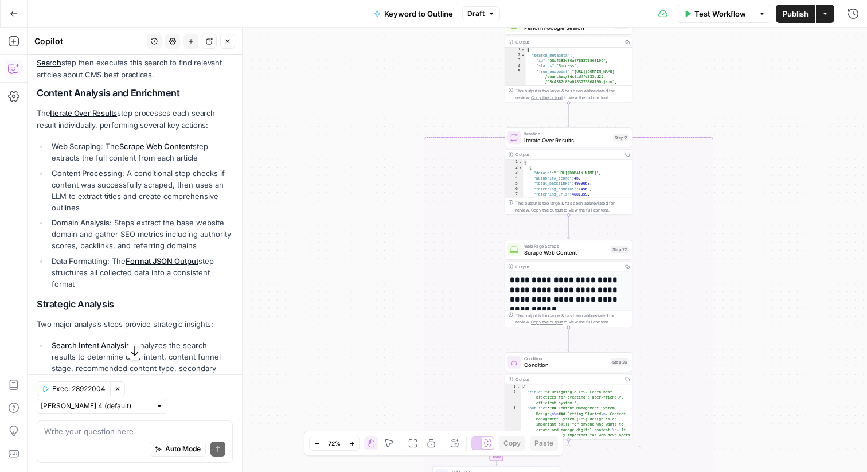
scroll to position [201, 0]
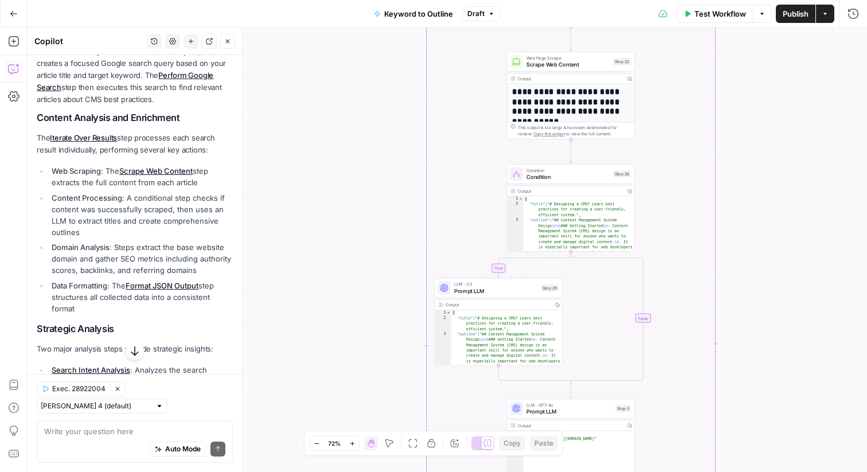
drag, startPoint x: 771, startPoint y: 223, endPoint x: 773, endPoint y: 50, distance: 172.7
click at [773, 50] on div "true false Workflow Set Inputs Inputs LLM · GPT-4o Search Query Step 40 Output …" at bounding box center [448, 250] width 840 height 445
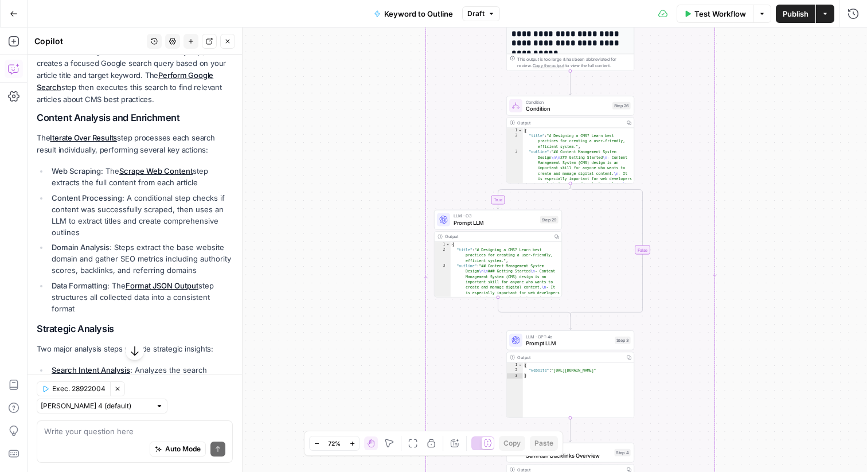
drag, startPoint x: 769, startPoint y: 237, endPoint x: 768, endPoint y: 87, distance: 150.9
click at [768, 87] on div "true false Workflow Set Inputs Inputs LLM · GPT-4o Search Query Step 40 Output …" at bounding box center [448, 250] width 840 height 445
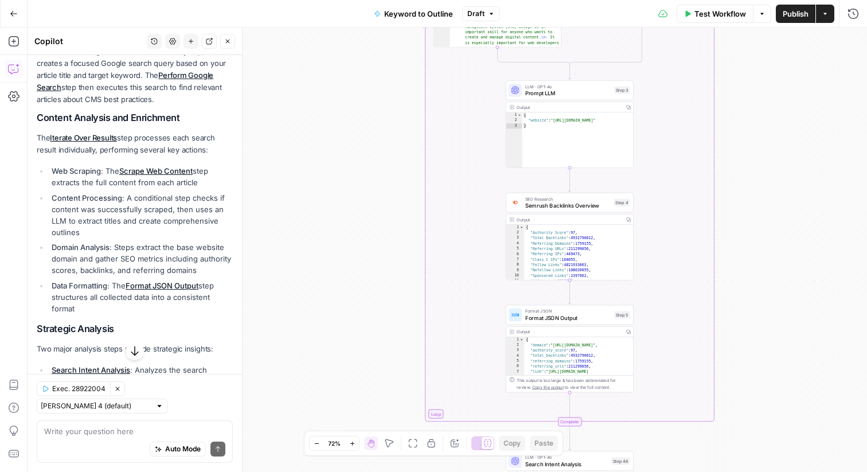
drag, startPoint x: 757, startPoint y: 251, endPoint x: 757, endPoint y: 69, distance: 181.8
click at [757, 69] on div "true false Workflow Set Inputs Inputs LLM · GPT-4o Search Query Step 40 Output …" at bounding box center [448, 250] width 840 height 445
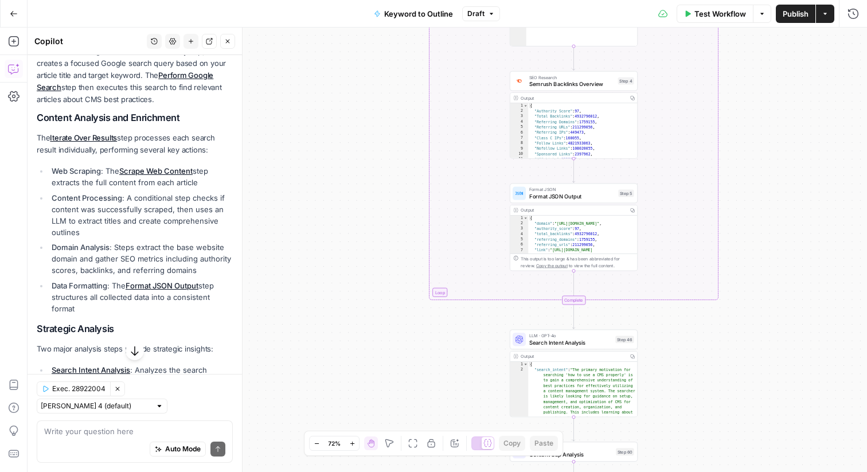
drag, startPoint x: 742, startPoint y: 250, endPoint x: 746, endPoint y: 156, distance: 94.2
click at [746, 156] on div "true false Workflow Set Inputs Inputs LLM · GPT-4o Search Query Step 40 Output …" at bounding box center [448, 250] width 840 height 445
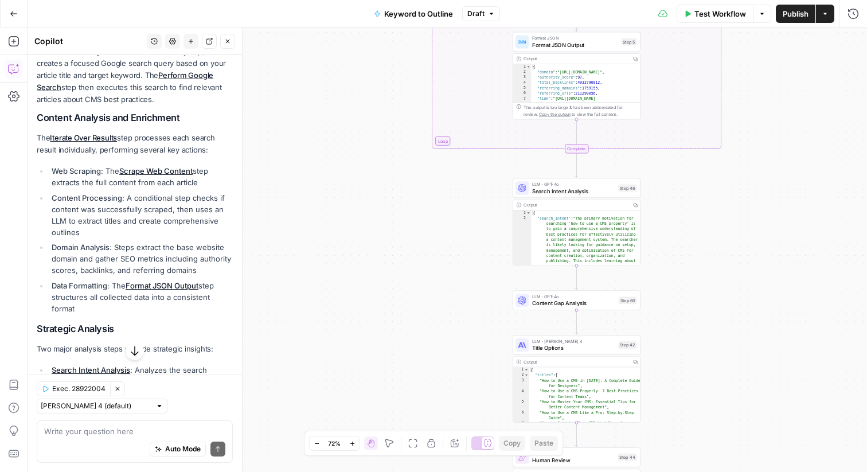
drag, startPoint x: 746, startPoint y: 156, endPoint x: 751, endPoint y: 7, distance: 149.2
click at [751, 7] on div "Go Back Keyword to Outline Draft Test Workflow Options Publish Actions Run Hist…" at bounding box center [433, 236] width 867 height 472
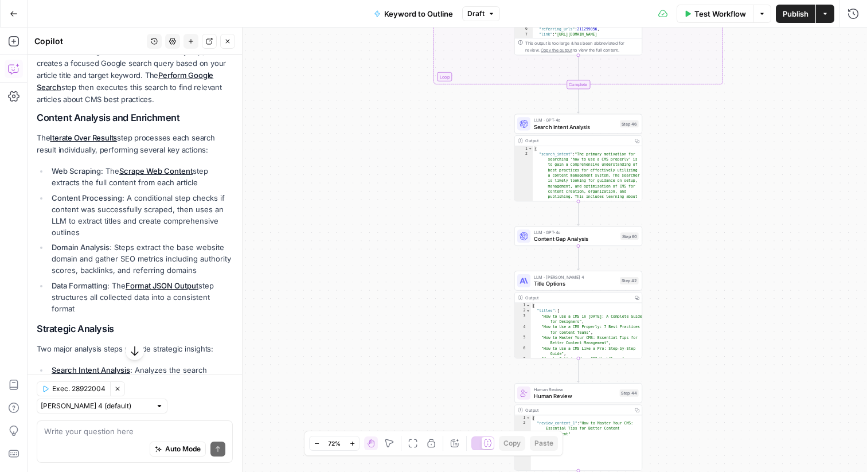
drag, startPoint x: 701, startPoint y: 297, endPoint x: 702, endPoint y: 238, distance: 59.1
click at [701, 236] on div "true false Workflow Set Inputs Inputs LLM · GPT-4o Search Query Step 40 Output …" at bounding box center [448, 250] width 840 height 445
click at [560, 130] on span "Search Intent Analysis" at bounding box center [575, 128] width 83 height 8
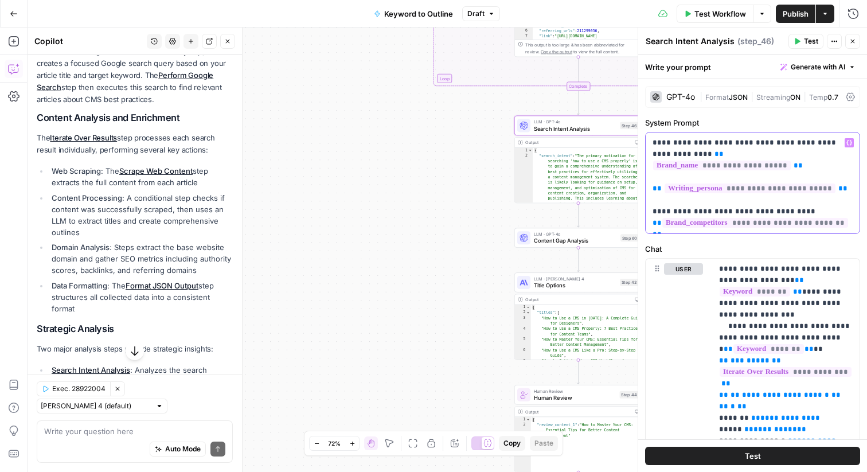
click at [717, 153] on p "**********" at bounding box center [753, 183] width 200 height 92
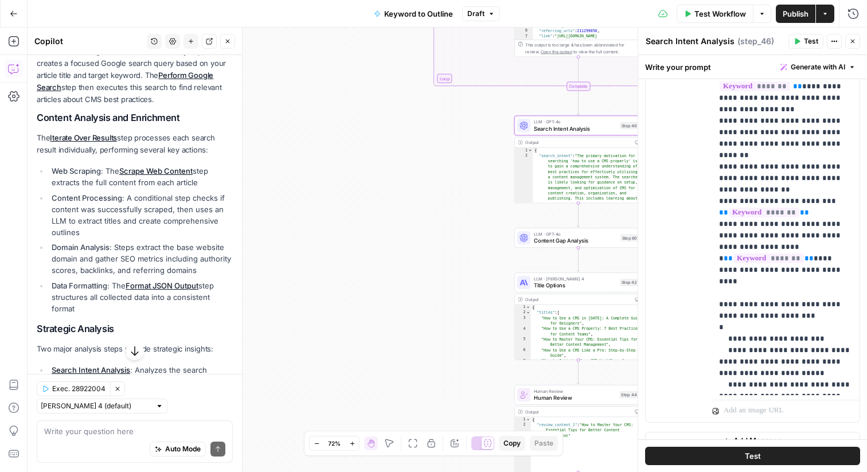
scroll to position [348, 0]
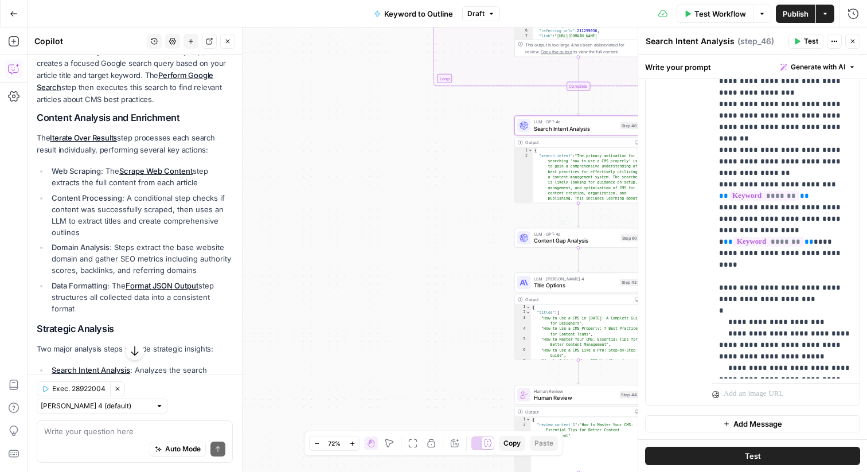
click at [551, 236] on span "LLM · GPT-4o" at bounding box center [575, 234] width 83 height 7
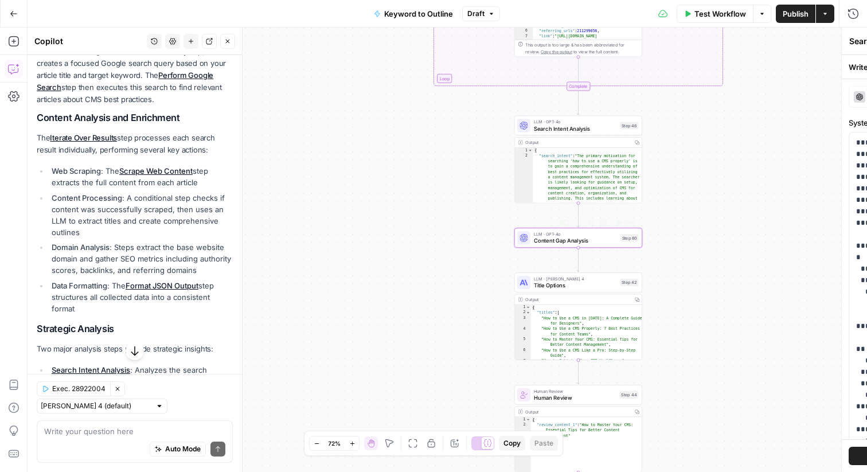
type textarea "Content Gap Analysis"
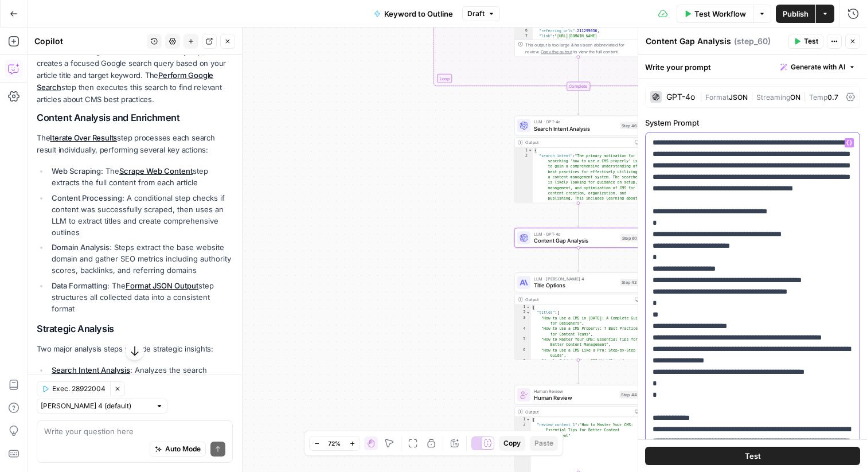
drag, startPoint x: 654, startPoint y: 142, endPoint x: 808, endPoint y: 170, distance: 156.3
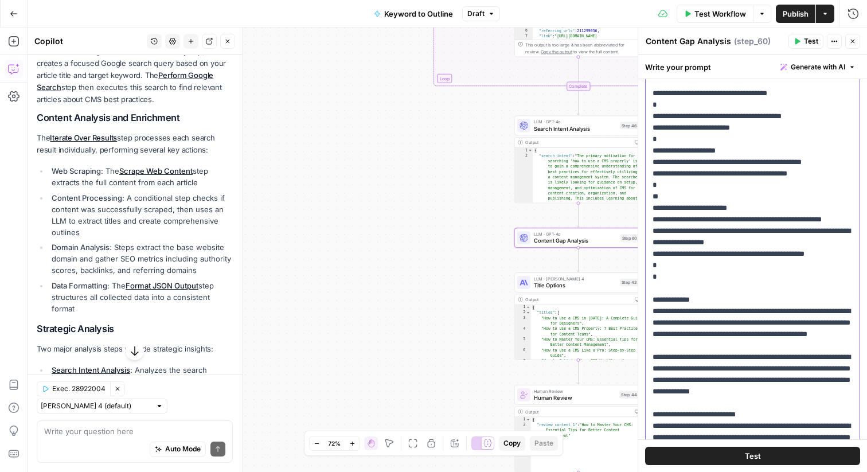
scroll to position [0, 0]
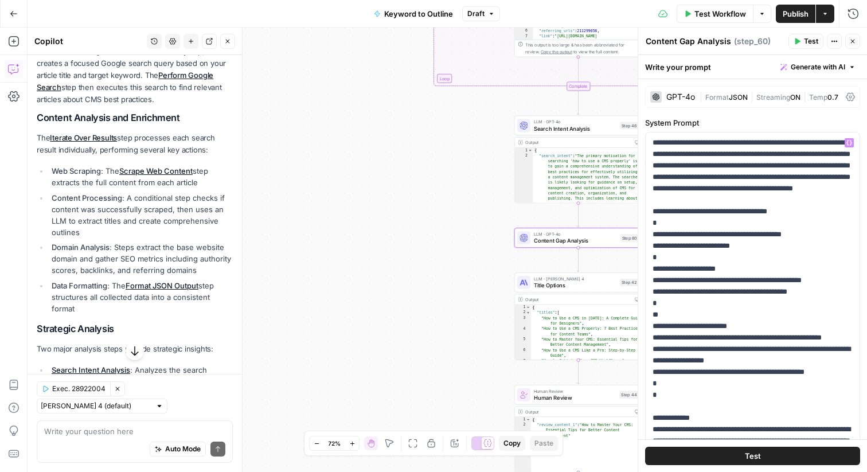
click at [681, 94] on div "GPT-4o" at bounding box center [680, 97] width 29 height 8
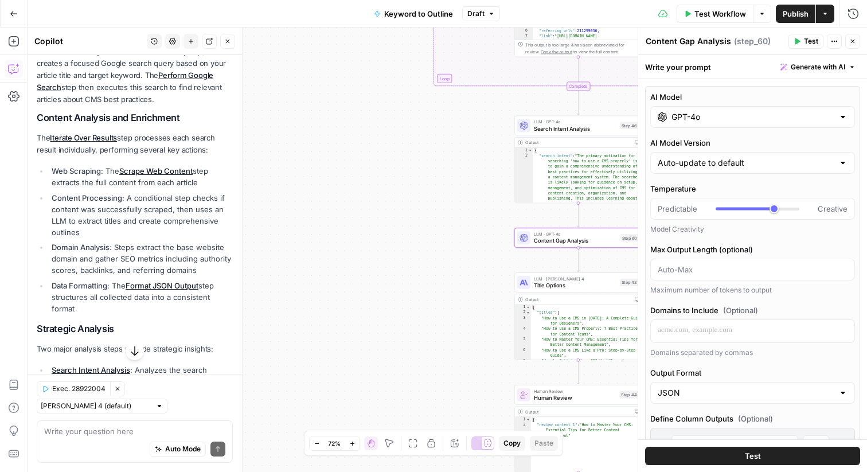
click at [697, 117] on input "GPT-4o" at bounding box center [753, 116] width 162 height 11
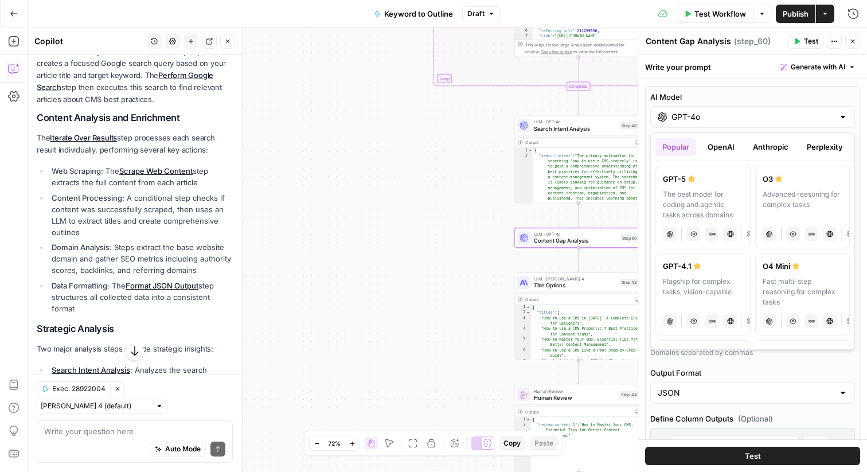
click at [721, 151] on button "OpenAI" at bounding box center [721, 147] width 41 height 18
click at [766, 147] on button "Anthropic" at bounding box center [770, 147] width 49 height 18
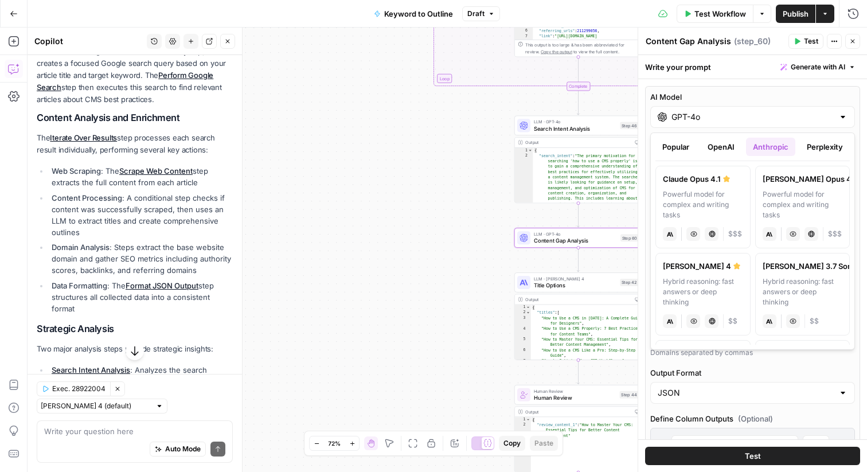
click at [810, 146] on button "Perplexity" at bounding box center [825, 147] width 50 height 18
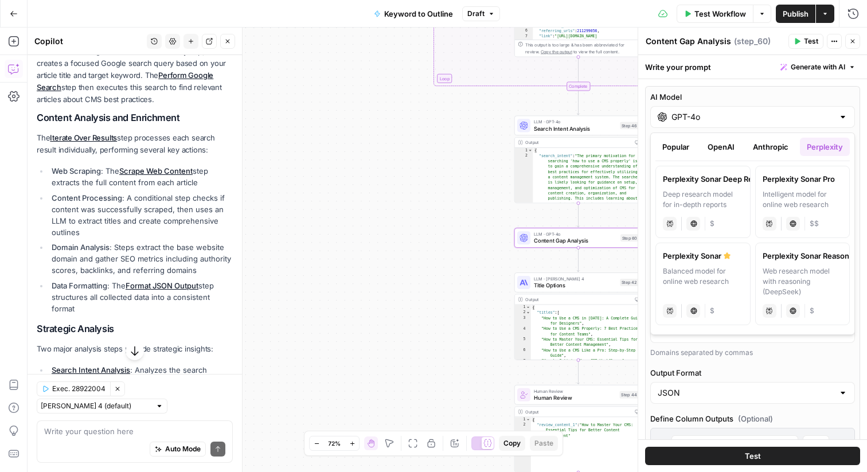
click at [729, 147] on button "OpenAI" at bounding box center [721, 147] width 41 height 18
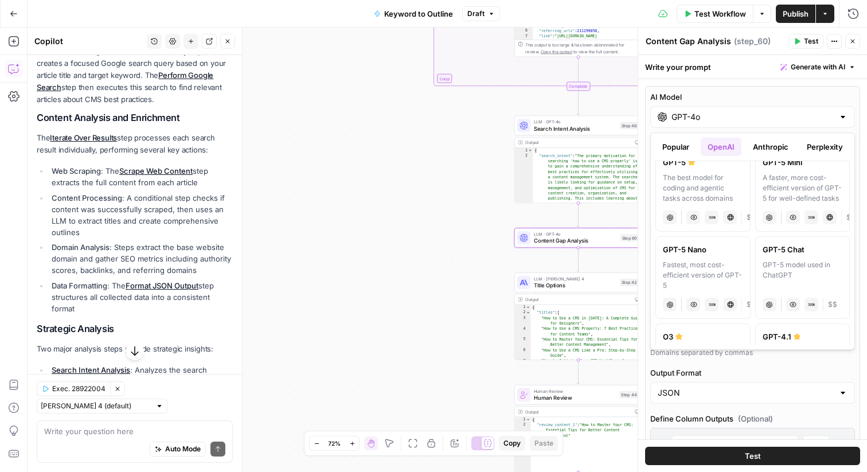
scroll to position [12, 0]
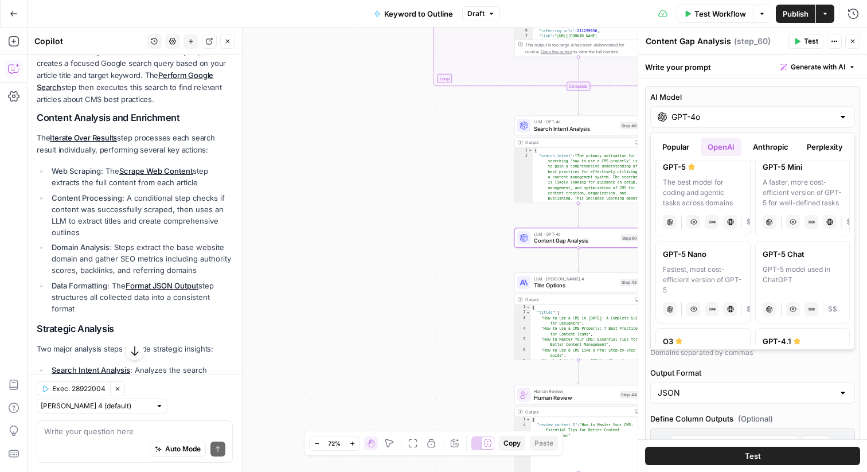
click at [848, 42] on button "Close" at bounding box center [852, 41] width 15 height 15
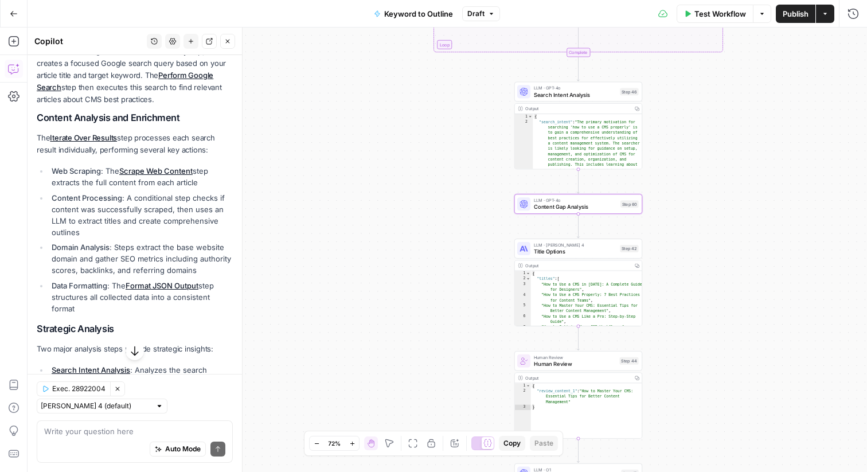
drag, startPoint x: 566, startPoint y: 258, endPoint x: 661, endPoint y: 188, distance: 118.6
click at [661, 188] on div "true false Workflow Set Inputs Inputs LLM · GPT-4o Search Query Step 40 Output …" at bounding box center [448, 250] width 840 height 445
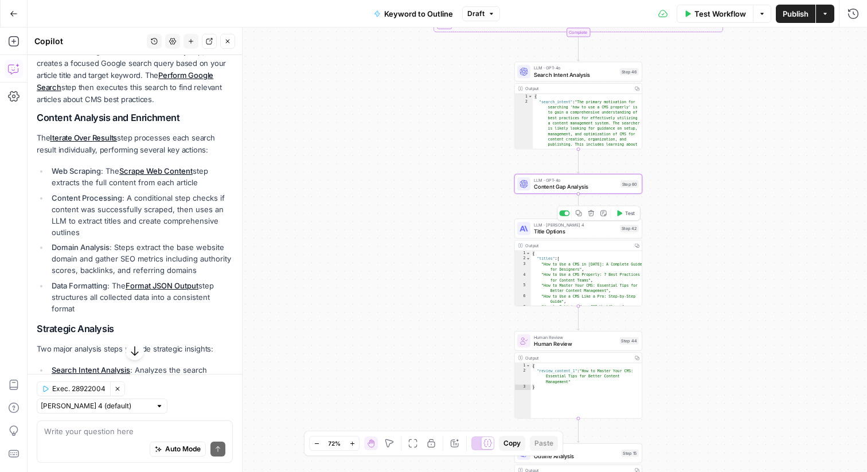
click at [566, 232] on span "Title Options" at bounding box center [575, 231] width 83 height 8
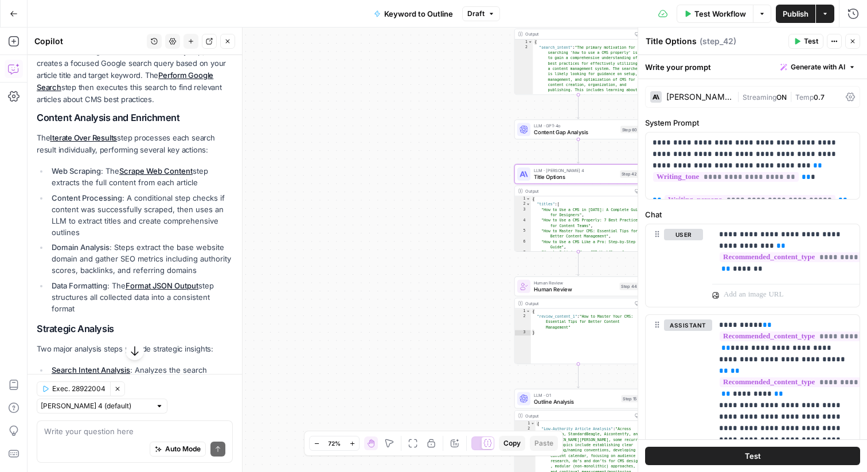
drag, startPoint x: 469, startPoint y: 311, endPoint x: 469, endPoint y: 258, distance: 53.3
click at [469, 258] on div "true false Workflow Set Inputs Inputs LLM · GPT-4o Search Query Step 40 Output …" at bounding box center [448, 250] width 840 height 445
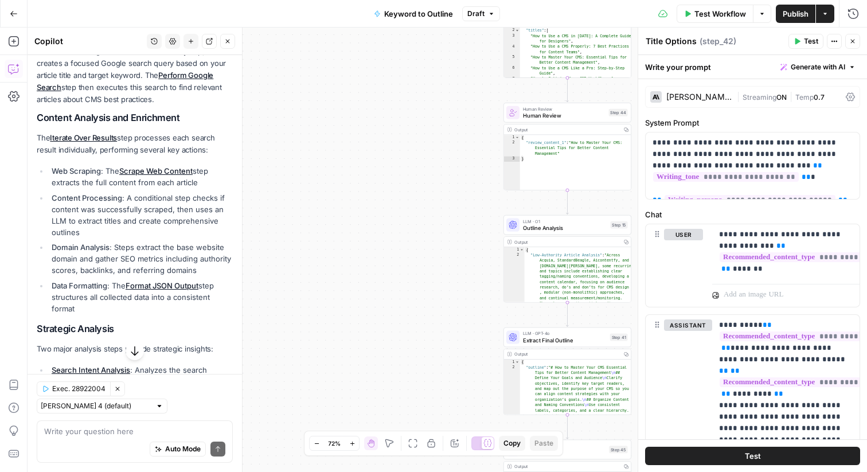
drag, startPoint x: 416, startPoint y: 205, endPoint x: 405, endPoint y: 32, distance: 173.0
click at [405, 32] on div "true false Workflow Set Inputs Inputs LLM · GPT-4o Search Query Step 40 Output …" at bounding box center [448, 250] width 840 height 445
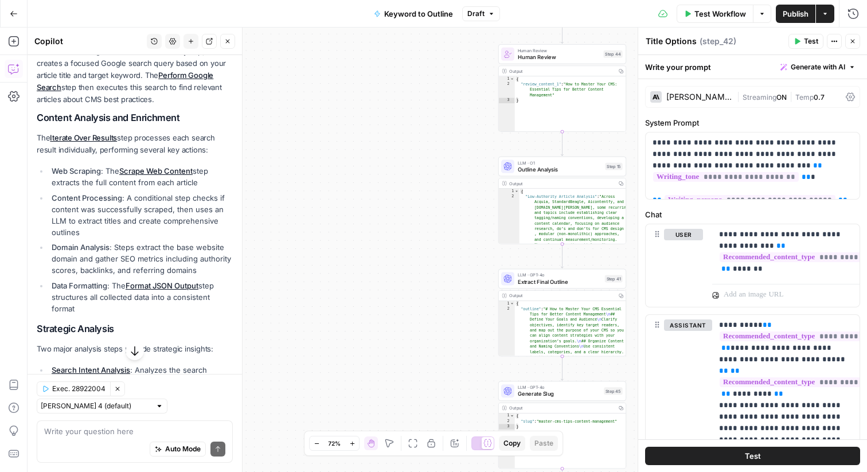
drag, startPoint x: 405, startPoint y: 175, endPoint x: 392, endPoint y: 77, distance: 99.0
click at [392, 77] on div "true false Workflow Set Inputs Inputs LLM · GPT-4o Search Query Step 40 Output …" at bounding box center [448, 250] width 840 height 445
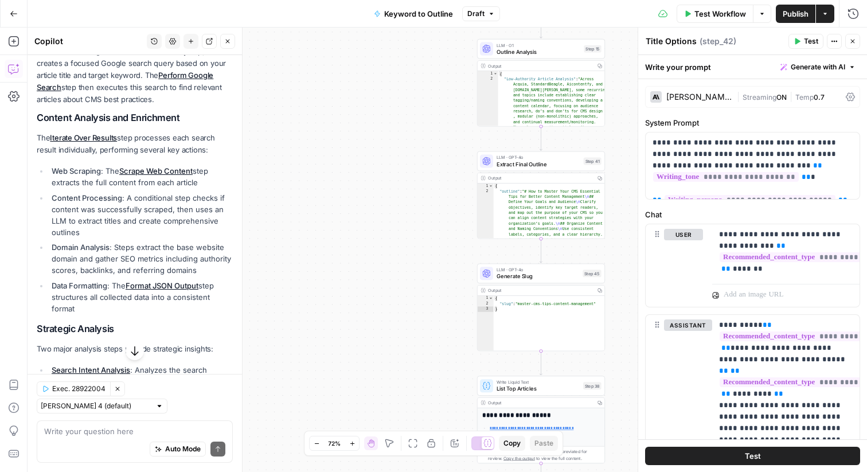
drag, startPoint x: 391, startPoint y: 143, endPoint x: 377, endPoint y: 63, distance: 80.9
click at [377, 63] on div "true false Workflow Set Inputs Inputs LLM · GPT-4o Search Query Step 40 Output …" at bounding box center [448, 250] width 840 height 445
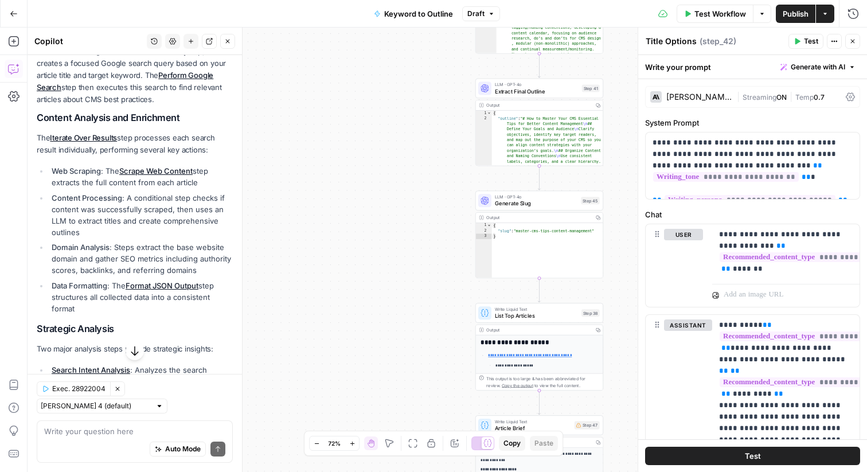
drag, startPoint x: 380, startPoint y: 107, endPoint x: 379, endPoint y: 35, distance: 71.7
click at [379, 34] on div "true false Workflow Set Inputs Inputs LLM · GPT-4o Search Query Step 40 Output …" at bounding box center [448, 250] width 840 height 445
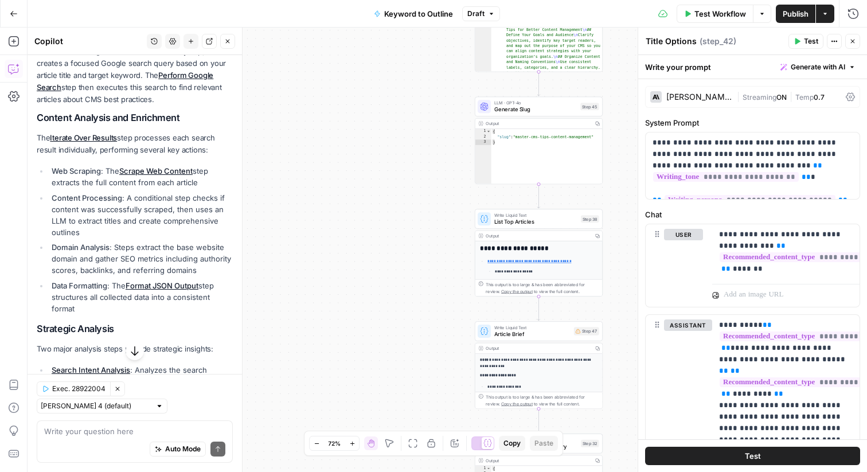
drag, startPoint x: 387, startPoint y: 170, endPoint x: 386, endPoint y: 76, distance: 94.1
click at [386, 76] on div "true false Workflow Set Inputs Inputs LLM · GPT-4o Search Query Step 40 Output …" at bounding box center [448, 250] width 840 height 445
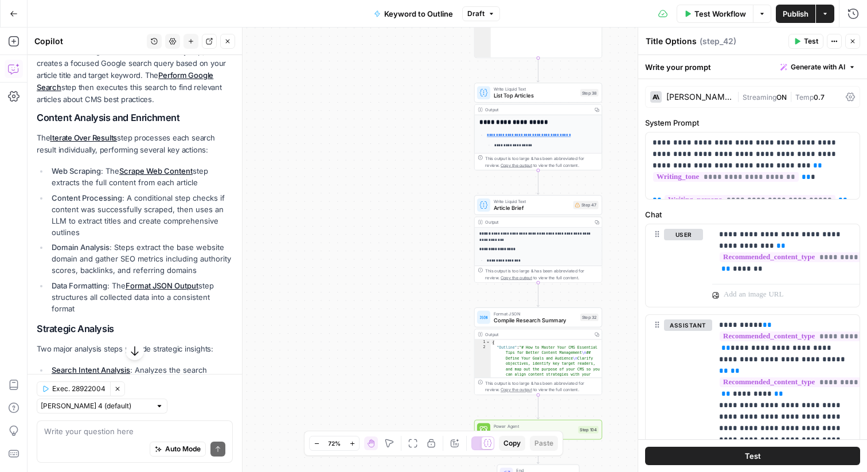
drag, startPoint x: 386, startPoint y: 132, endPoint x: 386, endPoint y: 5, distance: 127.3
click at [386, 5] on div "Go Back Keyword to Outline Draft Test Workflow Options Publish Actions Run Hist…" at bounding box center [433, 236] width 867 height 472
drag, startPoint x: 386, startPoint y: 5, endPoint x: 386, endPoint y: -75, distance: 79.7
click at [386, 0] on html "Webflow New Home Browse Insights Opportunities Your Data Flightpath Recent Grid…" at bounding box center [433, 236] width 867 height 472
click at [852, 45] on button "Close" at bounding box center [852, 41] width 15 height 15
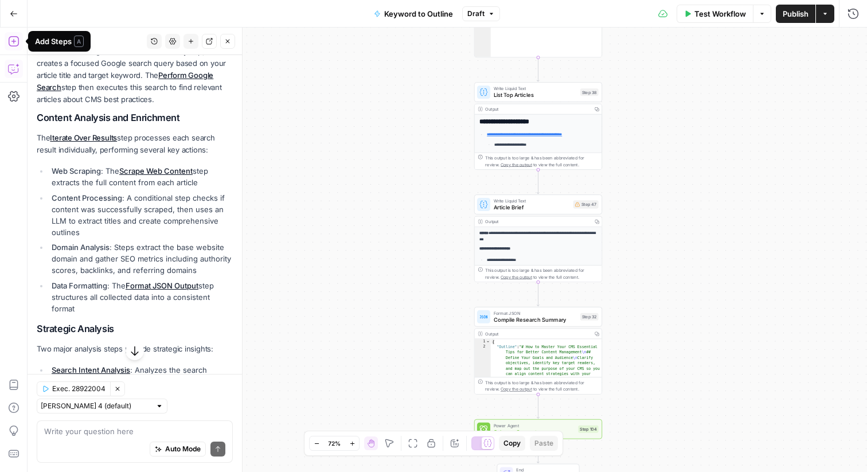
click at [19, 43] on button "Add Steps" at bounding box center [14, 41] width 18 height 18
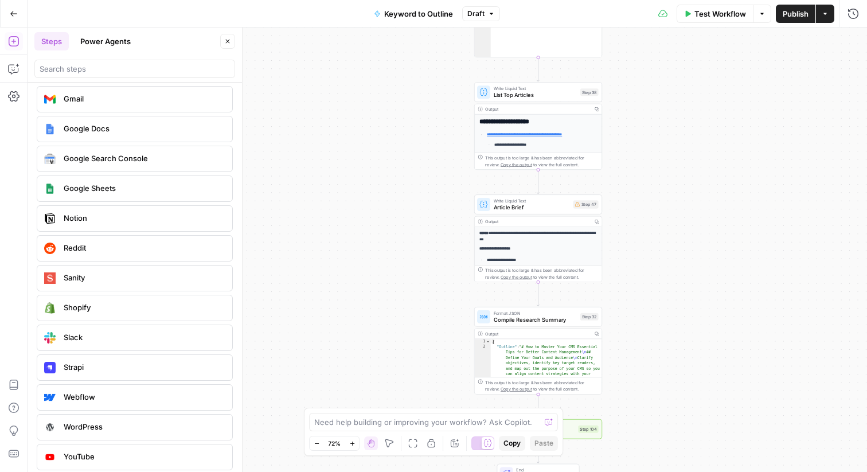
scroll to position [2107, 0]
drag, startPoint x: 89, startPoint y: 336, endPoint x: 233, endPoint y: 3, distance: 362.3
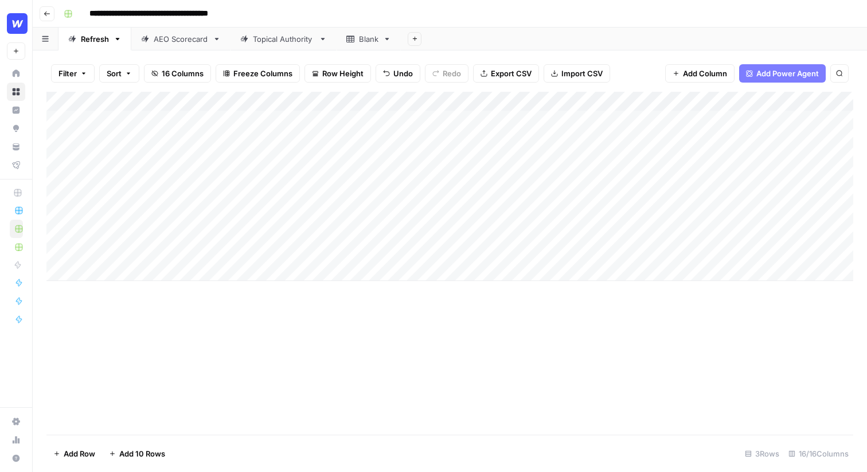
click at [161, 14] on input "**********" at bounding box center [171, 14] width 174 height 18
click at [315, 18] on div "**********" at bounding box center [457, 14] width 797 height 18
click at [179, 132] on div "Add Column" at bounding box center [449, 186] width 807 height 189
click at [307, 137] on div "Add Column" at bounding box center [449, 186] width 807 height 189
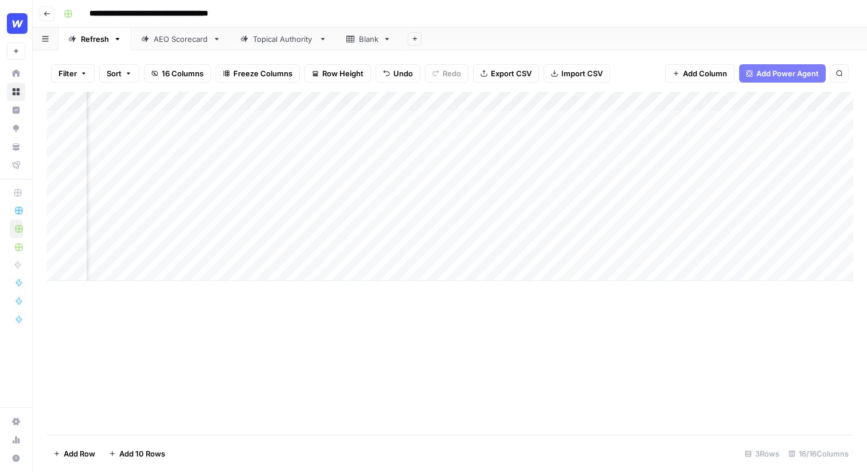
scroll to position [0, 470]
click at [574, 120] on div "Add Column" at bounding box center [449, 186] width 807 height 189
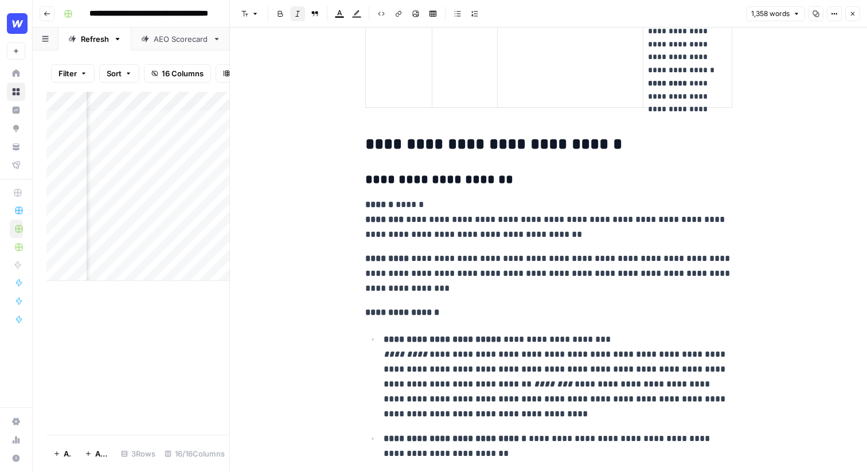
click at [508, 159] on div "**********" at bounding box center [548, 388] width 381 height 4220
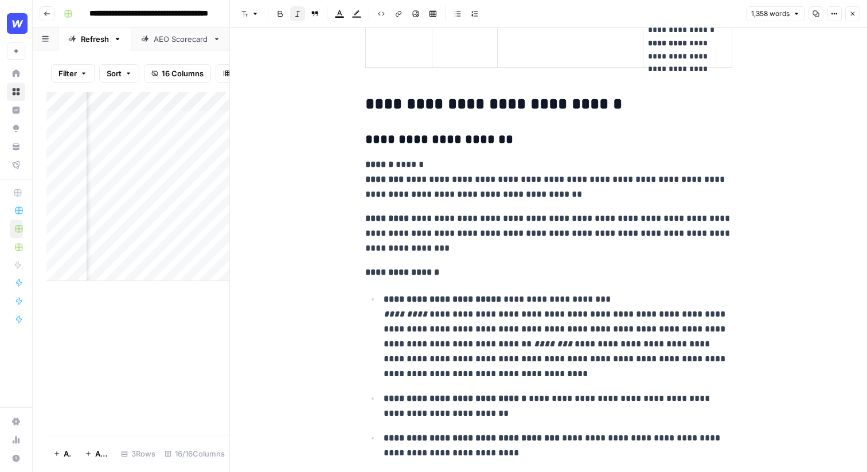
scroll to position [1813, 0]
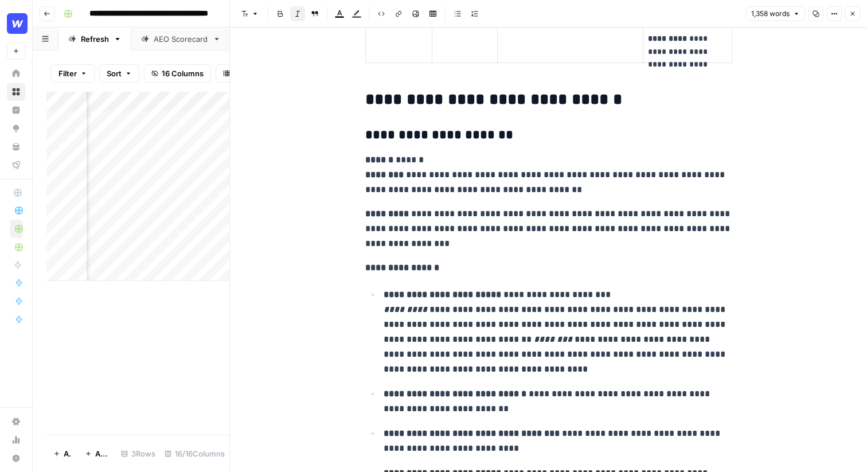
click at [464, 135] on h3 "**********" at bounding box center [548, 135] width 367 height 16
click at [505, 133] on h3 "**********" at bounding box center [548, 135] width 367 height 16
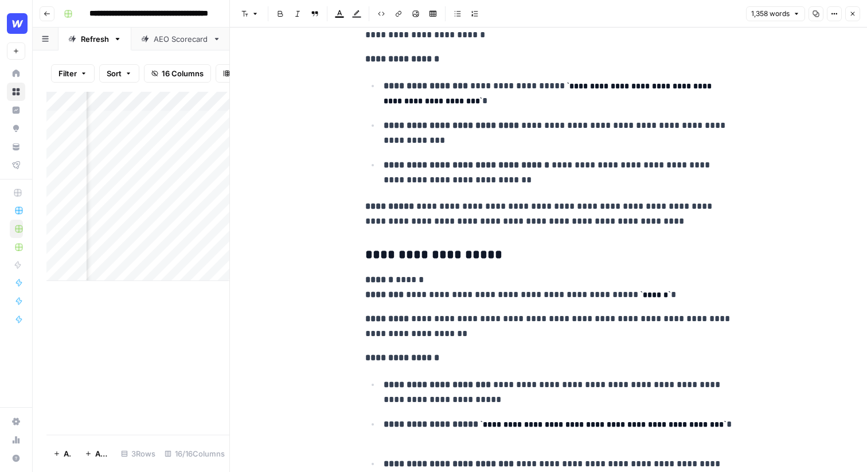
scroll to position [3687, 0]
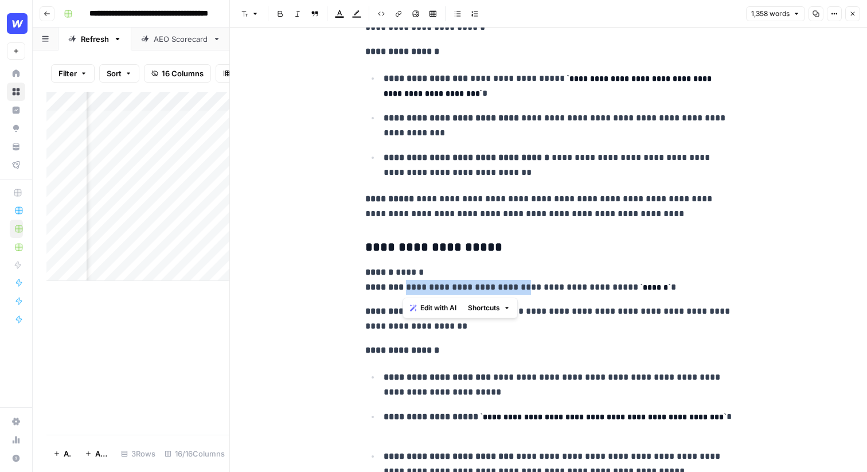
drag, startPoint x: 403, startPoint y: 287, endPoint x: 518, endPoint y: 291, distance: 114.8
click at [518, 291] on p "**********" at bounding box center [548, 280] width 367 height 30
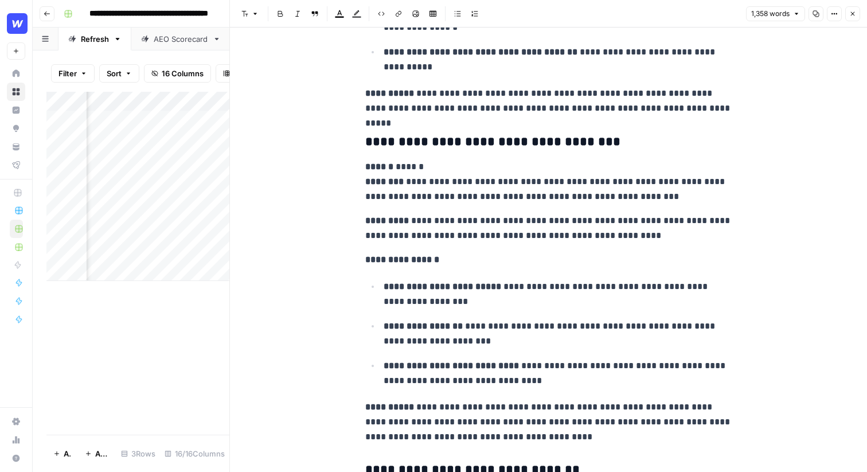
scroll to position [2836, 0]
click at [851, 13] on icon "button" at bounding box center [852, 13] width 7 height 7
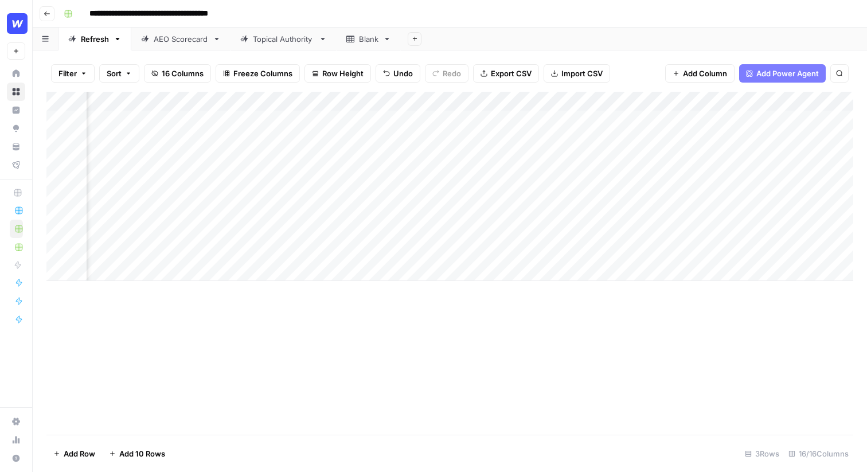
scroll to position [0, 1003]
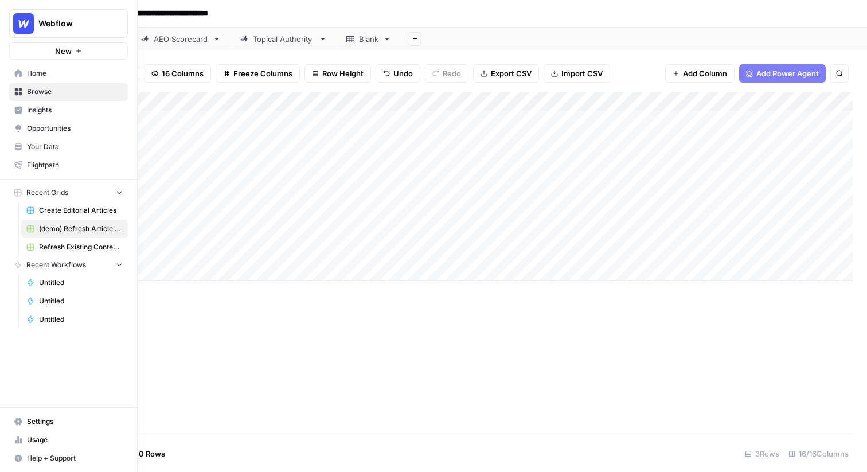
click at [36, 145] on span "Your Data" at bounding box center [75, 147] width 96 height 10
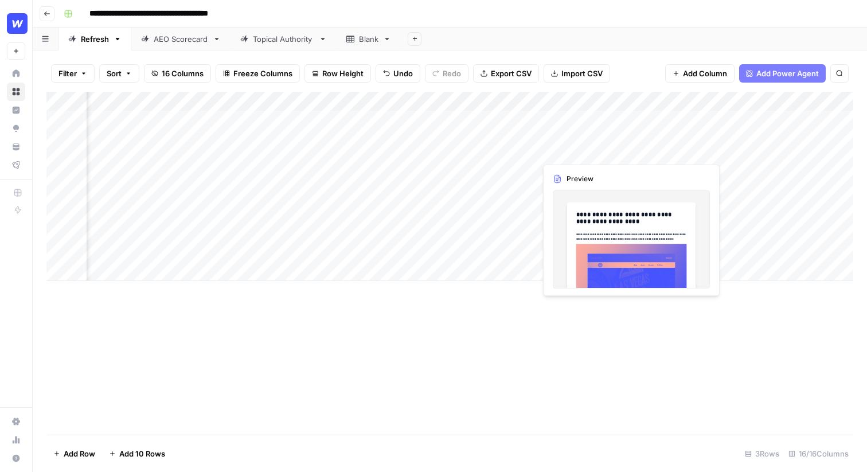
scroll to position [0, 1316]
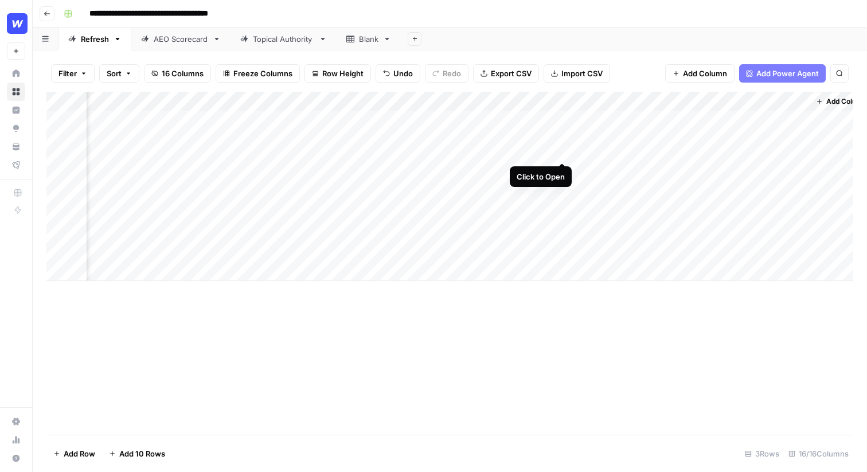
click at [566, 118] on div "Add Column" at bounding box center [449, 186] width 807 height 189
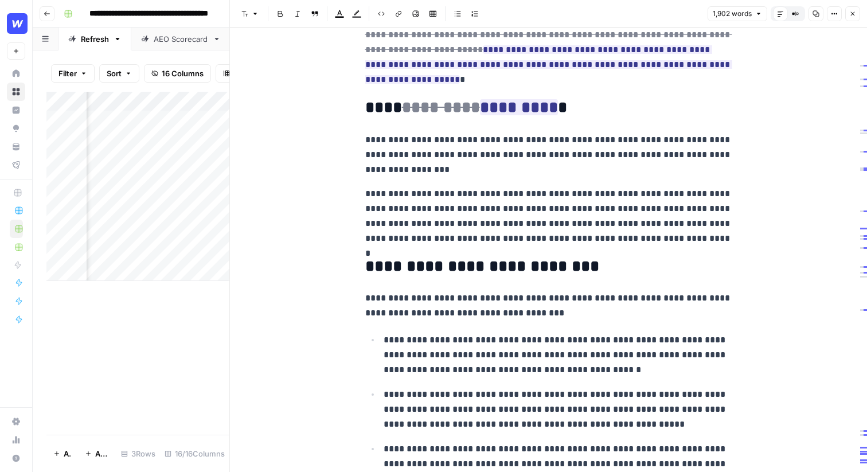
scroll to position [508, 0]
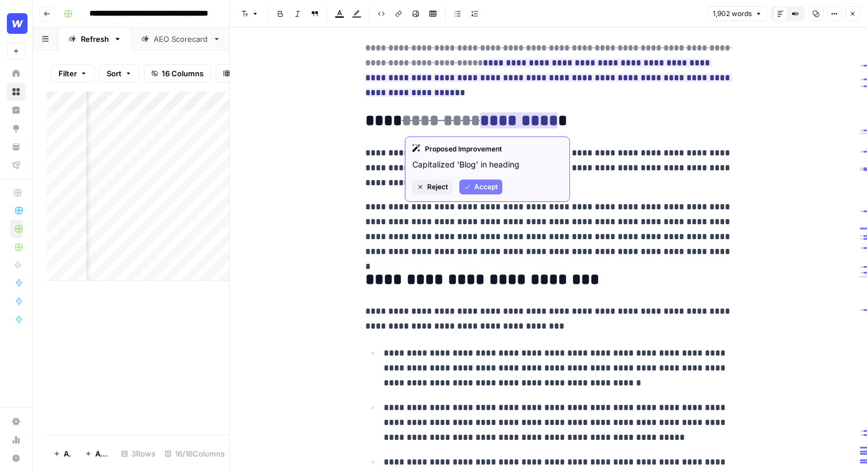
click at [485, 186] on span "Accept" at bounding box center [486, 187] width 24 height 10
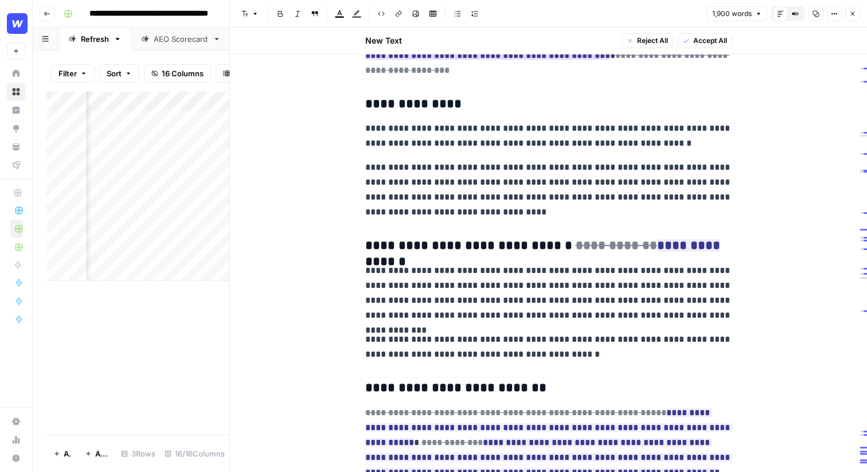
scroll to position [1117, 0]
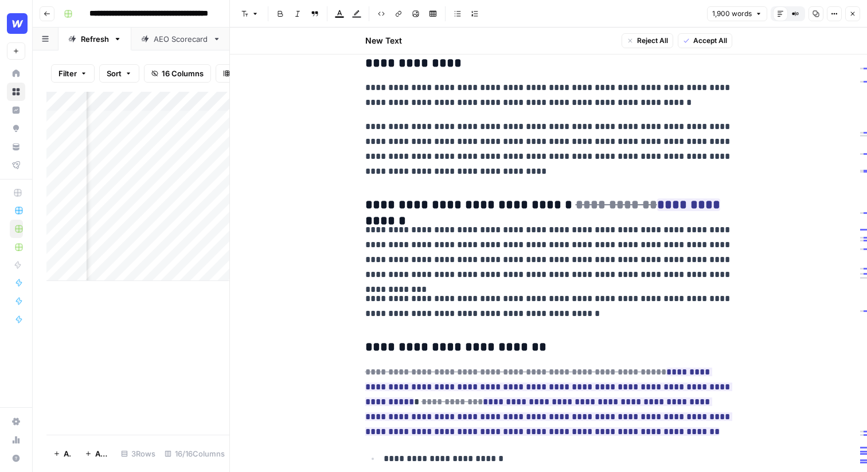
click at [547, 170] on p "**********" at bounding box center [548, 149] width 367 height 60
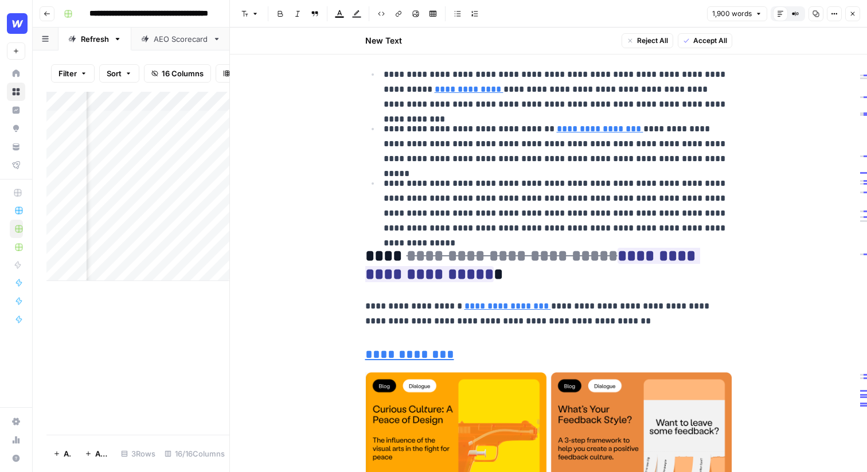
scroll to position [2792, 0]
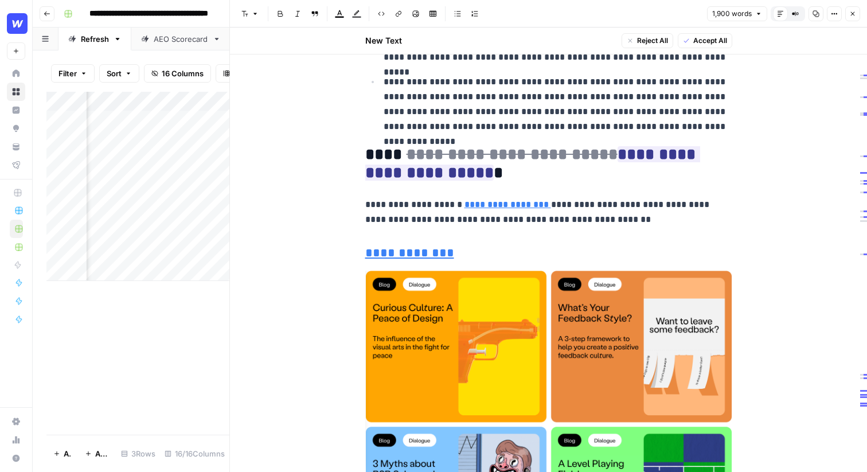
click at [852, 8] on button "Close" at bounding box center [852, 13] width 15 height 15
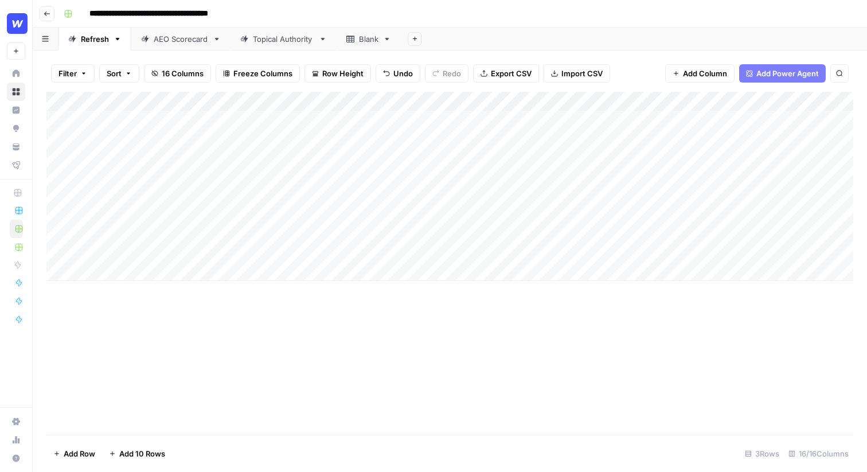
click at [638, 81] on div "Filter Sort 16 Columns Freeze Columns Row Height Undo Redo Export CSV Import CS…" at bounding box center [449, 73] width 807 height 37
click at [642, 73] on div "Filter Sort 16 Columns Freeze Columns Row Height Undo Redo Export CSV Import CS…" at bounding box center [449, 73] width 807 height 37
click at [356, 104] on div "Add Column" at bounding box center [449, 186] width 807 height 189
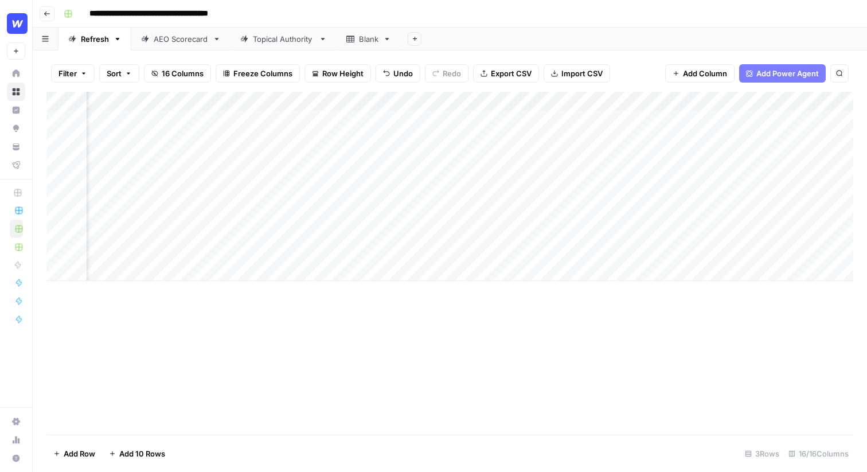
click at [444, 102] on div "Add Column" at bounding box center [449, 186] width 807 height 189
click at [358, 172] on span "Schedule" at bounding box center [371, 171] width 100 height 11
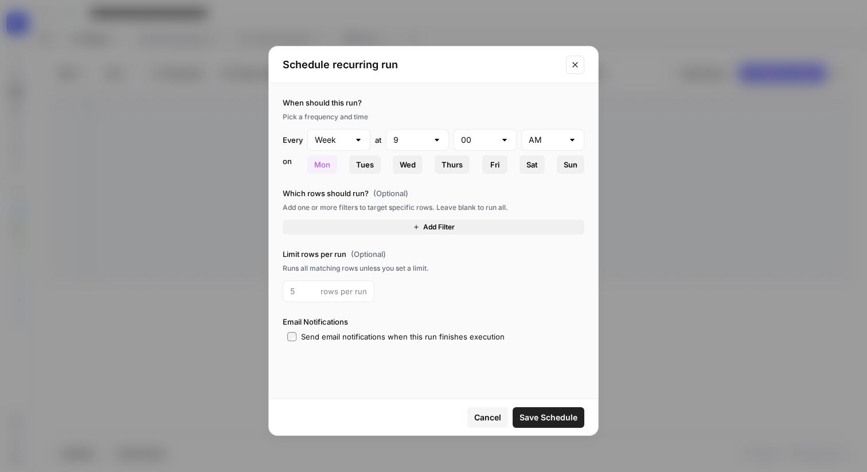
click at [355, 223] on button "Add Filter" at bounding box center [434, 227] width 302 height 15
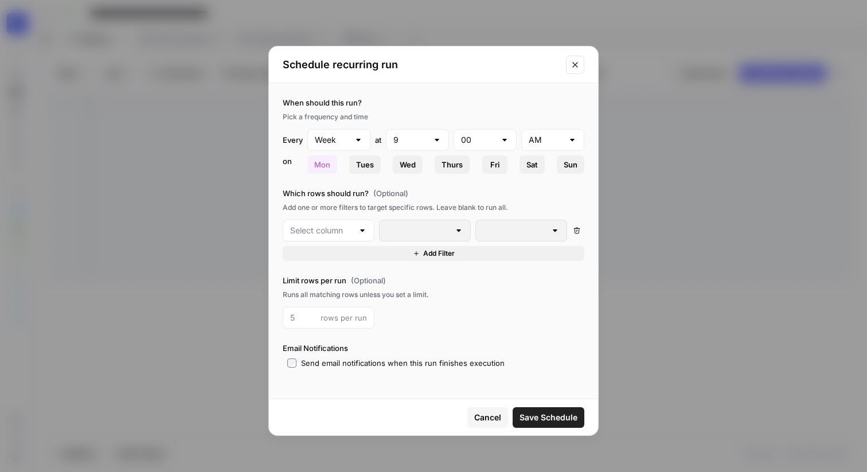
click at [354, 226] on div at bounding box center [329, 231] width 92 height 22
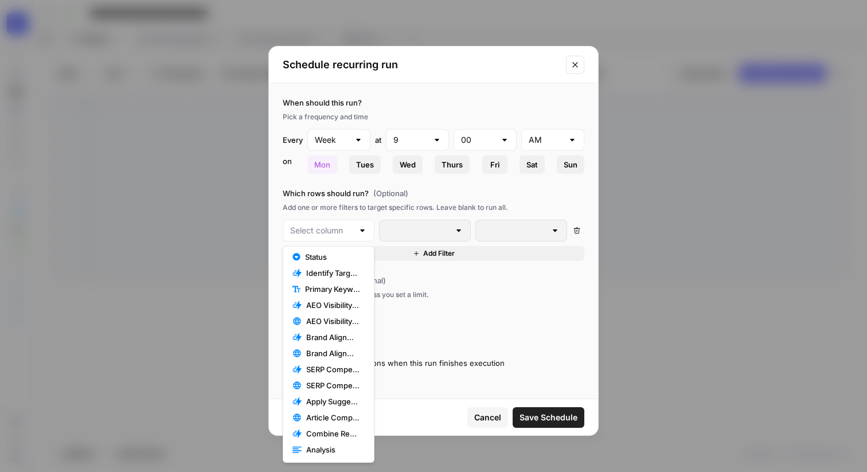
scroll to position [0, 0]
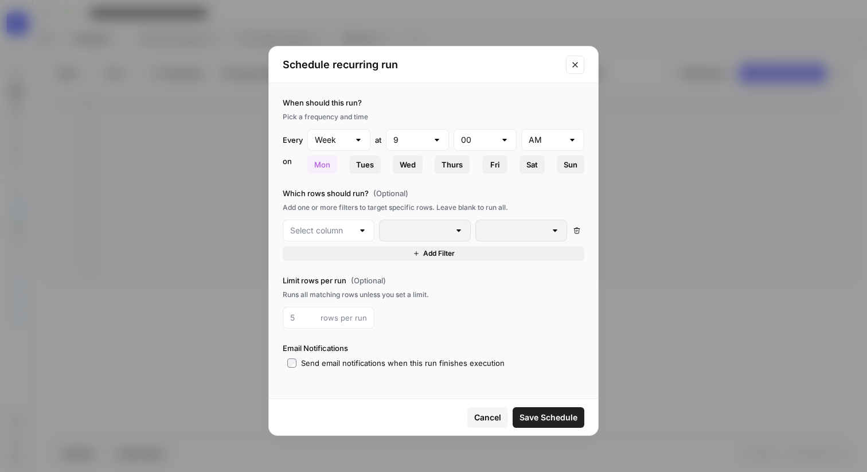
click at [450, 241] on div "Delete Add Filter" at bounding box center [434, 240] width 302 height 41
click at [334, 241] on div "Delete Add Filter" at bounding box center [434, 240] width 302 height 41
click at [334, 232] on input "text" at bounding box center [321, 230] width 63 height 11
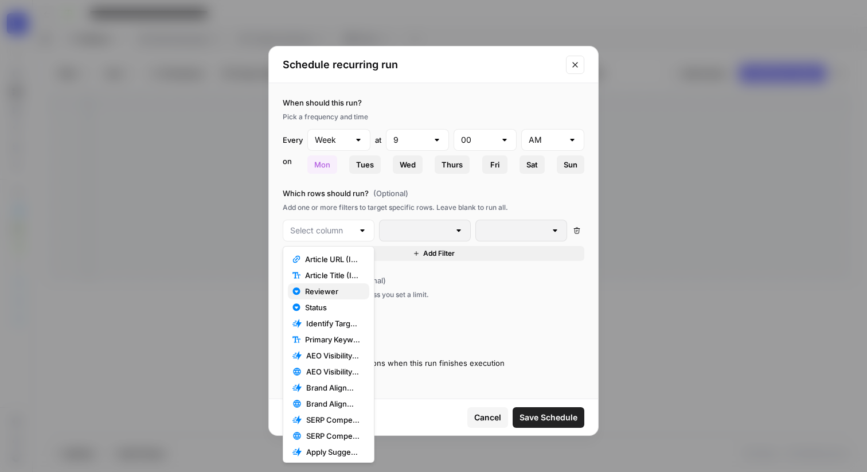
click at [331, 295] on span "Reviewer" at bounding box center [332, 291] width 55 height 11
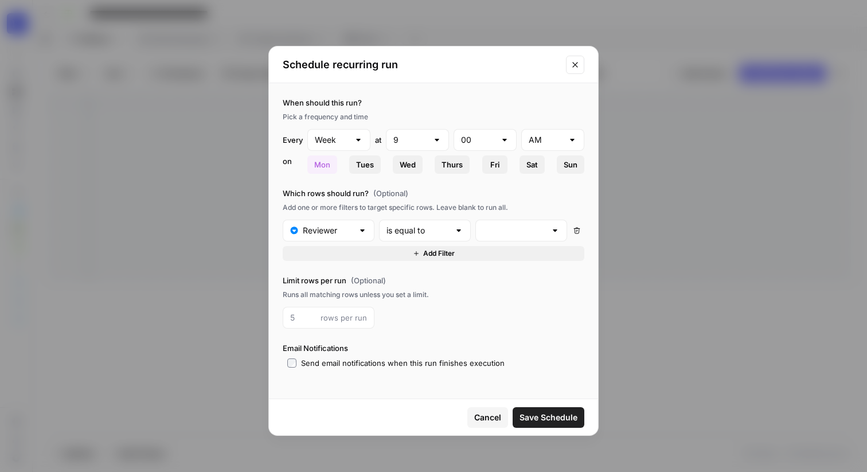
click at [361, 232] on div at bounding box center [362, 230] width 9 height 11
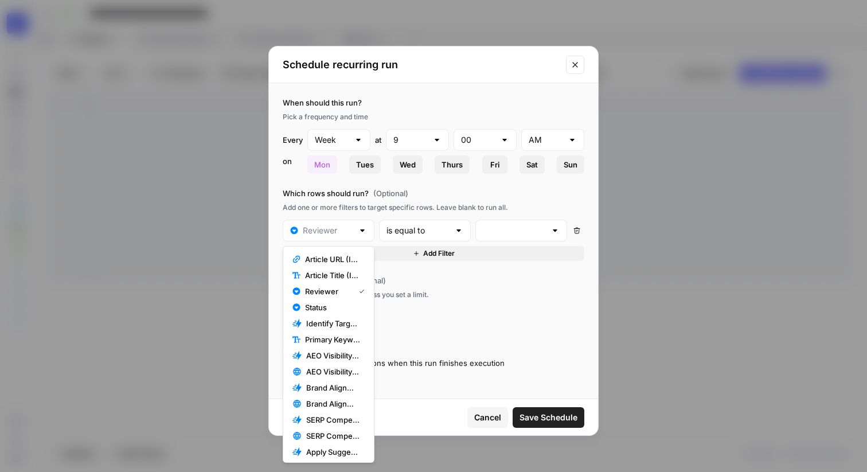
type input "Reviewer"
click at [458, 223] on div "is equal to" at bounding box center [425, 231] width 92 height 22
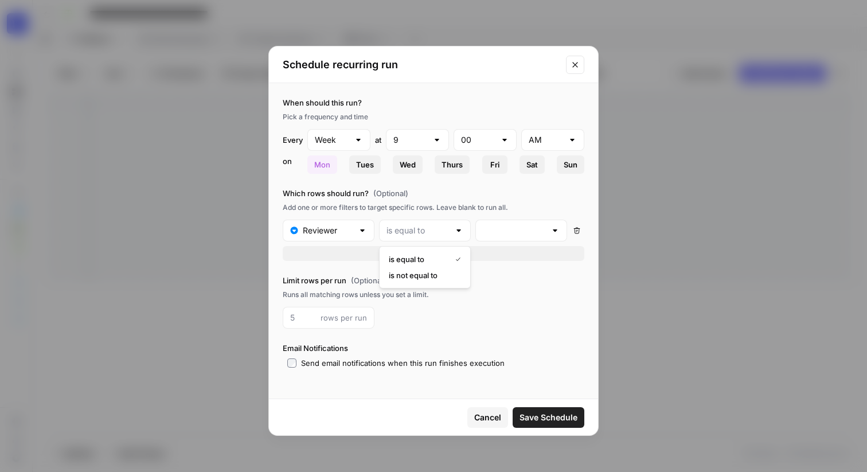
type input "is equal to"
click at [533, 294] on div "Runs all matching rows unless you set a limit." at bounding box center [434, 295] width 302 height 10
click at [575, 66] on icon "Close modal" at bounding box center [575, 64] width 9 height 9
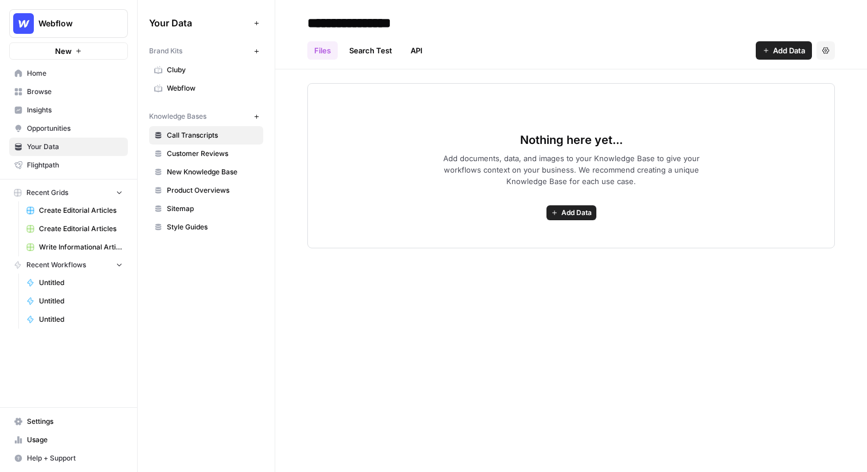
click at [188, 87] on span "Webflow" at bounding box center [212, 88] width 91 height 10
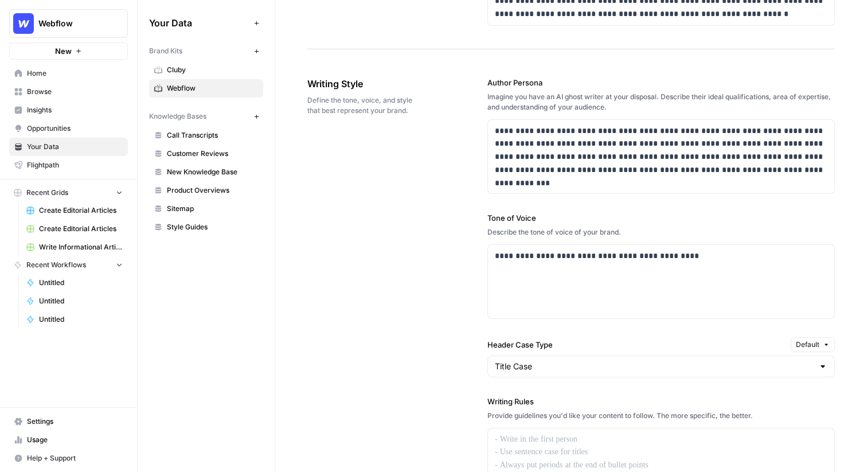
scroll to position [732, 0]
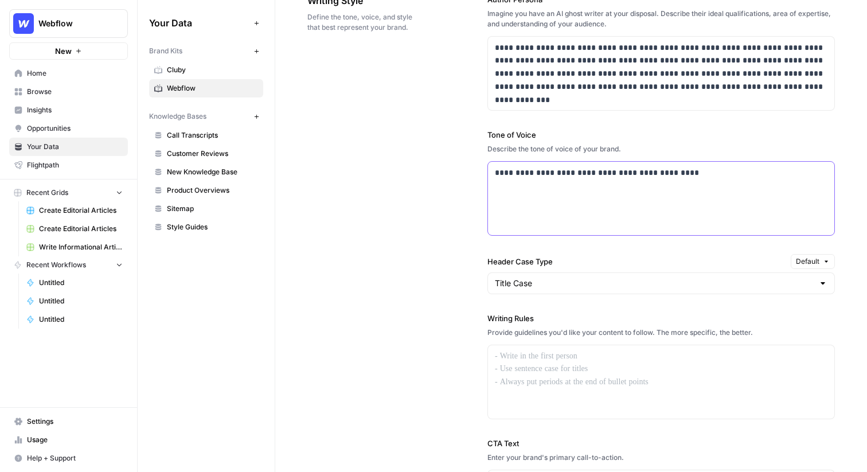
click at [572, 176] on p "**********" at bounding box center [661, 172] width 333 height 13
click at [680, 174] on p "**********" at bounding box center [661, 172] width 333 height 13
drag, startPoint x: 680, startPoint y: 174, endPoint x: 474, endPoint y: 174, distance: 205.3
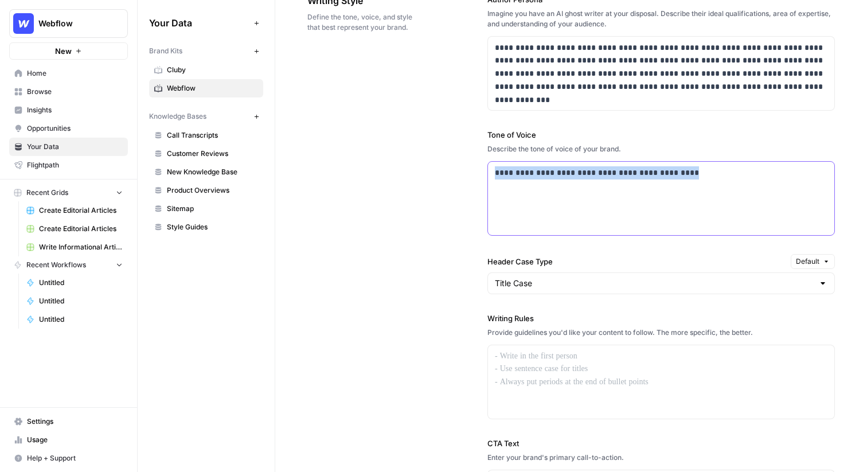
click at [474, 174] on div "**********" at bounding box center [571, 279] width 528 height 617
click at [569, 194] on div "**********" at bounding box center [661, 198] width 346 height 73
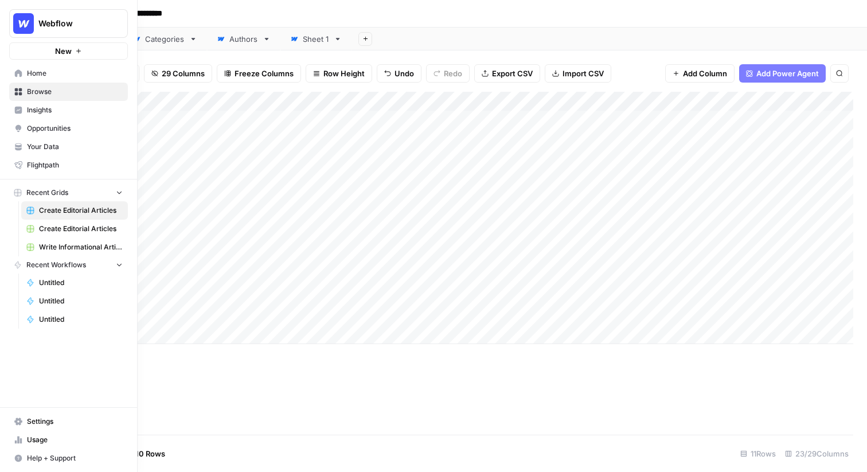
click at [61, 53] on span "New" at bounding box center [63, 50] width 17 height 11
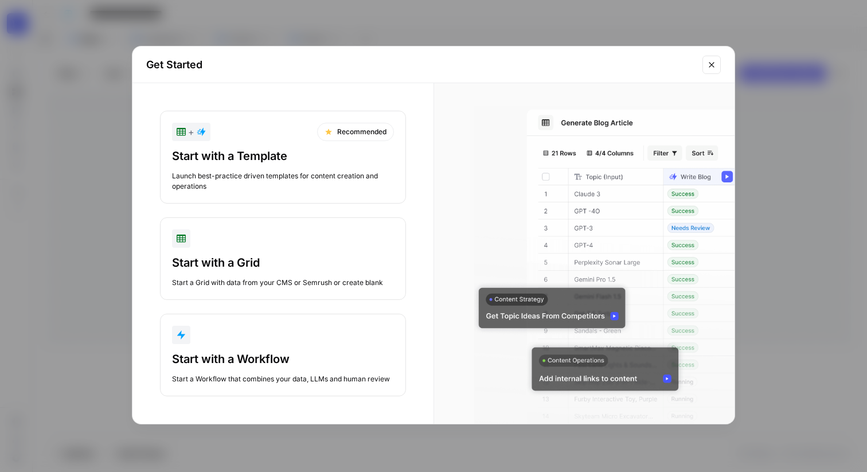
click at [323, 166] on div "Start with a Template Launch best-practice driven templates for content creatio…" at bounding box center [283, 170] width 222 height 44
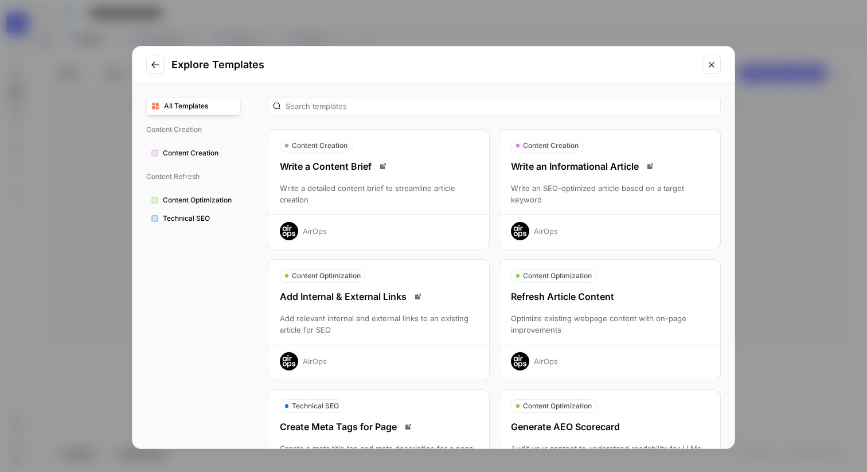
click at [575, 180] on div "Write an Informational Article Write an SEO-optimized article based on a target…" at bounding box center [610, 199] width 221 height 81
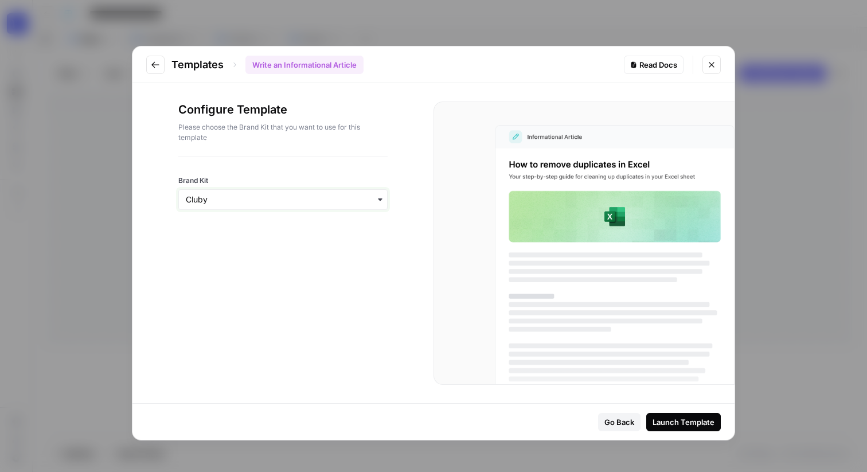
click at [357, 205] on input "Brand Kit" at bounding box center [283, 199] width 194 height 11
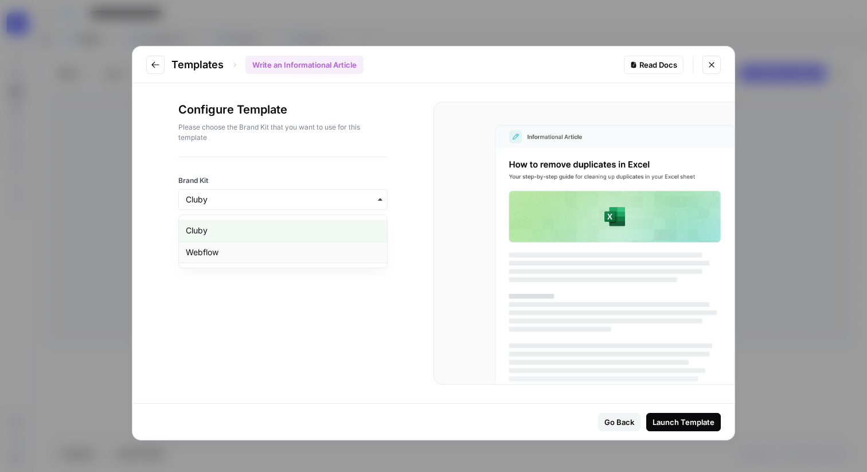
click at [328, 251] on div "Webflow" at bounding box center [283, 252] width 208 height 22
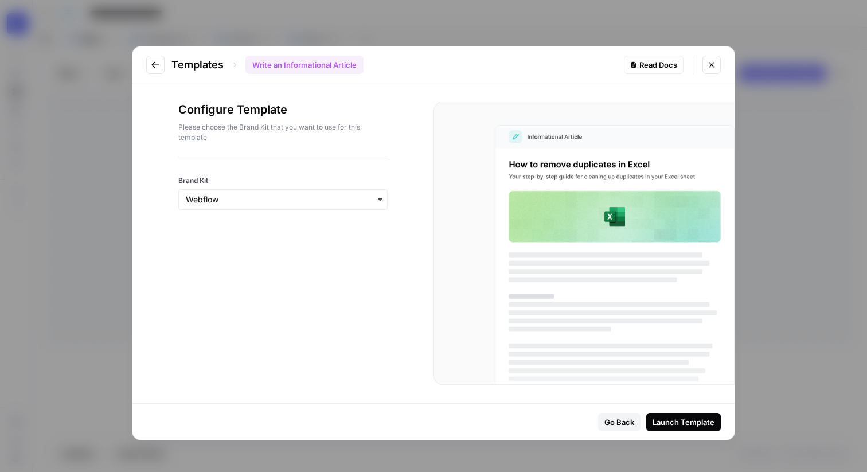
click at [687, 425] on div "Launch Template" at bounding box center [684, 421] width 62 height 11
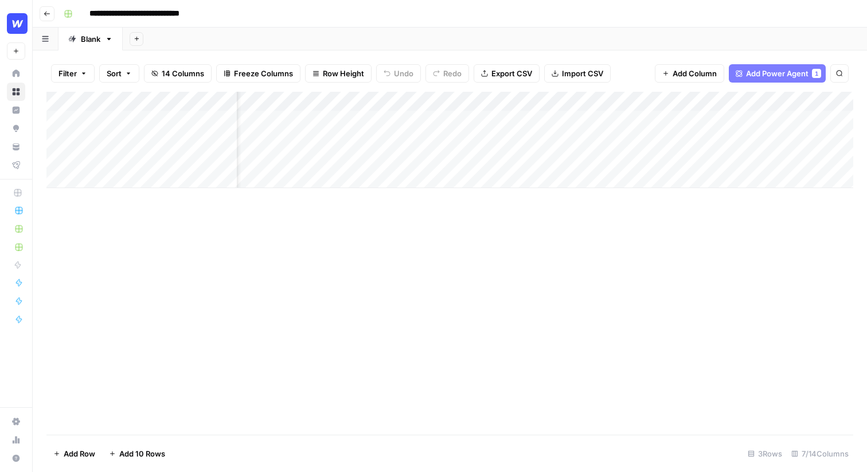
scroll to position [0, 50]
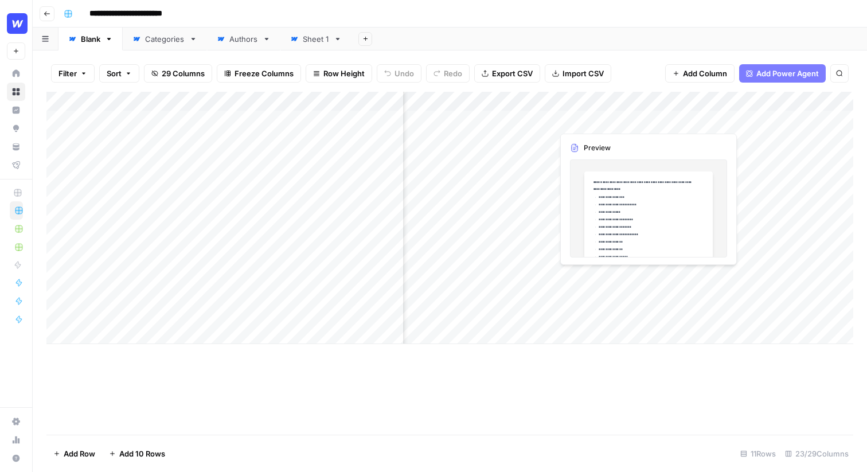
scroll to position [0, 102]
click at [817, 121] on div "Add Column" at bounding box center [449, 218] width 807 height 252
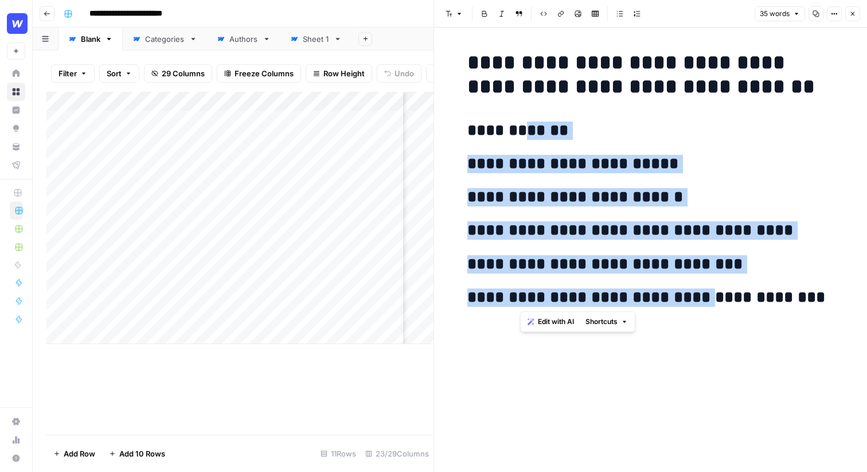
drag, startPoint x: 703, startPoint y: 289, endPoint x: 517, endPoint y: 137, distance: 240.1
click at [517, 137] on div "**********" at bounding box center [651, 186] width 381 height 280
click at [517, 137] on h2 "**********" at bounding box center [650, 131] width 367 height 18
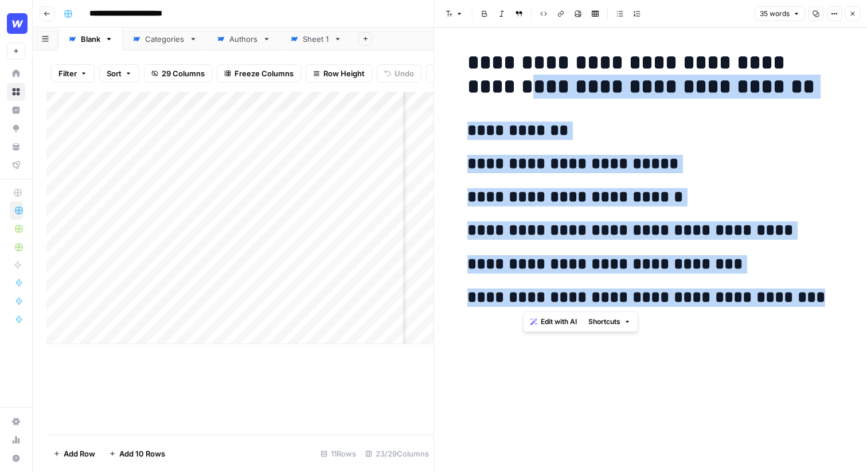
drag, startPoint x: 811, startPoint y: 306, endPoint x: 490, endPoint y: 80, distance: 392.6
click at [490, 80] on div "**********" at bounding box center [651, 186] width 381 height 280
click at [490, 80] on h1 "**********" at bounding box center [650, 74] width 367 height 48
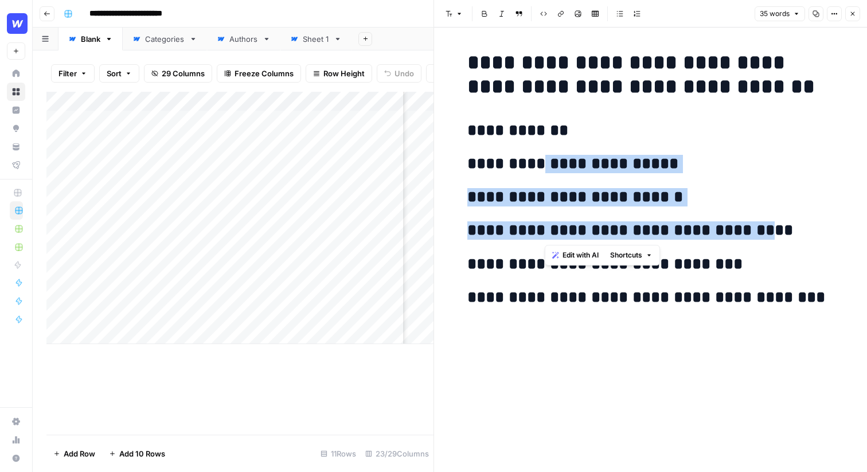
drag, startPoint x: 746, startPoint y: 230, endPoint x: 548, endPoint y: 170, distance: 206.8
click at [548, 170] on div "**********" at bounding box center [651, 186] width 381 height 280
click at [569, 258] on span "Edit with AI" at bounding box center [581, 255] width 36 height 10
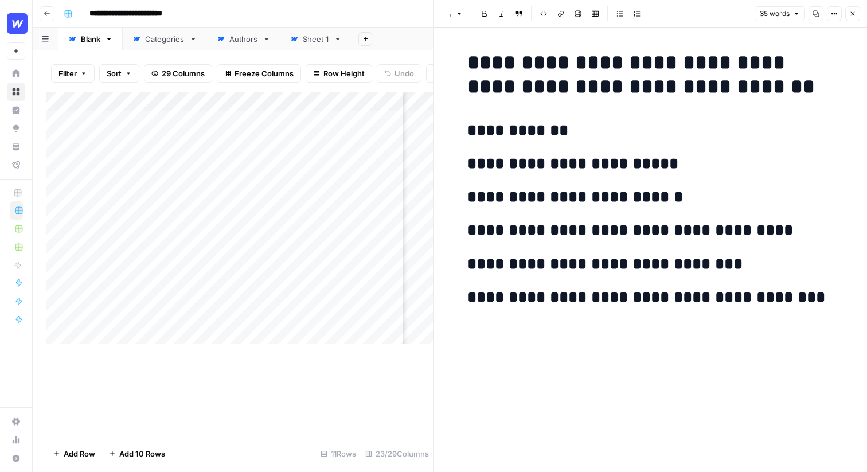
click at [684, 160] on h2 "**********" at bounding box center [650, 164] width 367 height 18
click at [855, 11] on icon "button" at bounding box center [852, 13] width 7 height 7
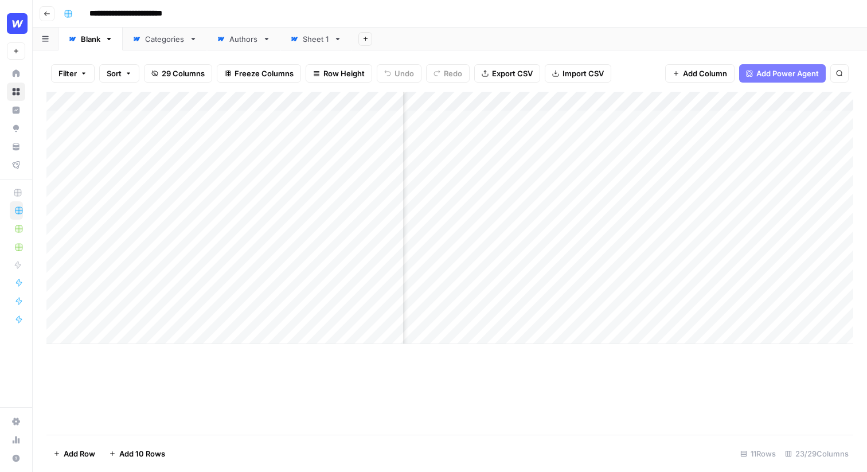
scroll to position [0, 521]
click at [621, 122] on div "Add Column" at bounding box center [449, 218] width 807 height 252
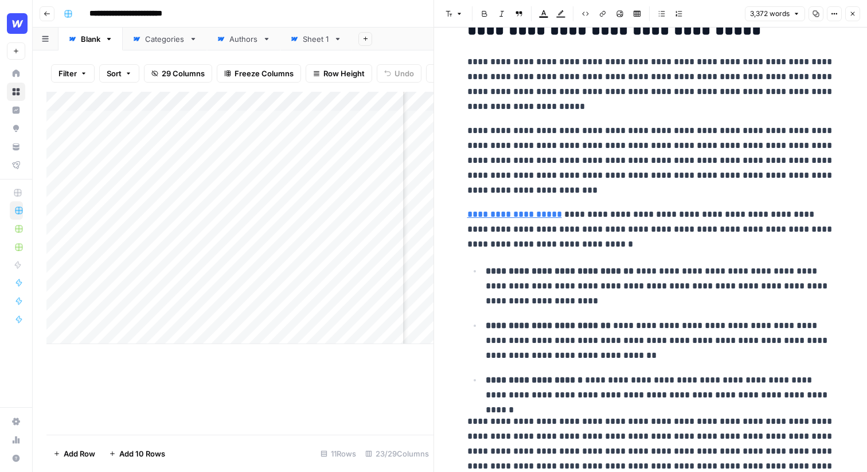
scroll to position [676, 0]
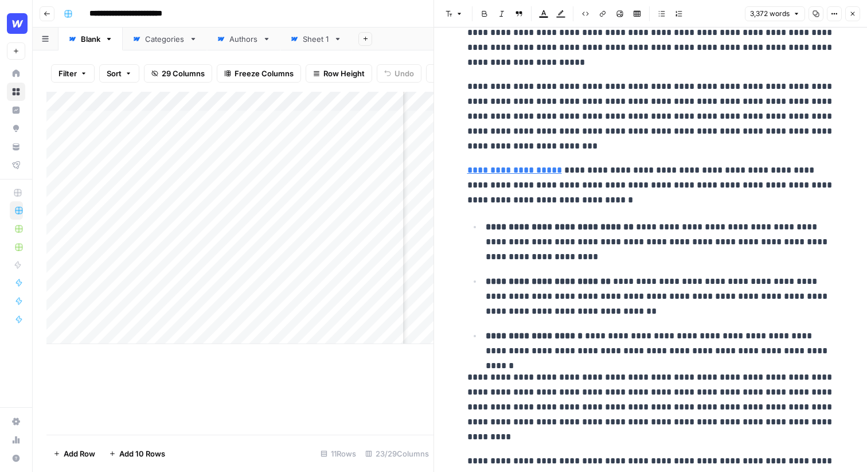
click at [855, 15] on icon "button" at bounding box center [853, 14] width 4 height 4
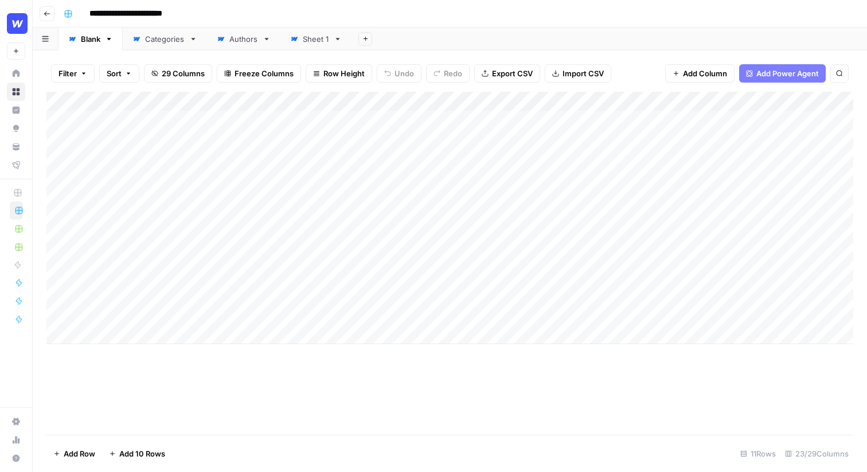
click at [531, 103] on div "Add Column" at bounding box center [449, 218] width 807 height 252
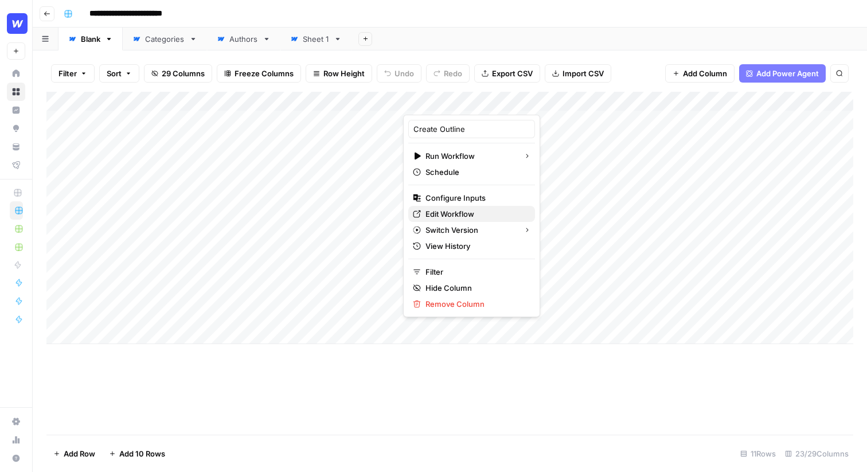
click at [462, 212] on span "Edit Workflow" at bounding box center [476, 213] width 100 height 11
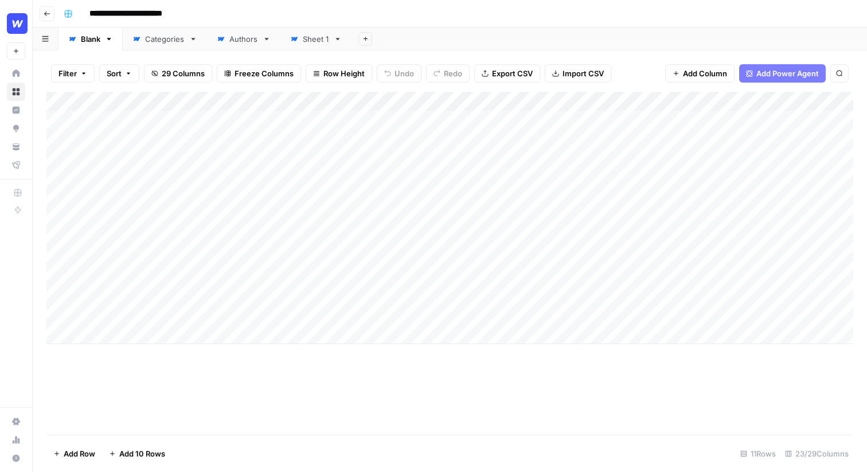
click at [788, 72] on span "Add Power Agent" at bounding box center [788, 73] width 63 height 11
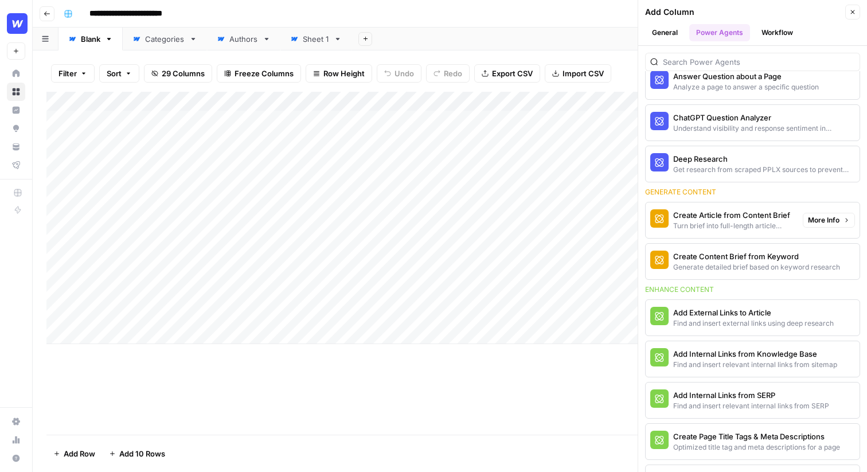
scroll to position [119, 0]
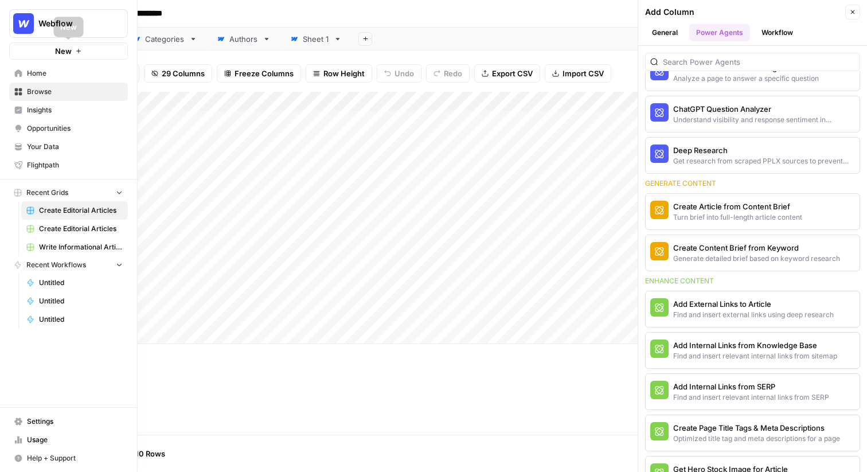
click at [43, 56] on button "New" at bounding box center [68, 50] width 119 height 17
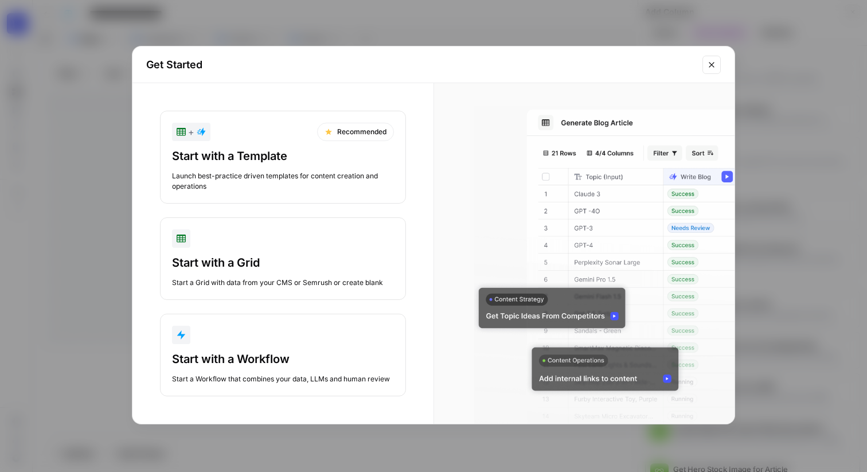
click at [297, 166] on div "Start with a Template Launch best-practice driven templates for content creatio…" at bounding box center [283, 170] width 222 height 44
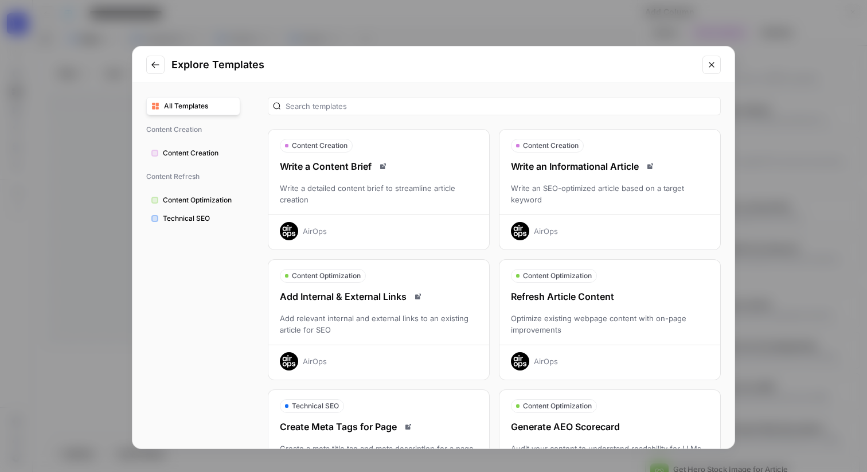
click at [716, 64] on button "Close modal" at bounding box center [712, 65] width 18 height 18
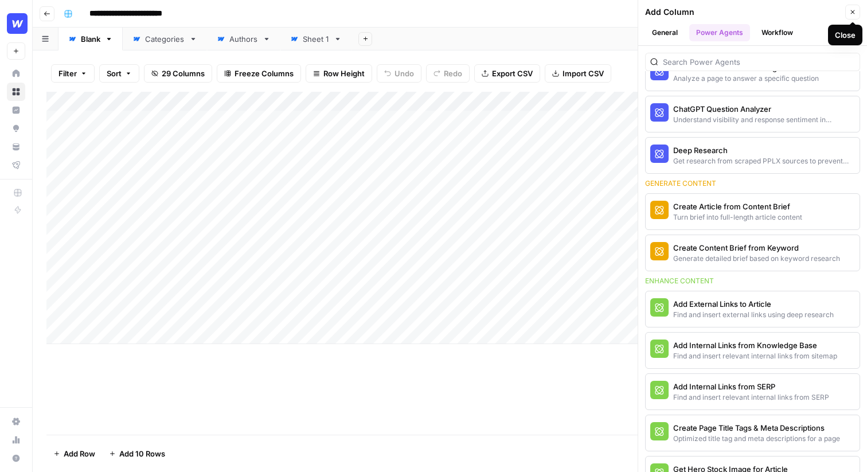
click at [848, 17] on button "Close" at bounding box center [852, 12] width 15 height 15
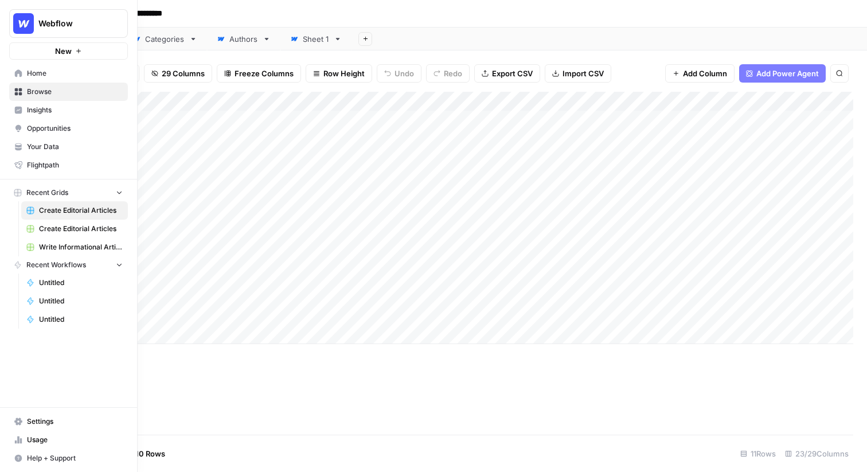
click at [54, 51] on button "New" at bounding box center [68, 50] width 119 height 17
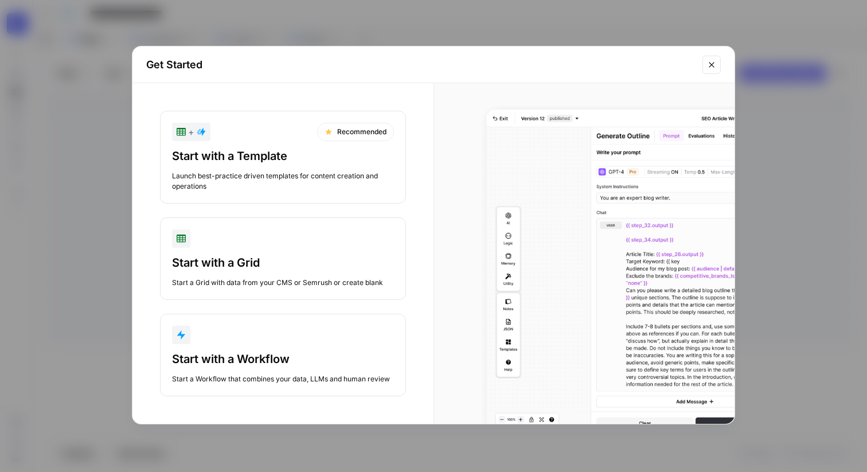
click at [274, 374] on div "Start a Workflow that combines your data, LLMs and human review" at bounding box center [283, 379] width 222 height 10
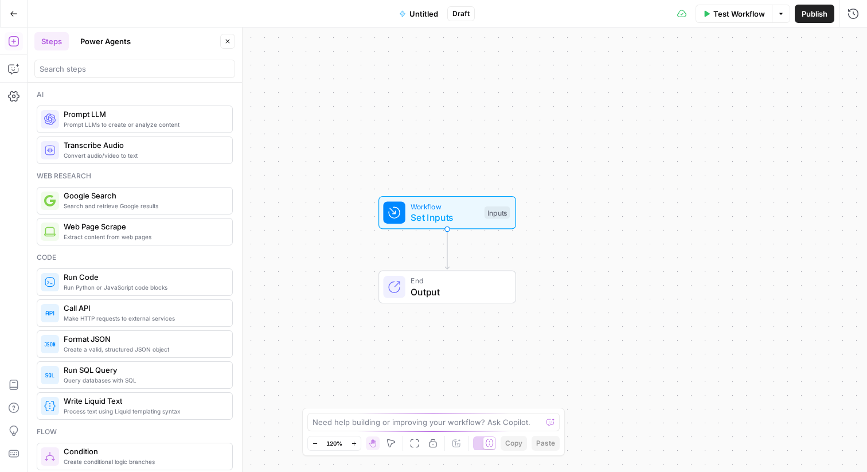
click at [89, 40] on button "Power Agents" at bounding box center [105, 41] width 64 height 18
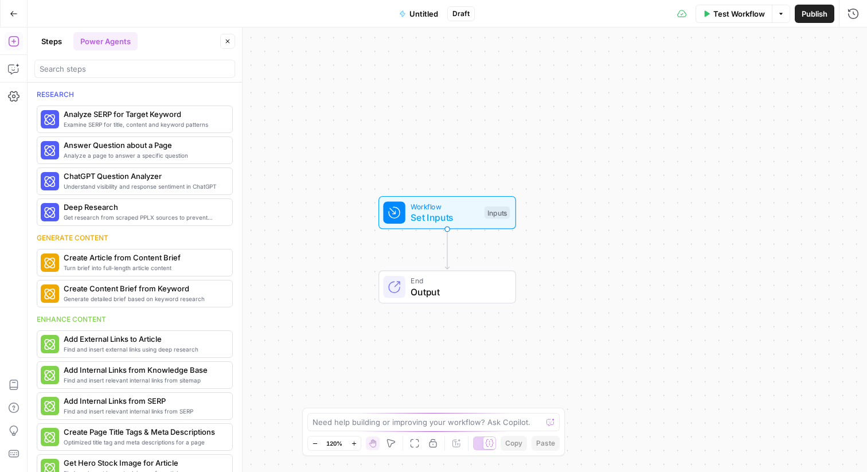
click at [53, 44] on button "Steps" at bounding box center [51, 41] width 34 height 18
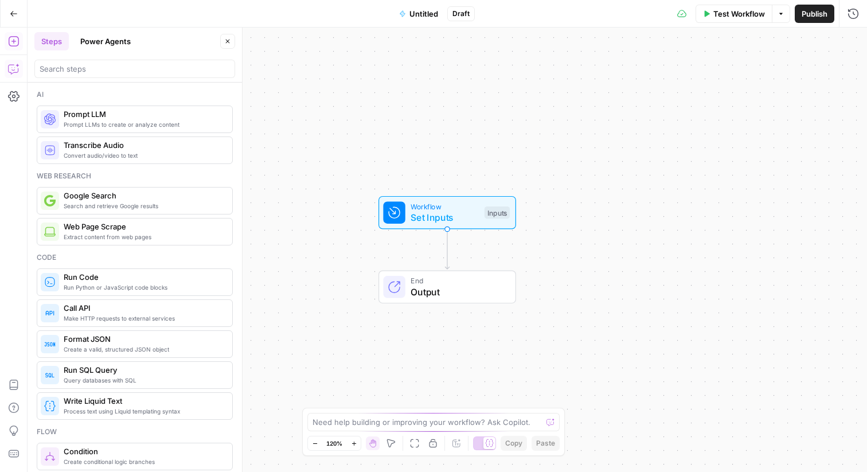
click at [10, 67] on icon "button" at bounding box center [13, 68] width 11 height 11
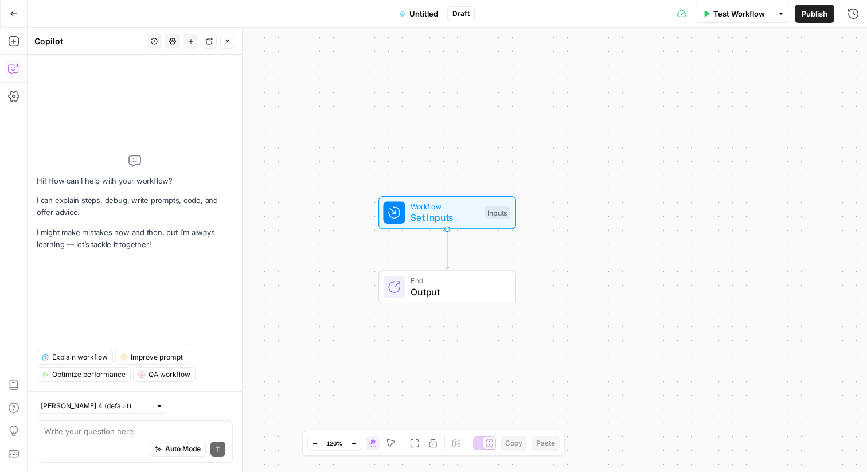
click at [111, 426] on textarea at bounding box center [134, 431] width 181 height 11
type textarea "Write me a LI post from a blog"
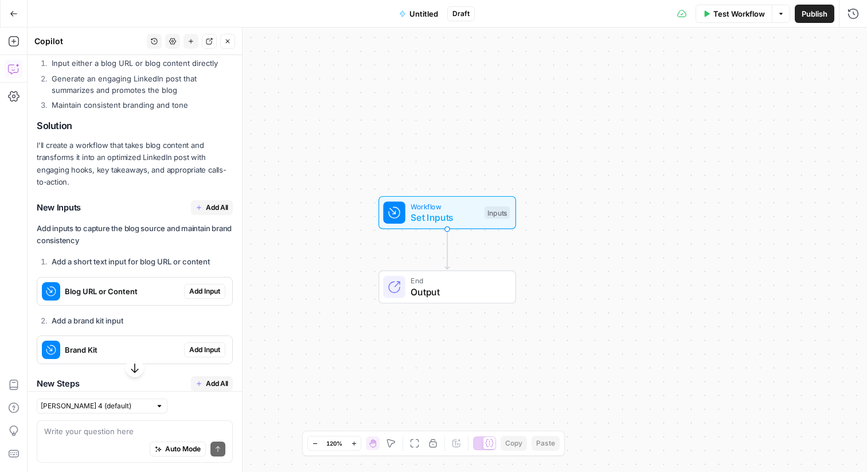
scroll to position [41, 0]
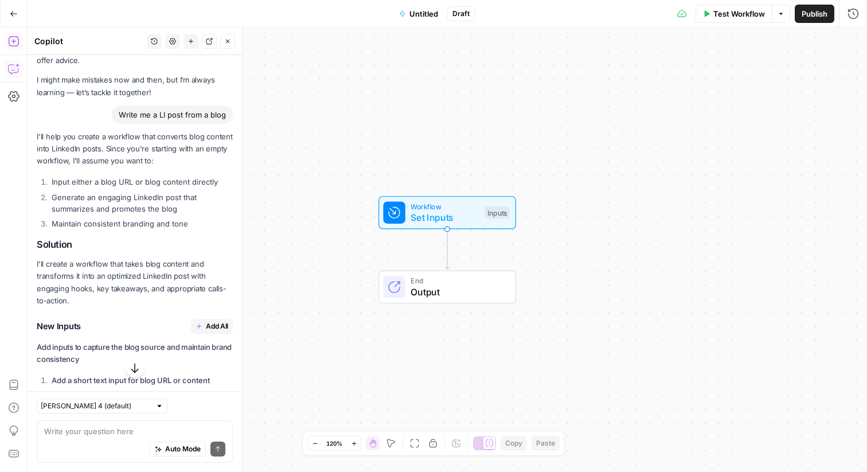
click at [14, 44] on icon "button" at bounding box center [13, 41] width 11 height 11
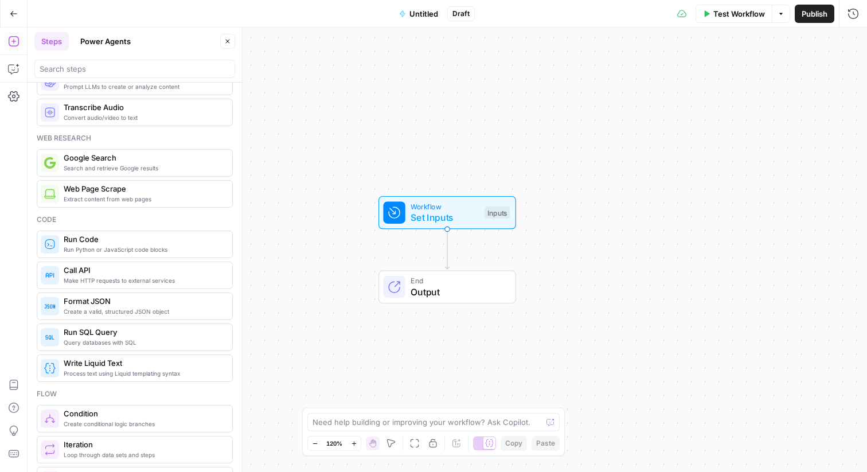
scroll to position [0, 0]
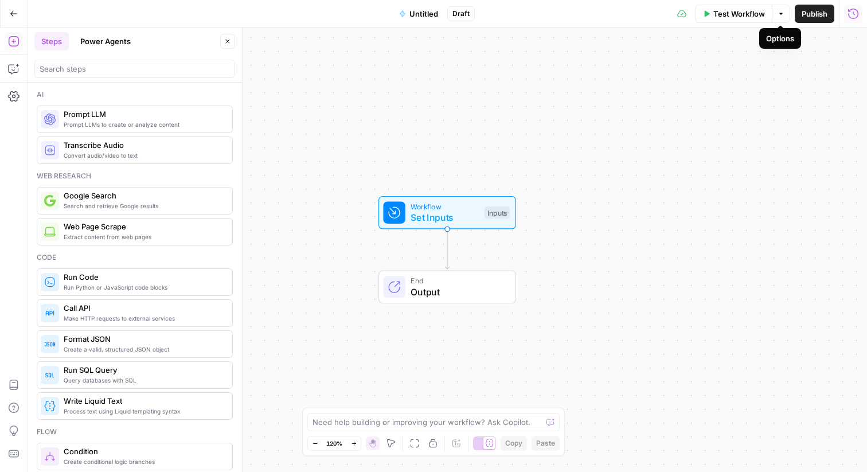
click at [852, 11] on icon "button" at bounding box center [853, 13] width 11 height 11
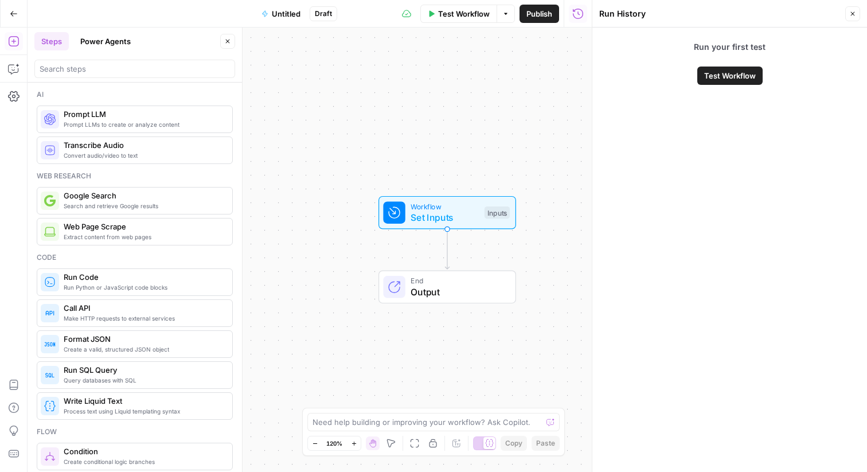
click at [124, 46] on button "Power Agents" at bounding box center [105, 41] width 64 height 18
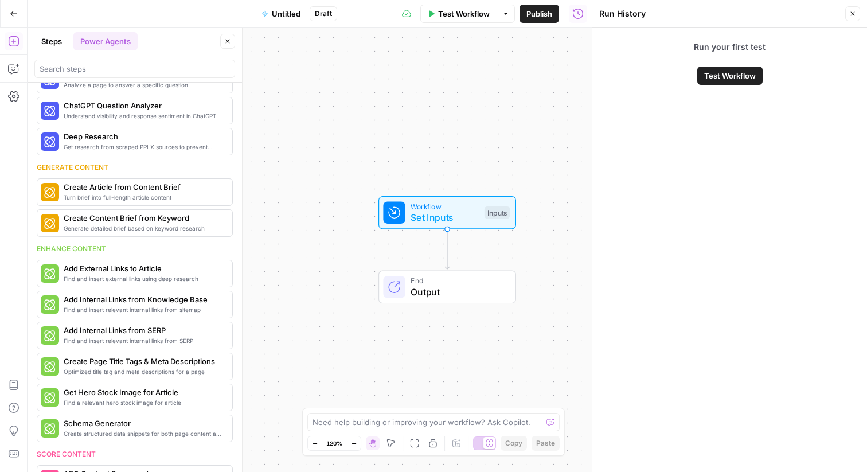
scroll to position [111, 0]
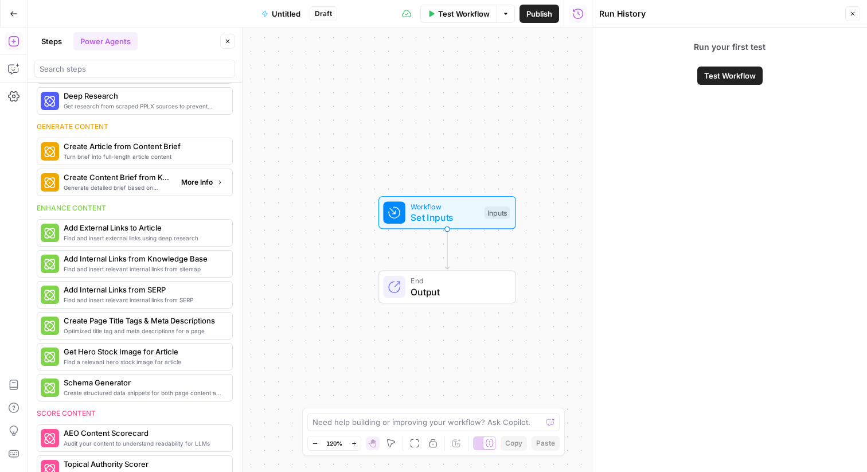
click at [205, 182] on span "More Info" at bounding box center [197, 182] width 32 height 10
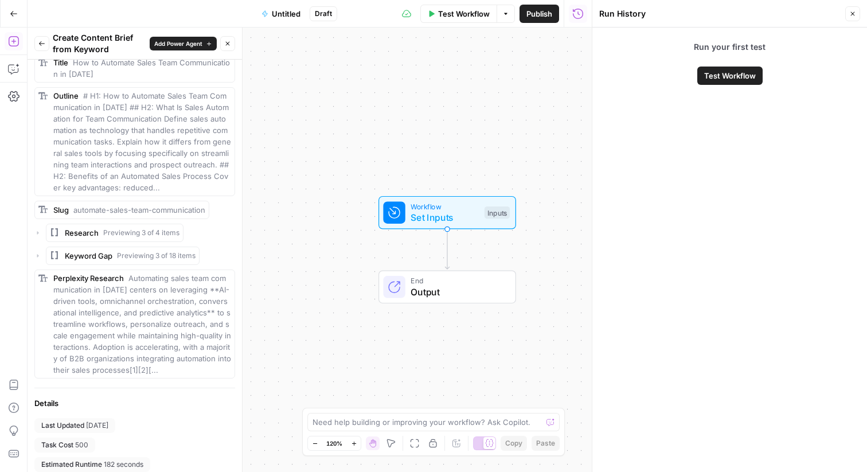
scroll to position [722, 0]
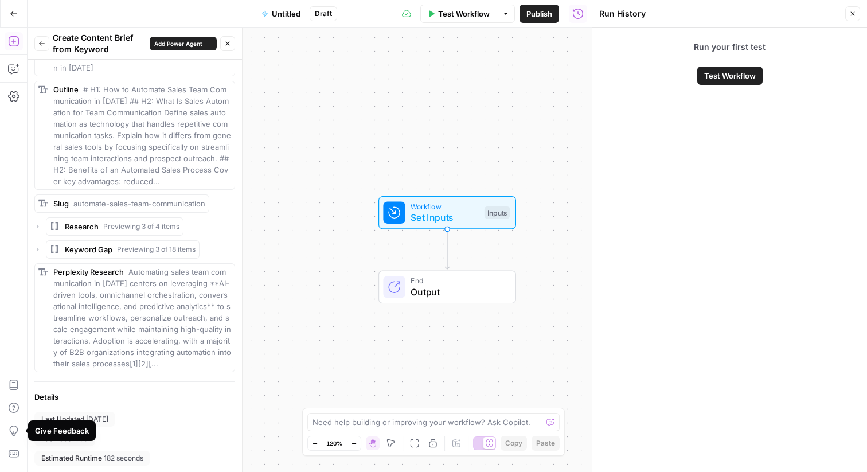
drag, startPoint x: 92, startPoint y: 440, endPoint x: 40, endPoint y: 438, distance: 52.2
click at [40, 438] on body "Webflow New Home Browse Insights Opportunities Your Data Flightpath Recent Grid…" at bounding box center [433, 236] width 867 height 472
click at [130, 438] on div "Last Updated [DATE] Task Cost 500 Estimated Runtime 182 seconds" at bounding box center [134, 439] width 201 height 54
drag, startPoint x: 89, startPoint y: 440, endPoint x: 42, endPoint y: 439, distance: 46.5
click at [42, 439] on div "Task Cost 500" at bounding box center [64, 438] width 61 height 15
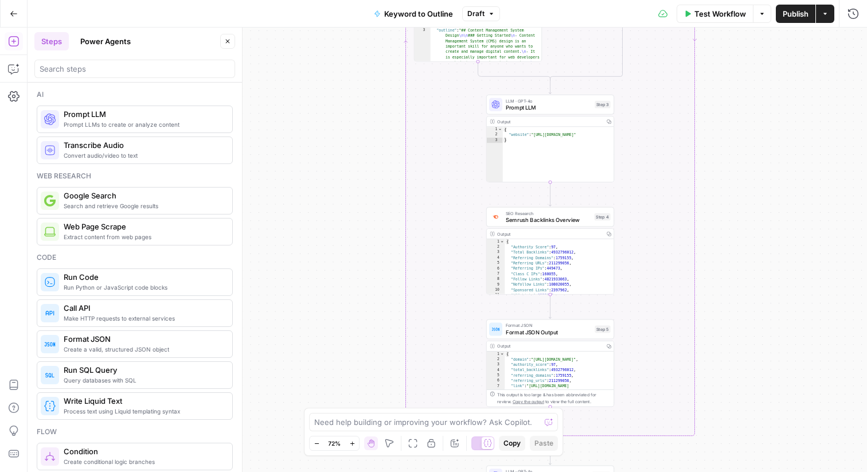
scroll to position [2107, 0]
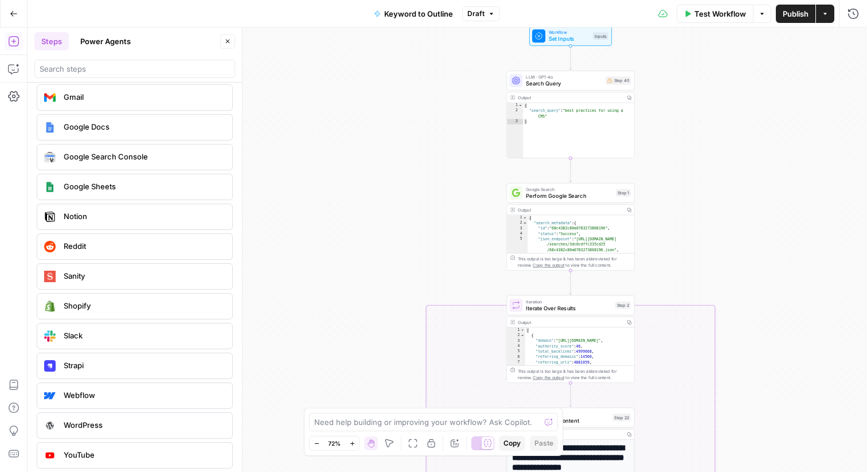
click at [18, 17] on button "Go Back" at bounding box center [13, 13] width 21 height 21
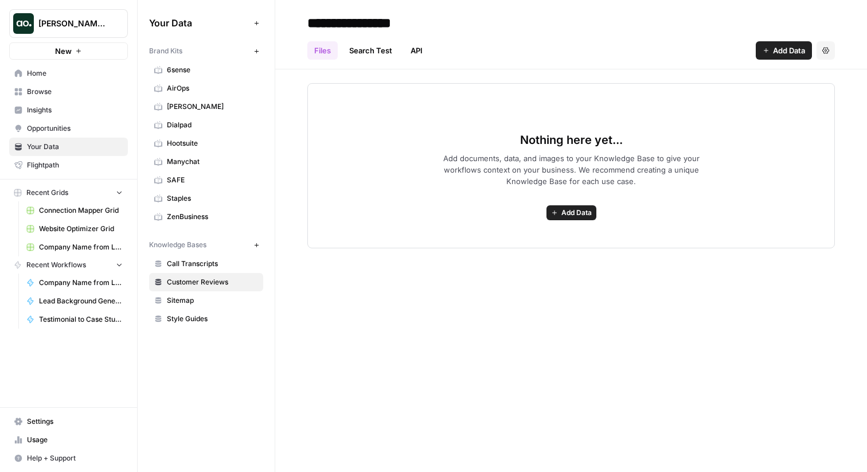
click at [297, 108] on div "Nothing here yet... Add documents, data, and images to your Knowledge Base to g…" at bounding box center [571, 158] width 592 height 179
click at [306, 101] on div "Nothing here yet... Add documents, data, and images to your Knowledge Base to g…" at bounding box center [571, 158] width 592 height 179
click at [259, 51] on span "New" at bounding box center [259, 51] width 1 height 1
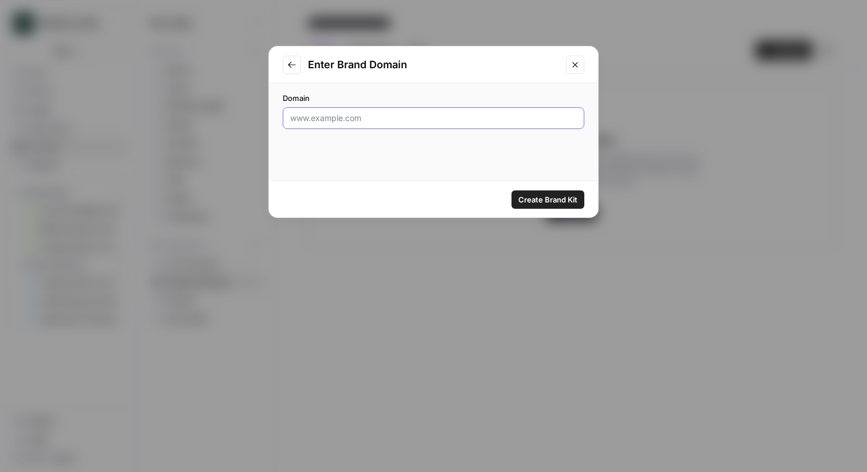
click at [346, 120] on input "Domain" at bounding box center [433, 117] width 287 height 11
type input "[DOMAIN_NAME]"
click at [529, 204] on span "Create Brand Kit" at bounding box center [548, 199] width 59 height 11
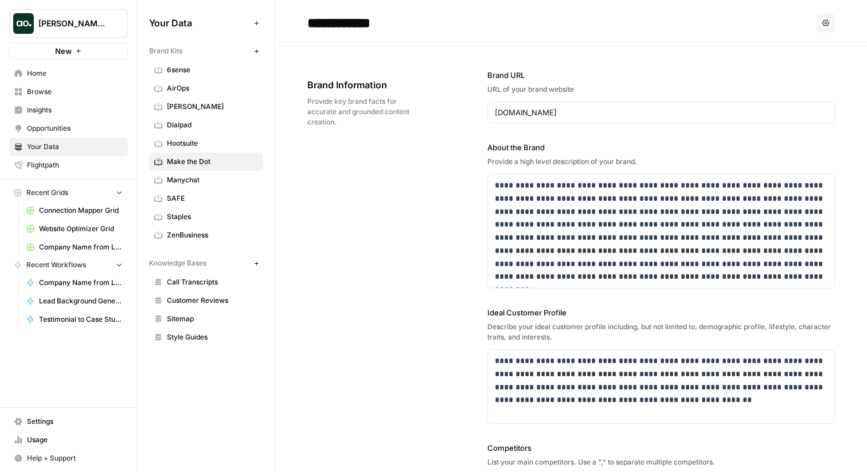
scroll to position [37, 0]
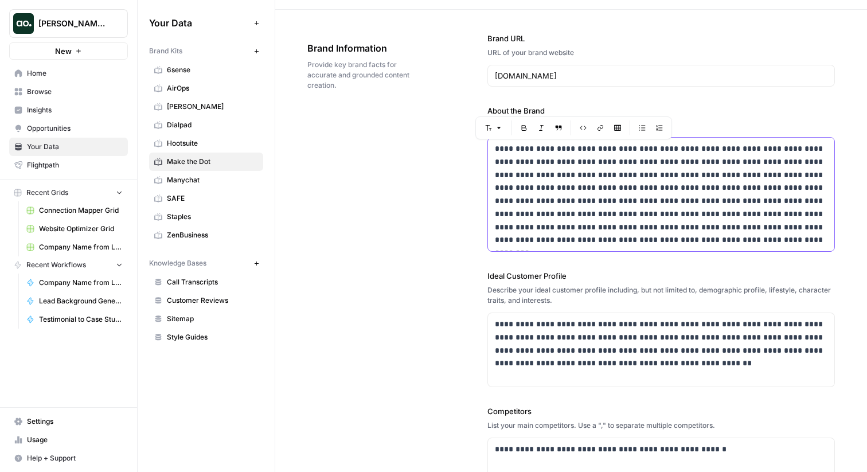
drag, startPoint x: 496, startPoint y: 146, endPoint x: 711, endPoint y: 259, distance: 242.7
click at [711, 259] on div "**********" at bounding box center [662, 336] width 348 height 652
click at [699, 243] on p "**********" at bounding box center [661, 194] width 333 height 104
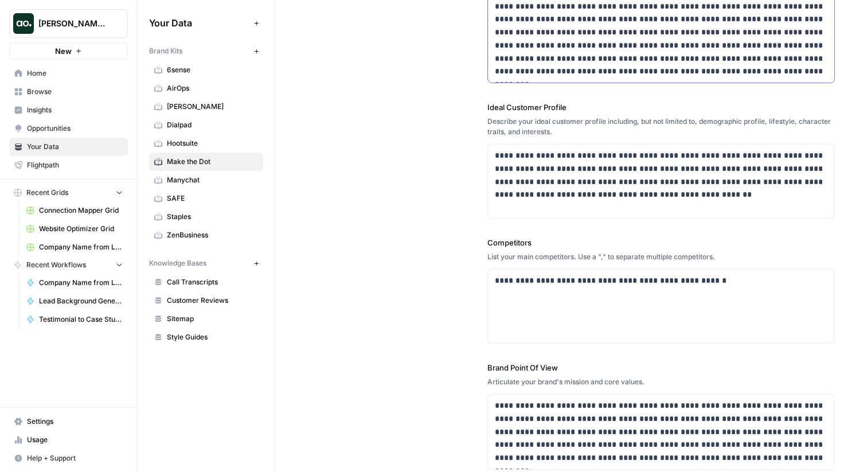
scroll to position [226, 0]
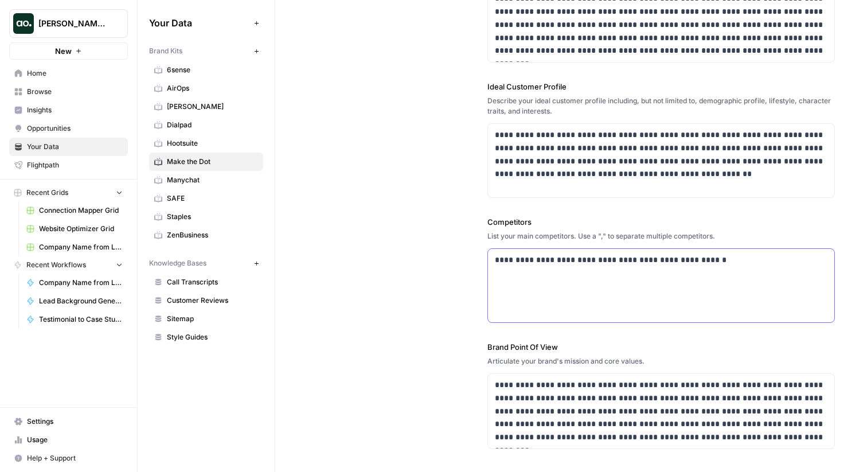
drag, startPoint x: 723, startPoint y: 264, endPoint x: 494, endPoint y: 263, distance: 228.9
click at [494, 263] on div "**********" at bounding box center [661, 285] width 346 height 73
click at [540, 286] on div "**********" at bounding box center [661, 285] width 346 height 73
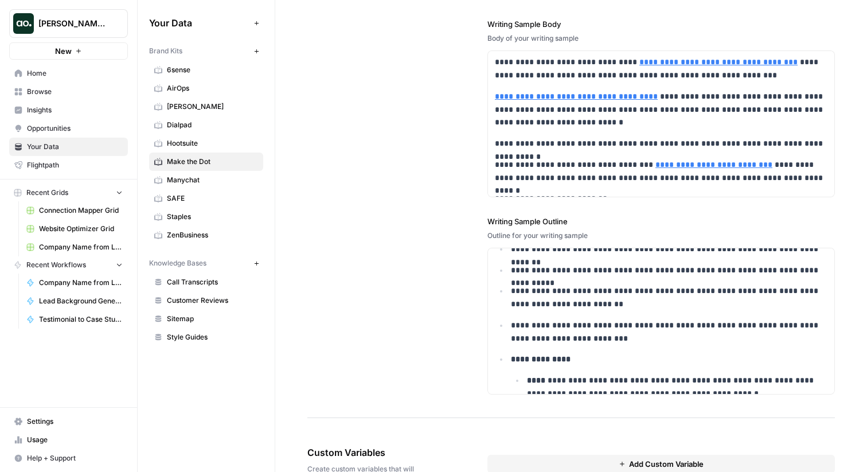
scroll to position [1520, 0]
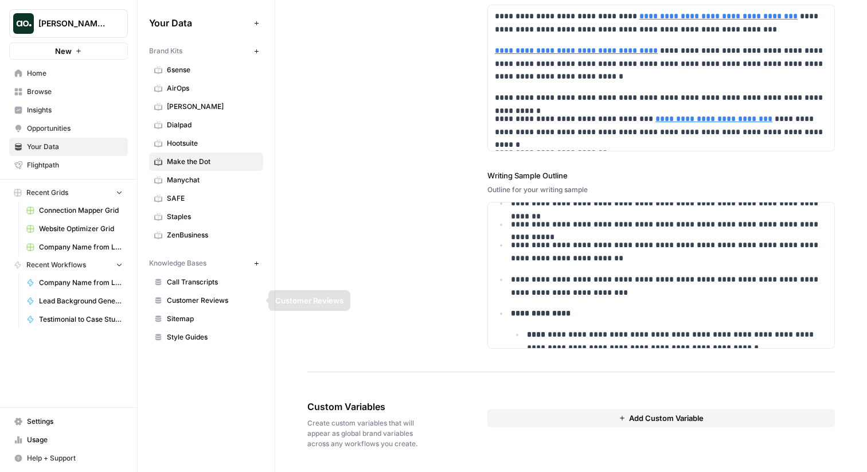
click at [185, 314] on span "Sitemap" at bounding box center [212, 319] width 91 height 10
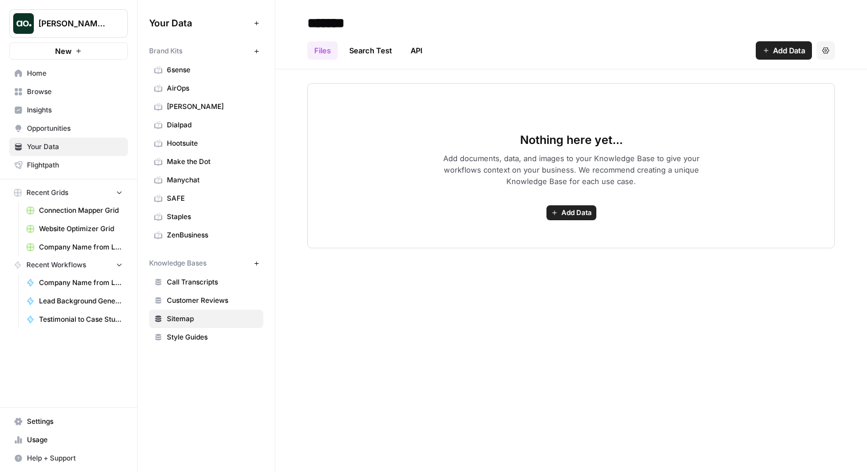
click at [779, 49] on span "Add Data" at bounding box center [789, 50] width 32 height 11
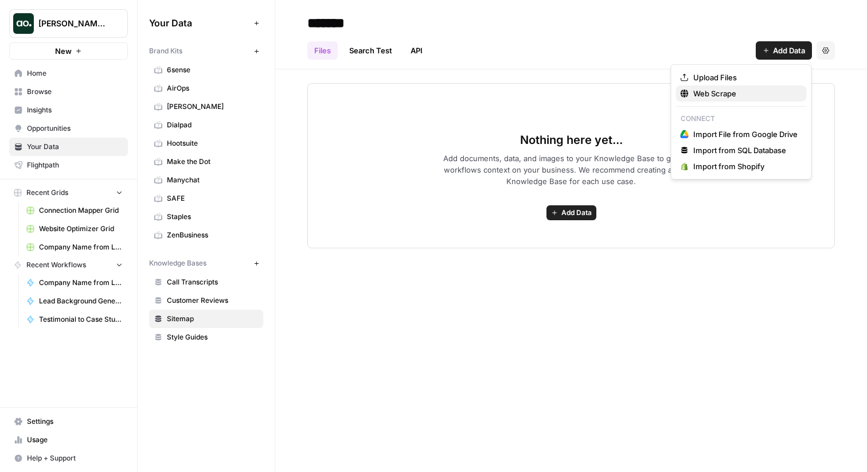
click at [740, 95] on span "Web Scrape" at bounding box center [745, 93] width 104 height 11
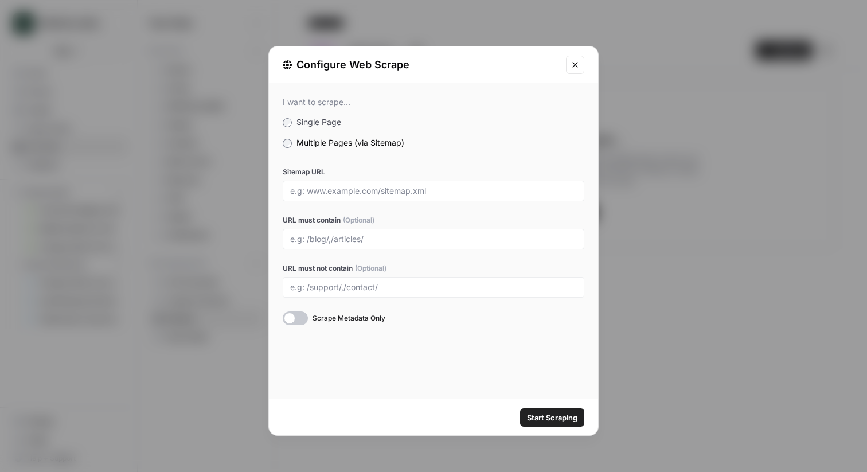
click at [576, 64] on icon "Close modal" at bounding box center [574, 64] width 5 height 5
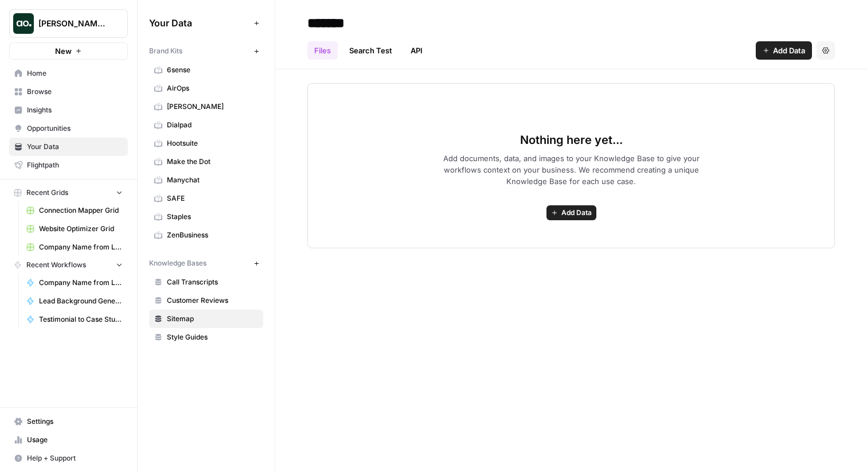
click at [784, 52] on span "Add Data" at bounding box center [789, 50] width 32 height 11
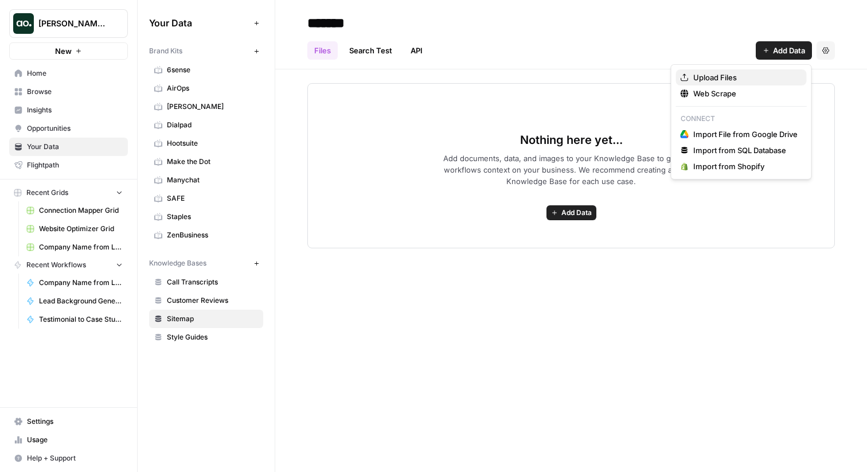
click at [740, 80] on span "Upload Files" at bounding box center [745, 77] width 104 height 11
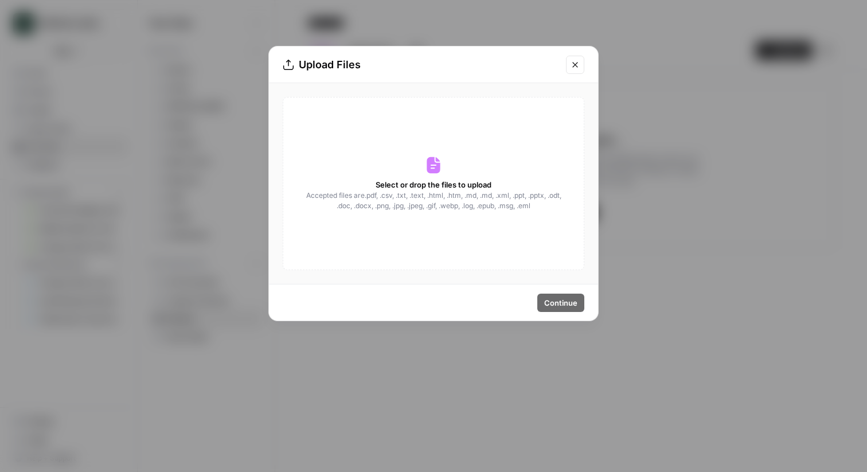
click at [578, 62] on icon "Close modal" at bounding box center [575, 64] width 9 height 9
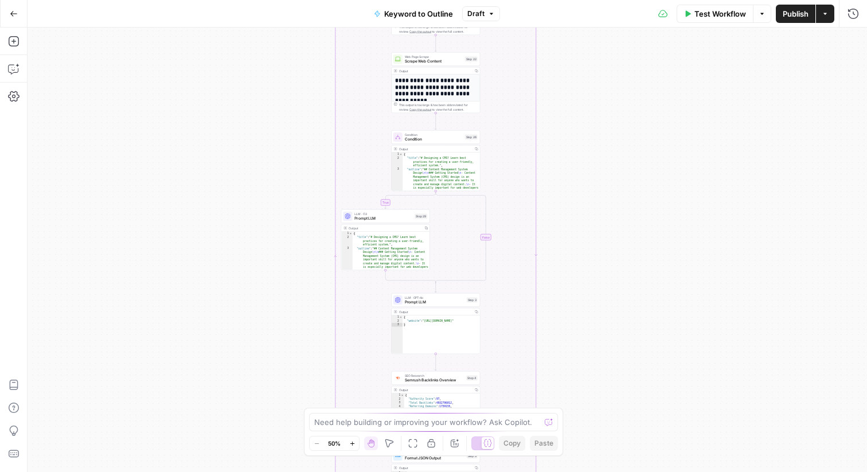
drag, startPoint x: 341, startPoint y: 73, endPoint x: 304, endPoint y: 380, distance: 309.0
click at [304, 380] on div "true false Workflow Set Inputs Inputs LLM · GPT-4o Search Query Step 40 Output …" at bounding box center [448, 250] width 840 height 445
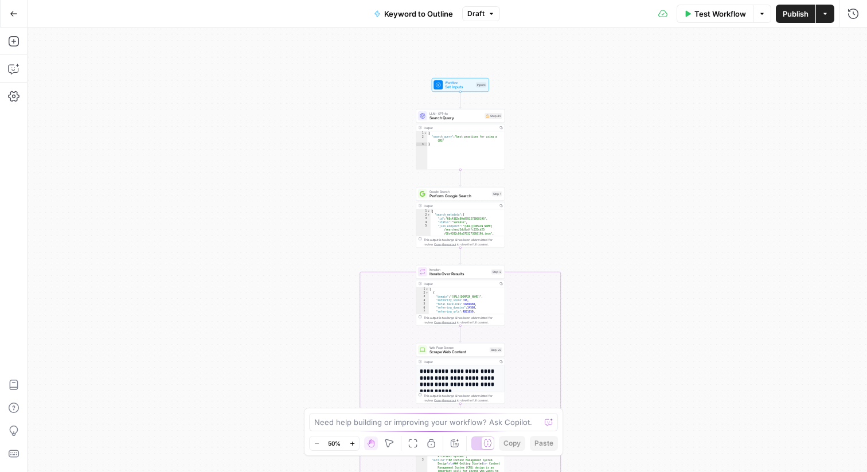
drag, startPoint x: 293, startPoint y: 173, endPoint x: 318, endPoint y: 463, distance: 291.3
click at [318, 463] on div "true false Workflow Set Inputs Inputs LLM · GPT-4o Search Query Step 40 Output …" at bounding box center [448, 250] width 840 height 445
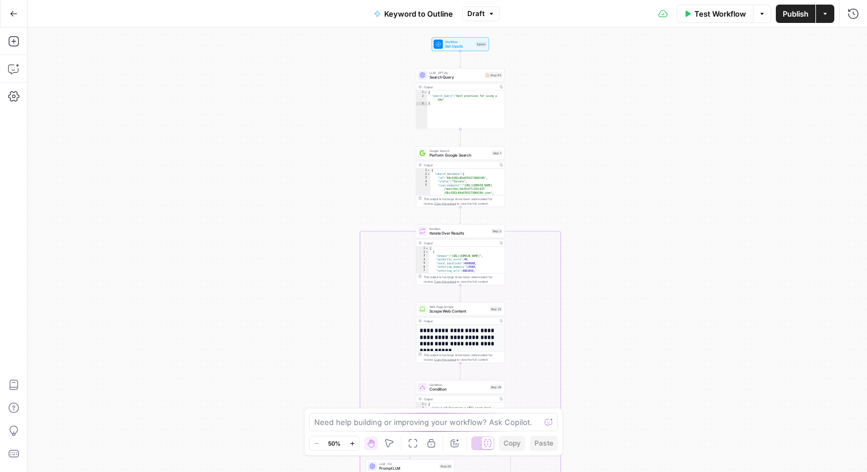
drag, startPoint x: 299, startPoint y: 289, endPoint x: 299, endPoint y: 250, distance: 39.0
click at [299, 250] on div "true false Workflow Set Inputs Inputs LLM · GPT-4o Search Query Step 40 Output …" at bounding box center [448, 250] width 840 height 445
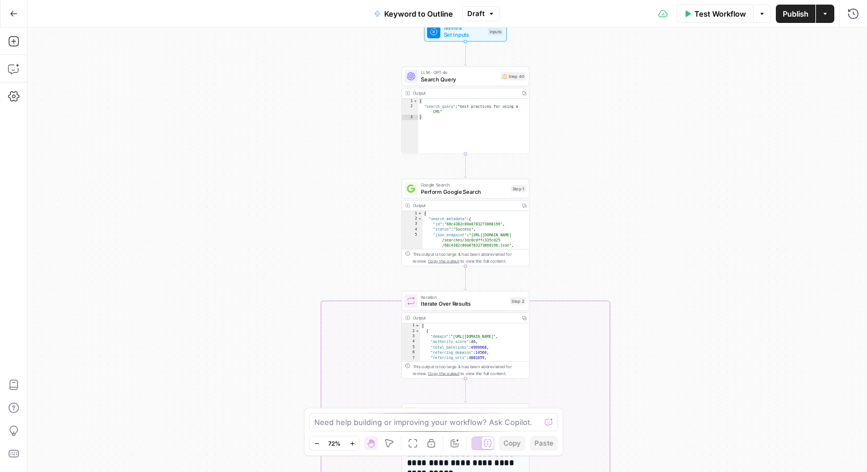
drag, startPoint x: 282, startPoint y: 230, endPoint x: 282, endPoint y: 308, distance: 78.0
click at [282, 308] on div "true false Workflow Set Inputs Inputs LLM · GPT-4o Search Query Step 40 Output …" at bounding box center [448, 250] width 840 height 445
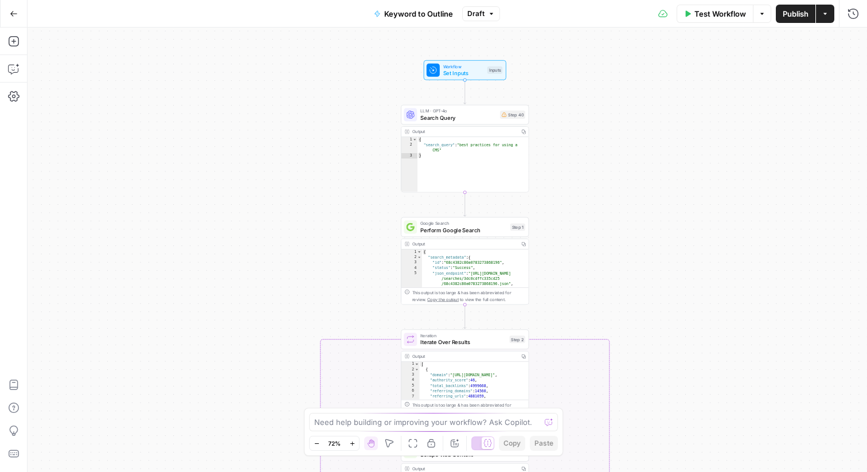
drag, startPoint x: 282, startPoint y: 308, endPoint x: 281, endPoint y: 347, distance: 39.0
click at [281, 347] on div "true false Workflow Set Inputs Inputs LLM · GPT-4o Search Query Step 40 Output …" at bounding box center [448, 250] width 840 height 445
click at [14, 67] on icon "button" at bounding box center [13, 68] width 11 height 11
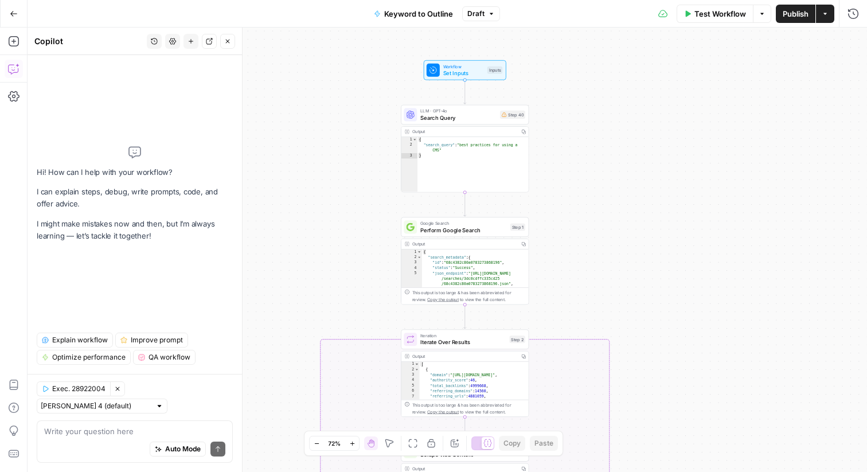
click at [71, 345] on span "Explain workflow" at bounding box center [80, 340] width 56 height 10
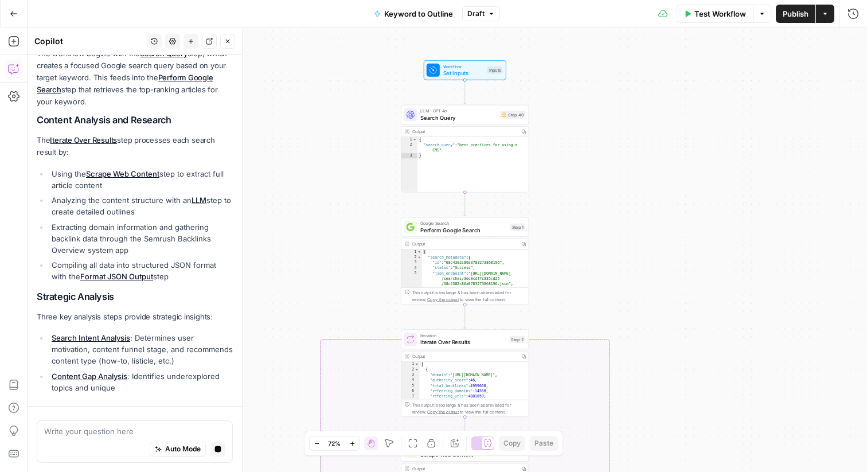
scroll to position [227, 0]
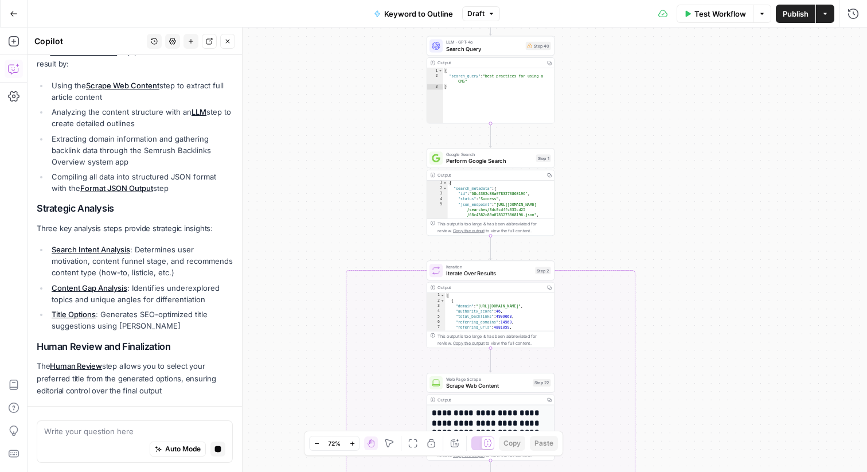
drag, startPoint x: 389, startPoint y: 123, endPoint x: 310, endPoint y: 259, distance: 157.3
click at [310, 259] on div "true false Workflow Set Inputs Inputs LLM · GPT-4o Search Query Step 40 Output …" at bounding box center [448, 250] width 840 height 445
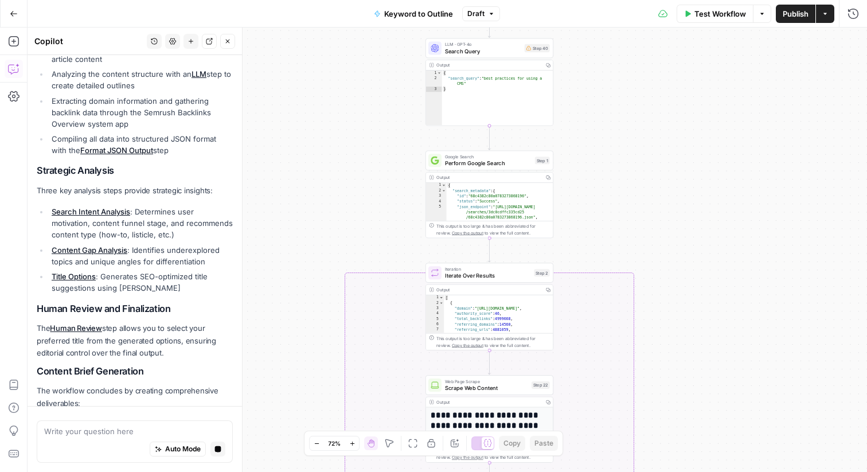
scroll to position [374, 0]
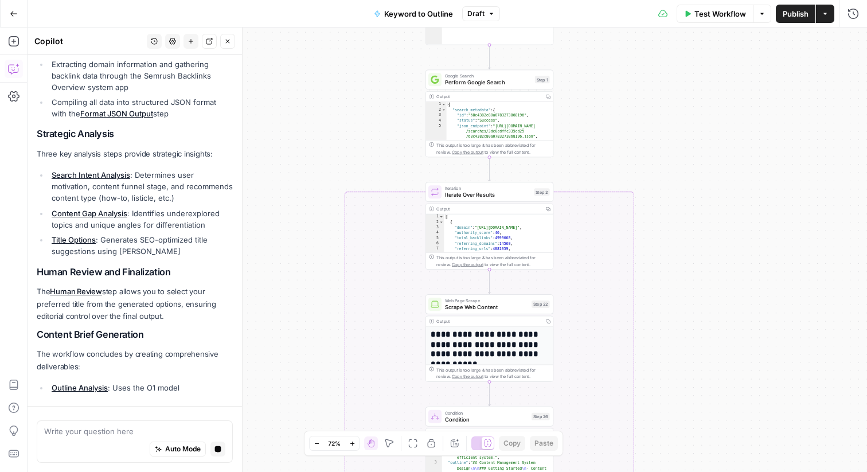
drag, startPoint x: 369, startPoint y: 195, endPoint x: 368, endPoint y: 95, distance: 99.8
click at [368, 91] on div "true false Workflow Set Inputs Inputs LLM · GPT-4o Search Query Step 40 Output …" at bounding box center [448, 250] width 840 height 445
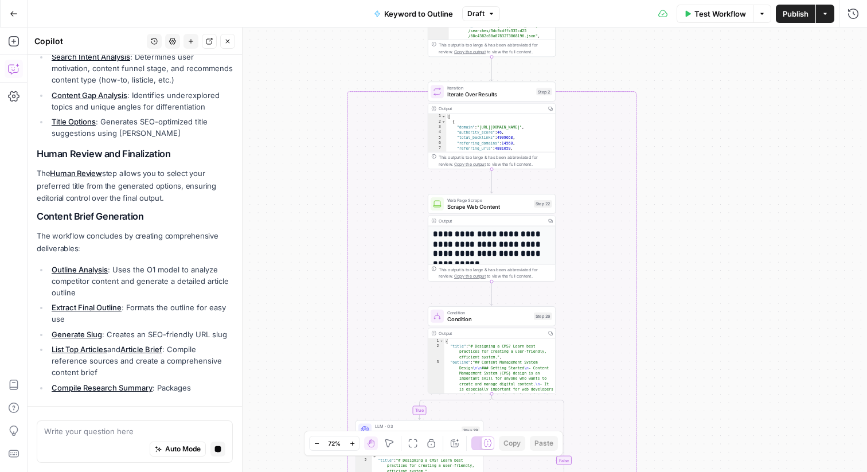
drag, startPoint x: 294, startPoint y: 115, endPoint x: 297, endPoint y: 38, distance: 76.9
click at [297, 38] on div "true false Workflow Set Inputs Inputs LLM · GPT-4o Search Query Step 40 Output …" at bounding box center [448, 250] width 840 height 445
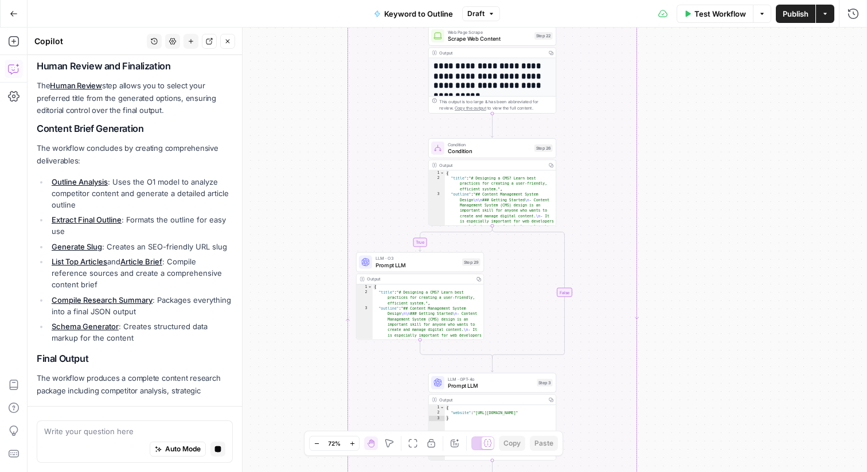
drag, startPoint x: 270, startPoint y: 158, endPoint x: 269, endPoint y: -10, distance: 168.6
click at [269, 0] on html "Webflow New Home Browse Insights Opportunities Your Data Flightpath Recent Grid…" at bounding box center [433, 236] width 867 height 472
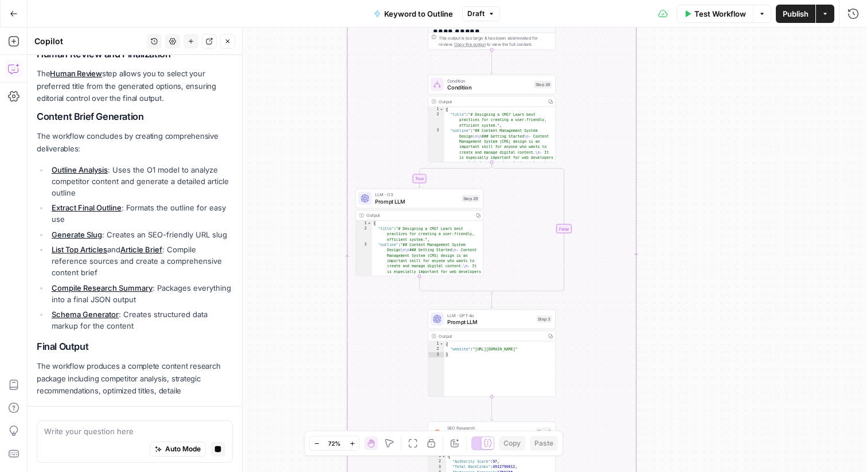
drag, startPoint x: 279, startPoint y: 91, endPoint x: 278, endPoint y: 20, distance: 70.6
click at [278, 20] on div "Go Back Keyword to Outline Draft Test Workflow Options Publish Actions Run Hist…" at bounding box center [433, 236] width 867 height 472
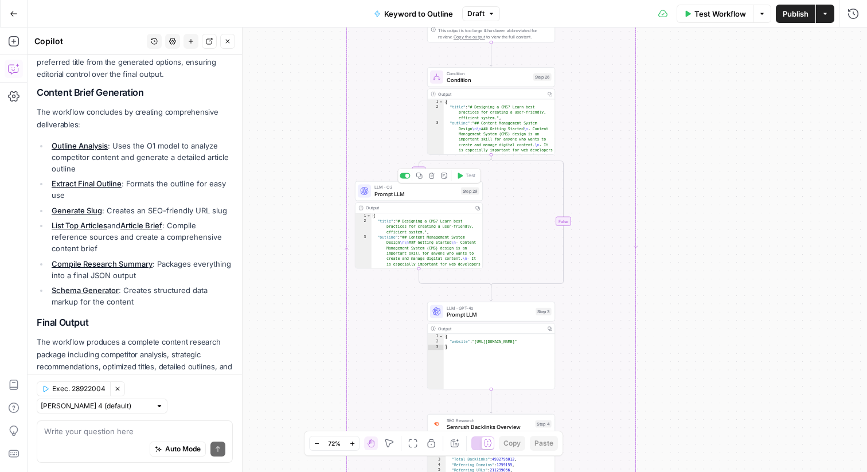
scroll to position [649, 0]
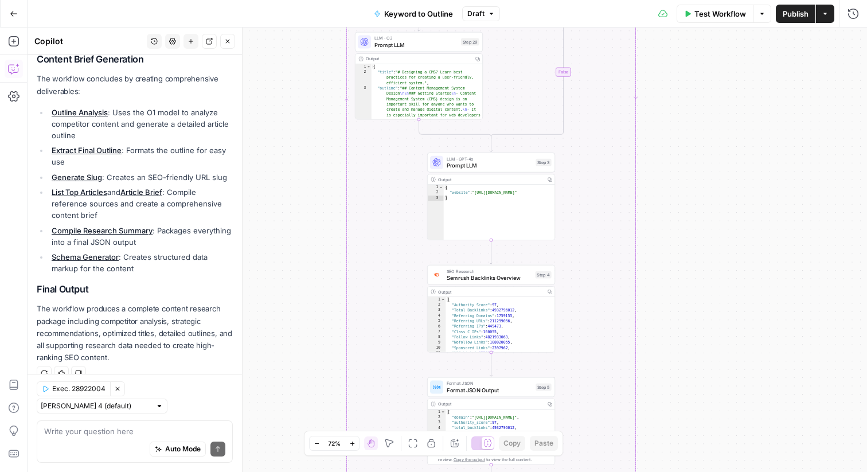
drag, startPoint x: 309, startPoint y: 236, endPoint x: 309, endPoint y: 84, distance: 152.6
click at [309, 84] on div "true false Workflow Set Inputs Inputs LLM · GPT-4o Search Query Step 40 Output …" at bounding box center [448, 250] width 840 height 445
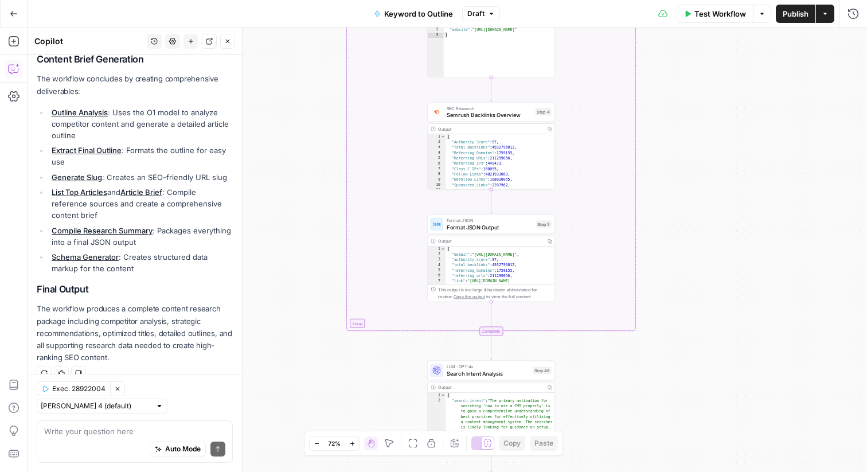
drag, startPoint x: 306, startPoint y: 171, endPoint x: 306, endPoint y: 14, distance: 157.2
click at [306, 13] on div "Go Back Keyword to Outline Draft Test Workflow Options Publish Actions Run Hist…" at bounding box center [433, 236] width 867 height 472
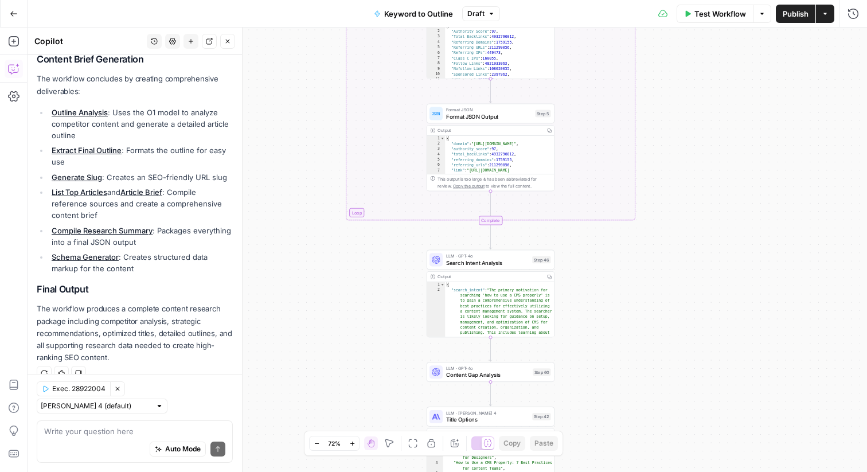
drag, startPoint x: 311, startPoint y: 156, endPoint x: 310, endPoint y: 40, distance: 115.9
click at [310, 40] on div "true false Workflow Set Inputs Inputs LLM · GPT-4o Search Query Step 40 Output …" at bounding box center [448, 250] width 840 height 445
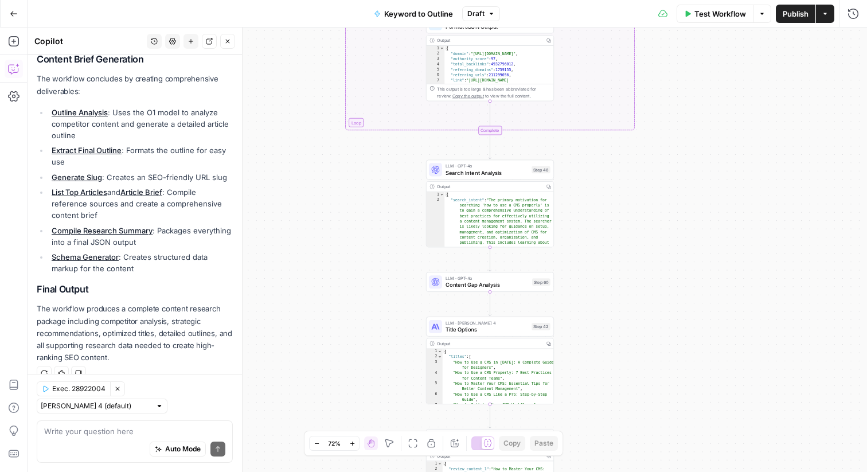
drag, startPoint x: 307, startPoint y: 73, endPoint x: 307, endPoint y: -12, distance: 84.9
click at [307, 0] on html "Webflow New Home Browse Insights Opportunities Your Data Flightpath Recent Grid…" at bounding box center [433, 236] width 867 height 472
click at [448, 284] on span "Content Gap Analysis" at bounding box center [487, 286] width 83 height 8
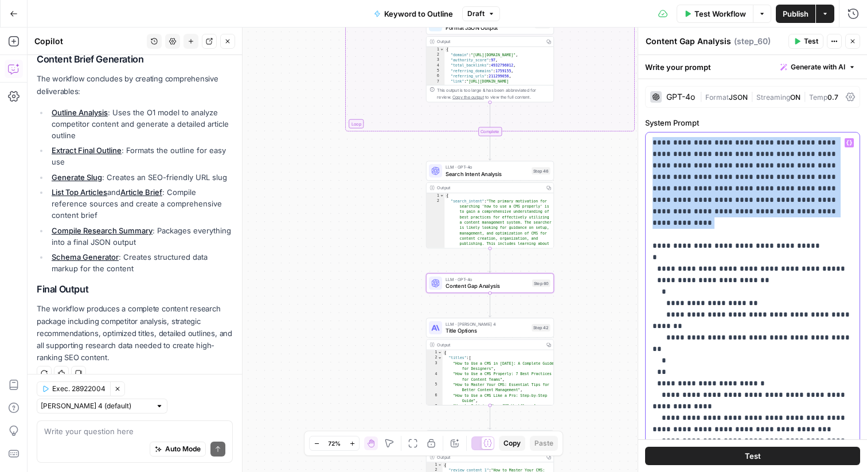
drag, startPoint x: 654, startPoint y: 143, endPoint x: 839, endPoint y: 221, distance: 200.3
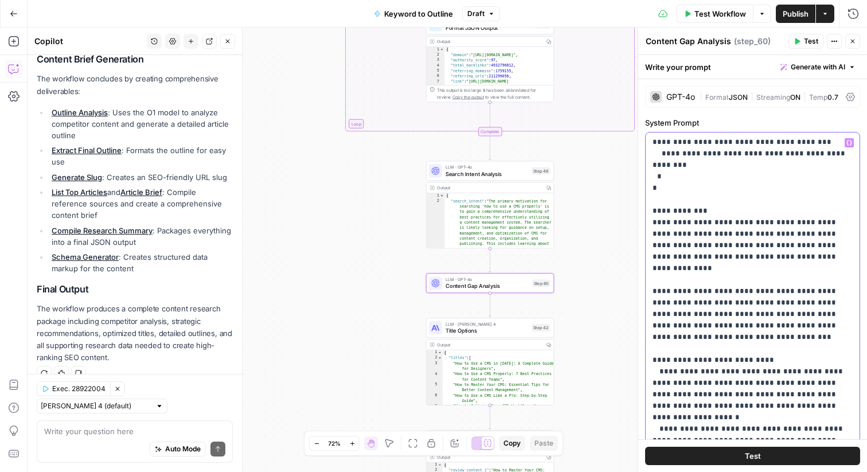
scroll to position [0, 0]
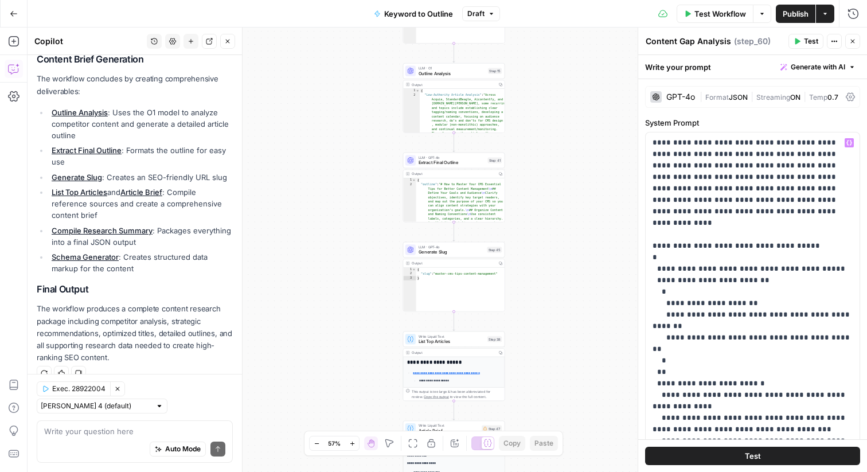
click at [681, 98] on div "GPT-4o" at bounding box center [680, 97] width 29 height 8
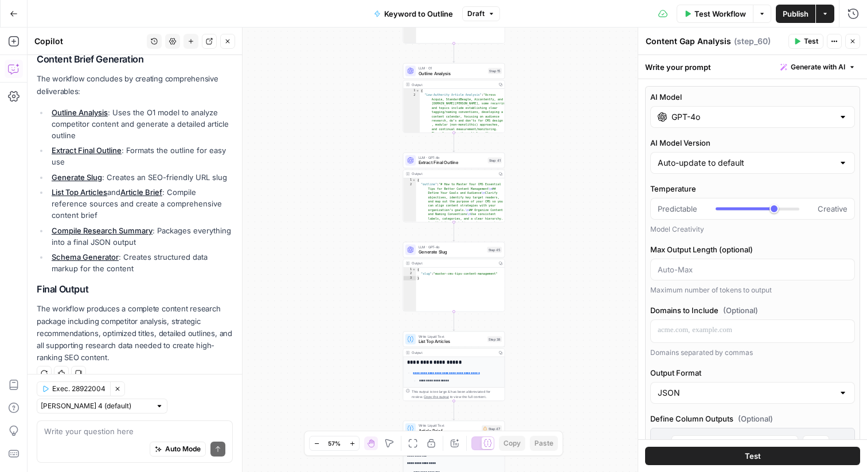
click at [692, 118] on input "GPT-4o" at bounding box center [753, 116] width 162 height 11
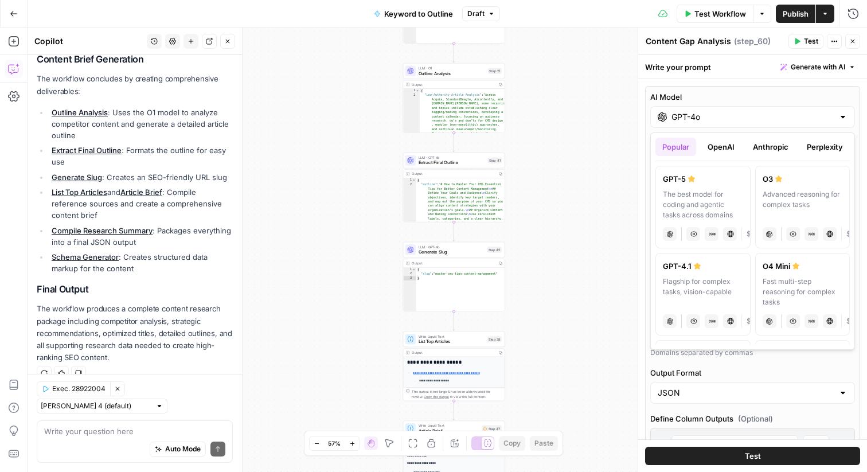
click at [719, 146] on button "OpenAI" at bounding box center [721, 147] width 41 height 18
click at [775, 148] on button "Anthropic" at bounding box center [770, 147] width 49 height 18
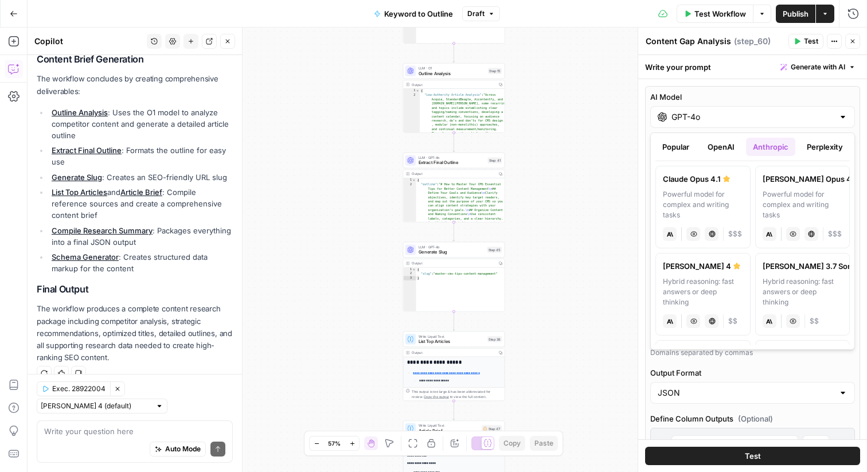
click at [827, 144] on button "Perplexity" at bounding box center [825, 147] width 50 height 18
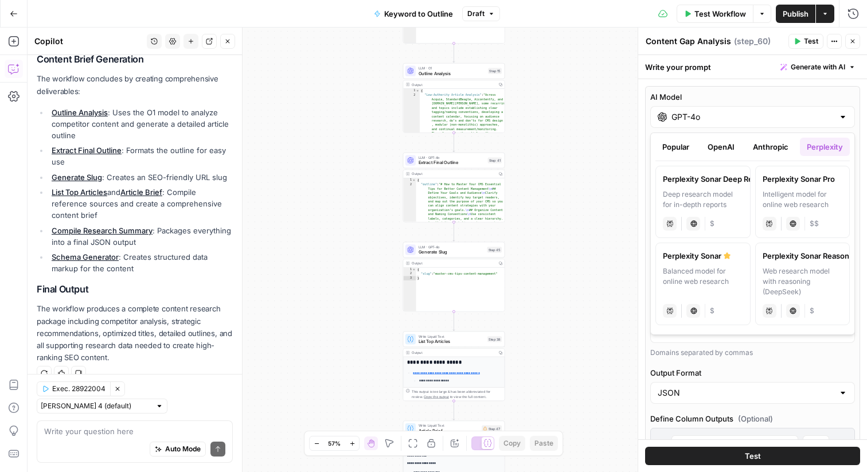
click at [778, 140] on button "Anthropic" at bounding box center [770, 147] width 49 height 18
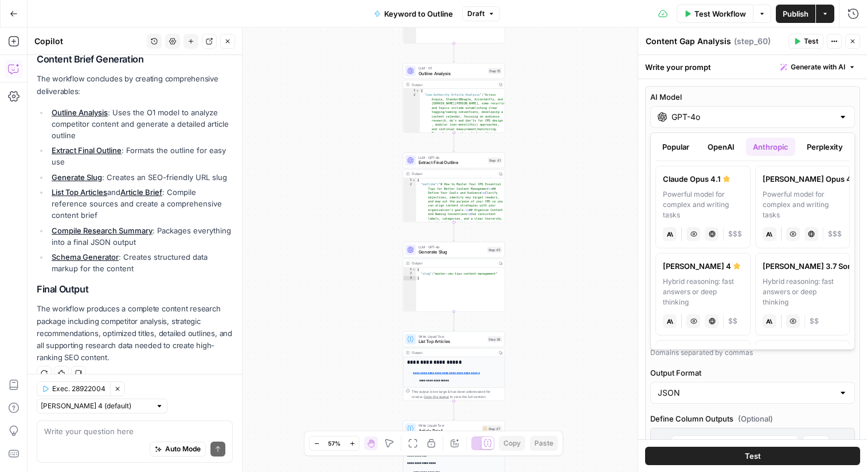
click at [720, 143] on button "OpenAI" at bounding box center [721, 147] width 41 height 18
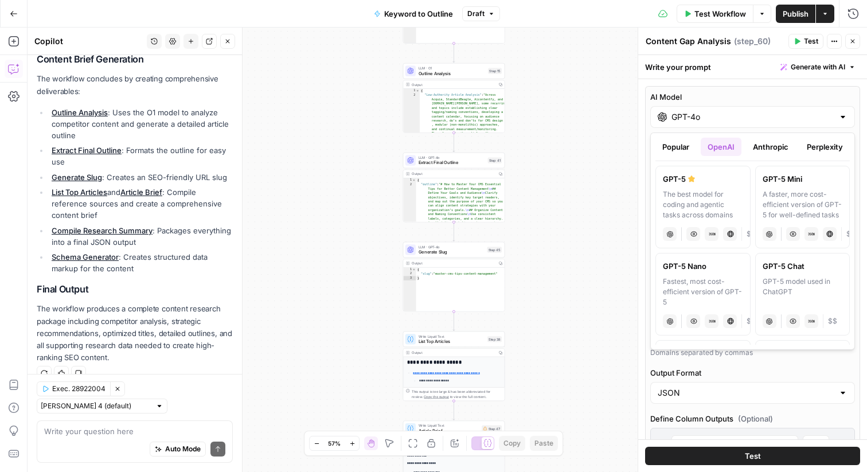
click at [687, 145] on button "Popular" at bounding box center [676, 147] width 41 height 18
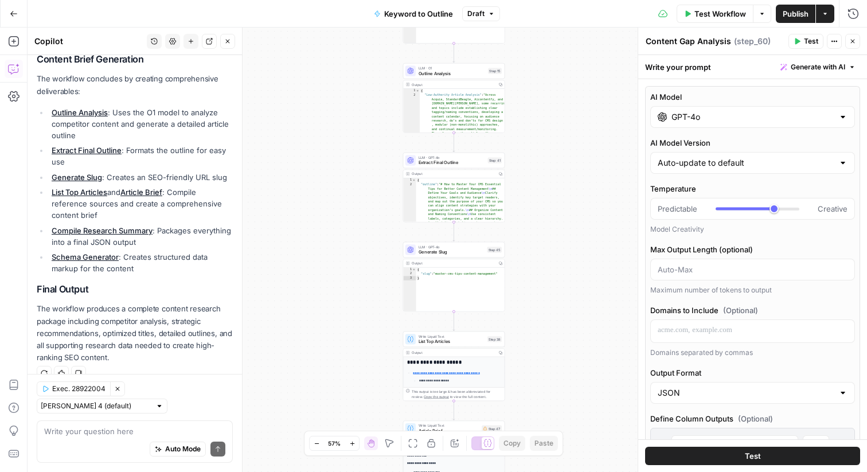
click at [857, 40] on button "Close" at bounding box center [852, 41] width 15 height 15
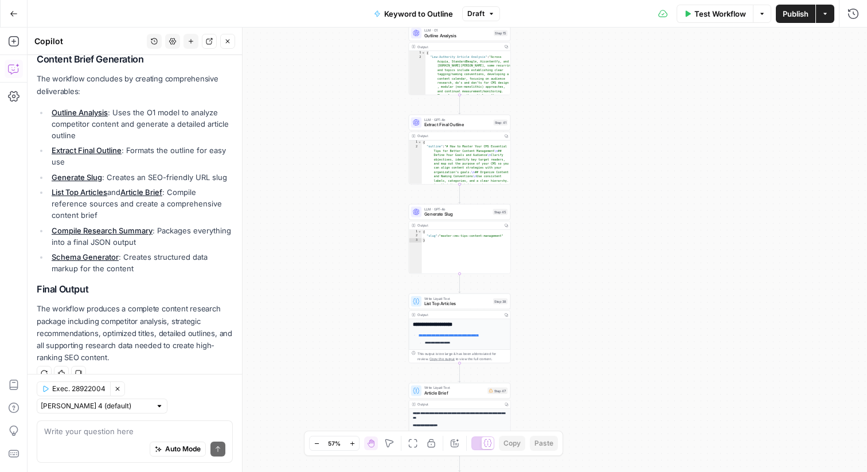
drag, startPoint x: 664, startPoint y: 167, endPoint x: 669, endPoint y: 130, distance: 37.2
click at [669, 130] on div "true false Workflow Set Inputs Inputs LLM · GPT-4o Search Query Step 40 Output …" at bounding box center [448, 250] width 840 height 445
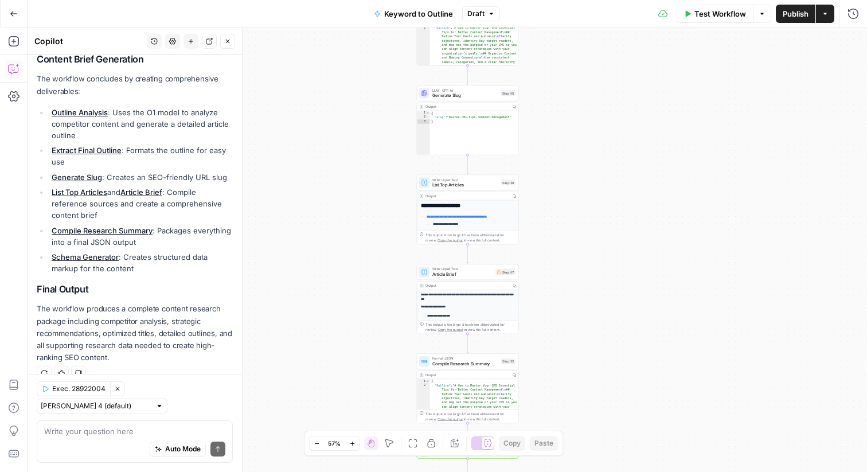
drag, startPoint x: 572, startPoint y: 193, endPoint x: 580, endPoint y: 73, distance: 119.6
click at [580, 73] on div "true false Workflow Set Inputs Inputs LLM · GPT-4o Search Query Step 40 Output …" at bounding box center [448, 250] width 840 height 445
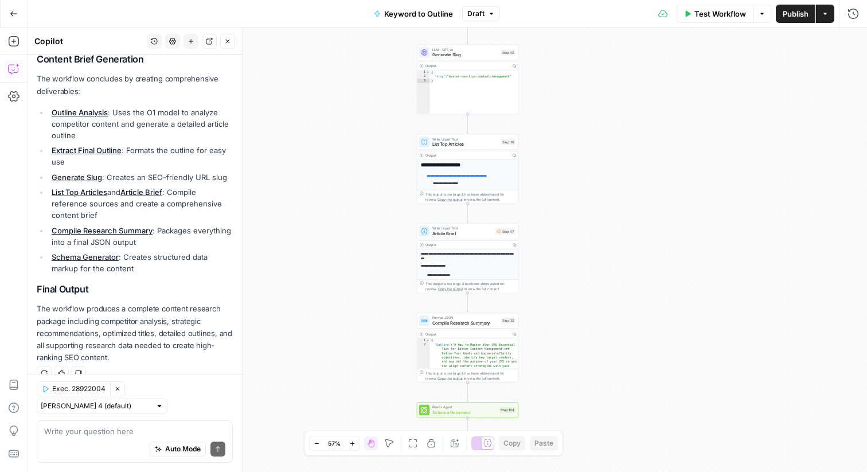
drag, startPoint x: 580, startPoint y: 73, endPoint x: 580, endPoint y: 33, distance: 40.7
click at [580, 33] on div "true false Workflow Set Inputs Inputs LLM · GPT-4o Search Query Step 40 Output …" at bounding box center [448, 250] width 840 height 445
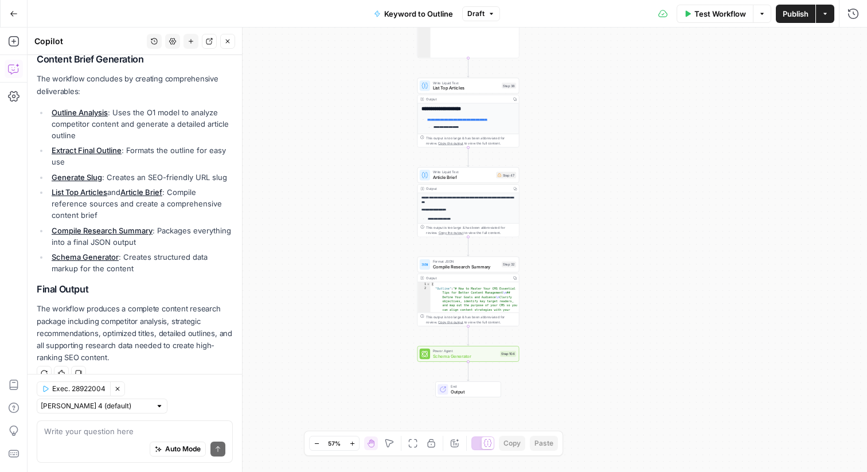
drag, startPoint x: 573, startPoint y: 90, endPoint x: 573, endPoint y: 34, distance: 56.2
click at [573, 34] on div "true false Workflow Set Inputs Inputs LLM · GPT-4o Search Query Step 40 Output …" at bounding box center [448, 250] width 840 height 445
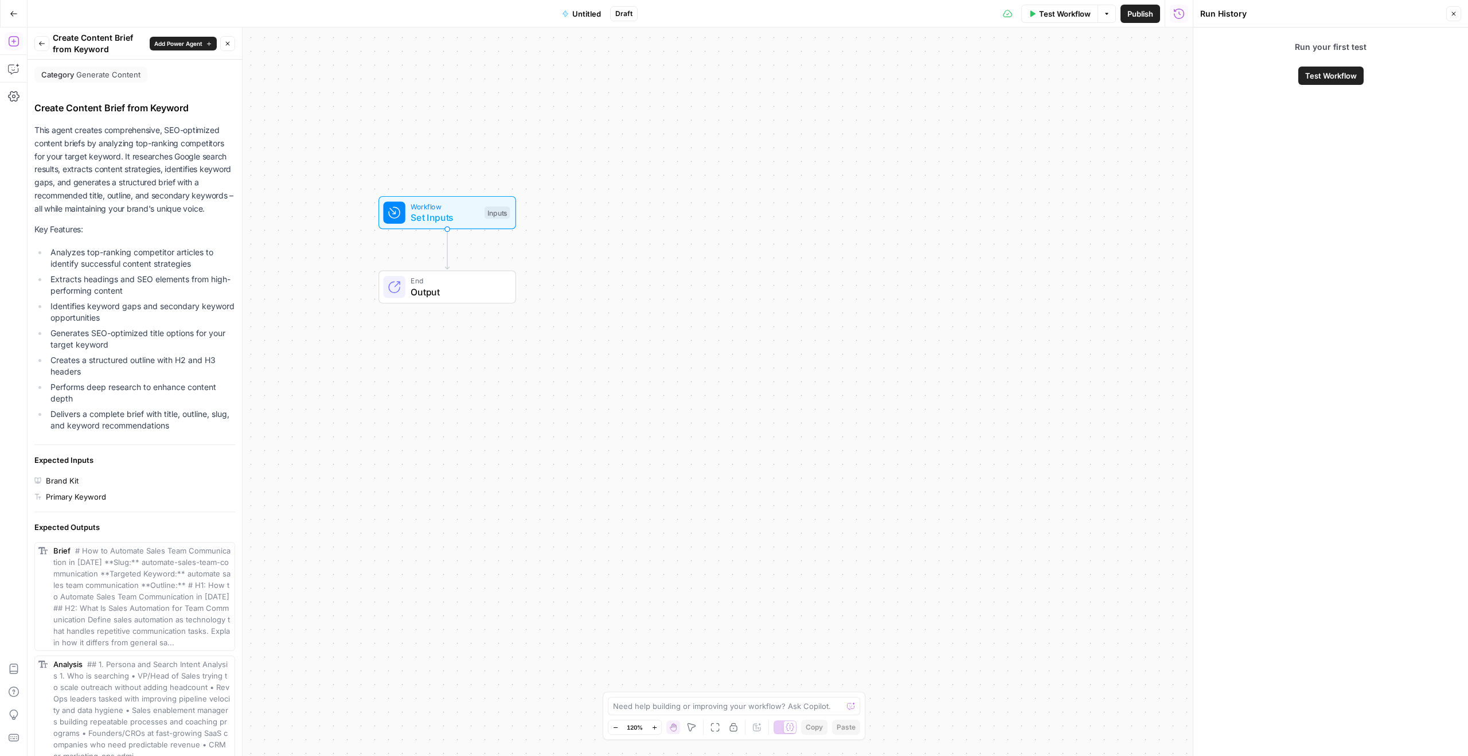
scroll to position [438, 0]
